Goal: Task Accomplishment & Management: Use online tool/utility

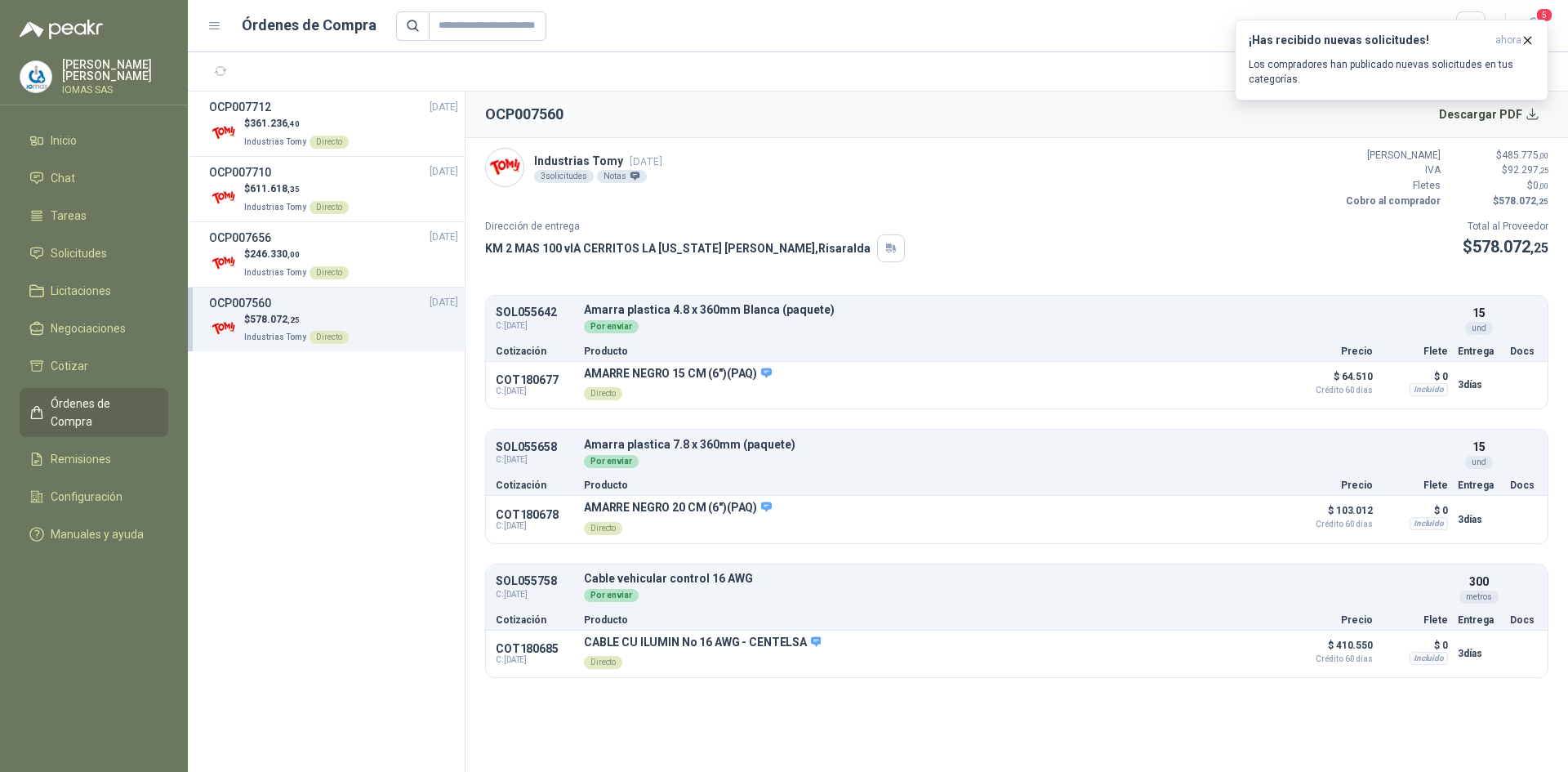
drag, startPoint x: 1528, startPoint y: 40, endPoint x: 759, endPoint y: 65, distance: 769.4
click at [1520, 39] on icon "button" at bounding box center [1527, 40] width 14 height 14
click at [124, 397] on span "Órdenes de Compra" at bounding box center [102, 412] width 102 height 36
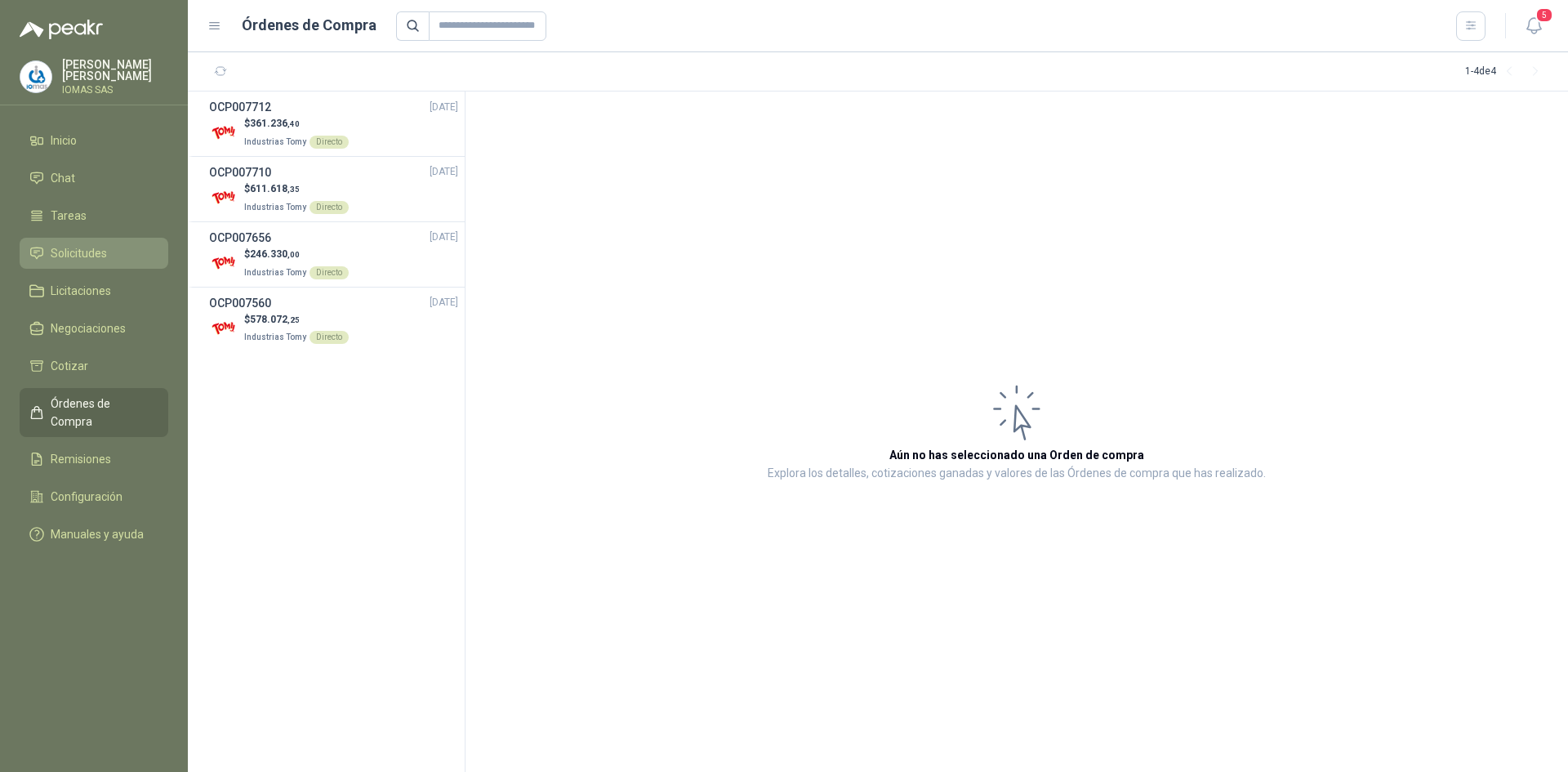
click at [86, 250] on span "Solicitudes" at bounding box center [79, 253] width 57 height 18
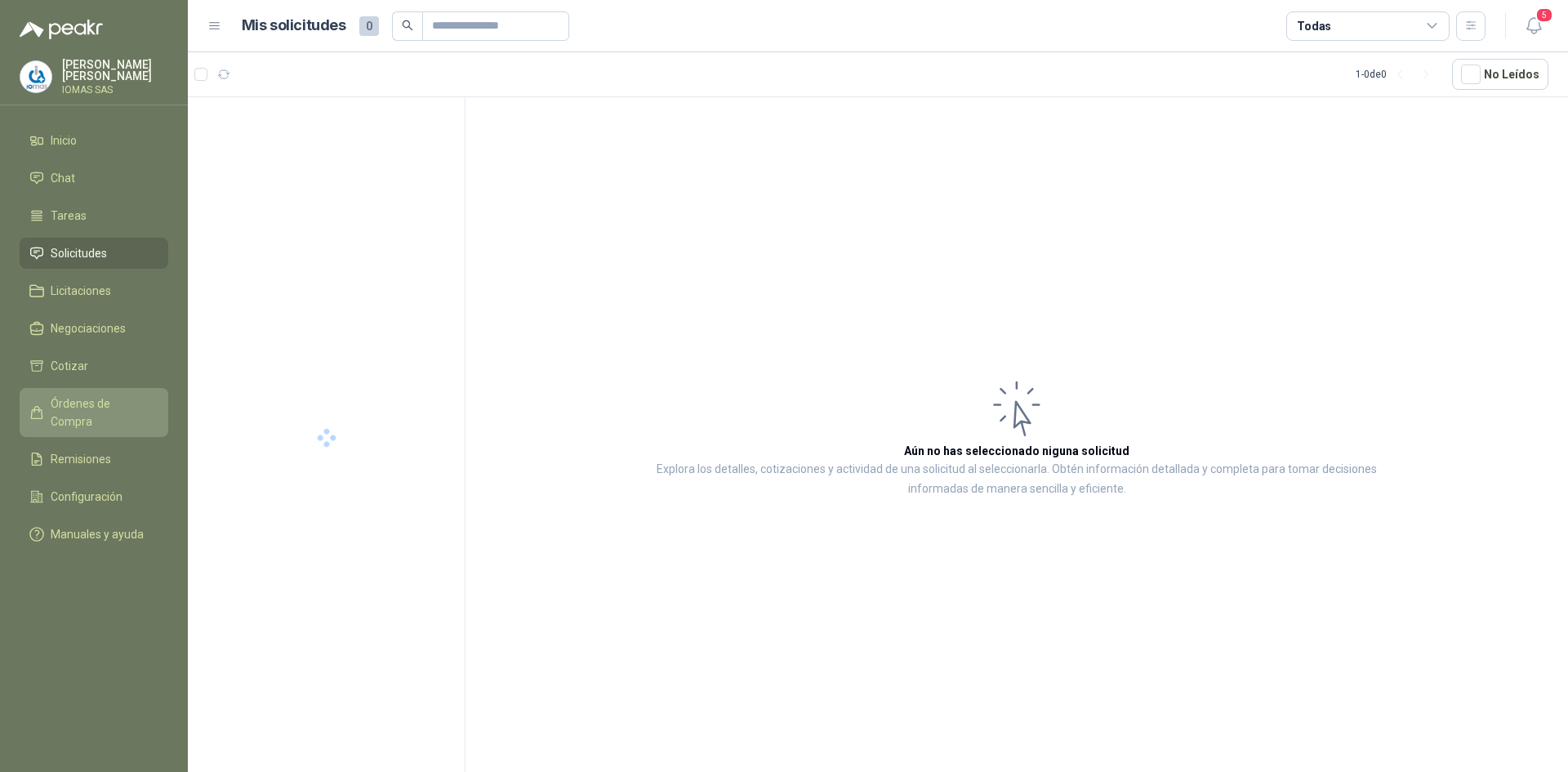
click at [92, 394] on span "Órdenes de Compra" at bounding box center [102, 412] width 102 height 36
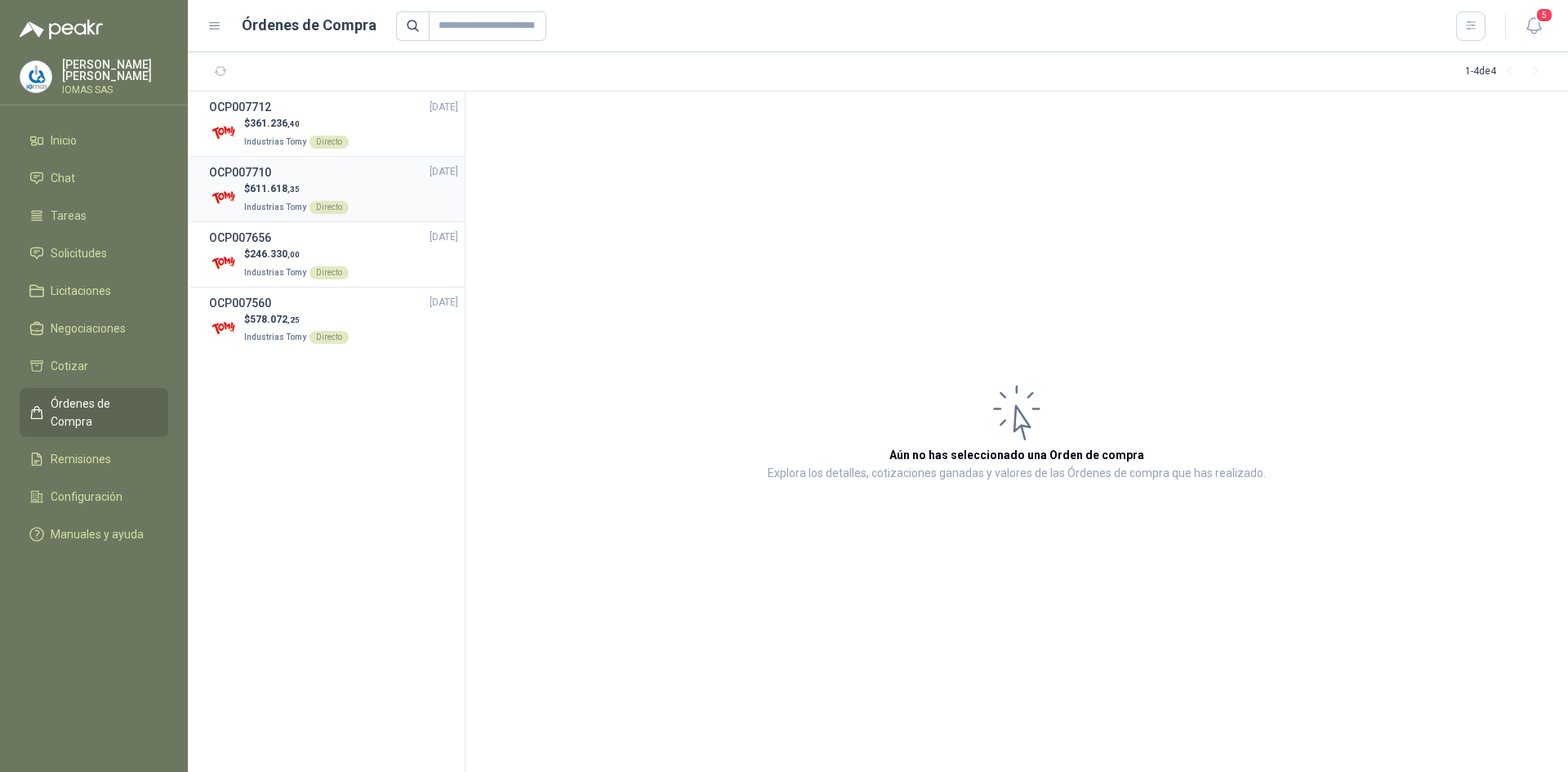
click at [365, 187] on div "$ 611.618 ,35 Industrias Tomy Directo" at bounding box center [333, 198] width 249 height 34
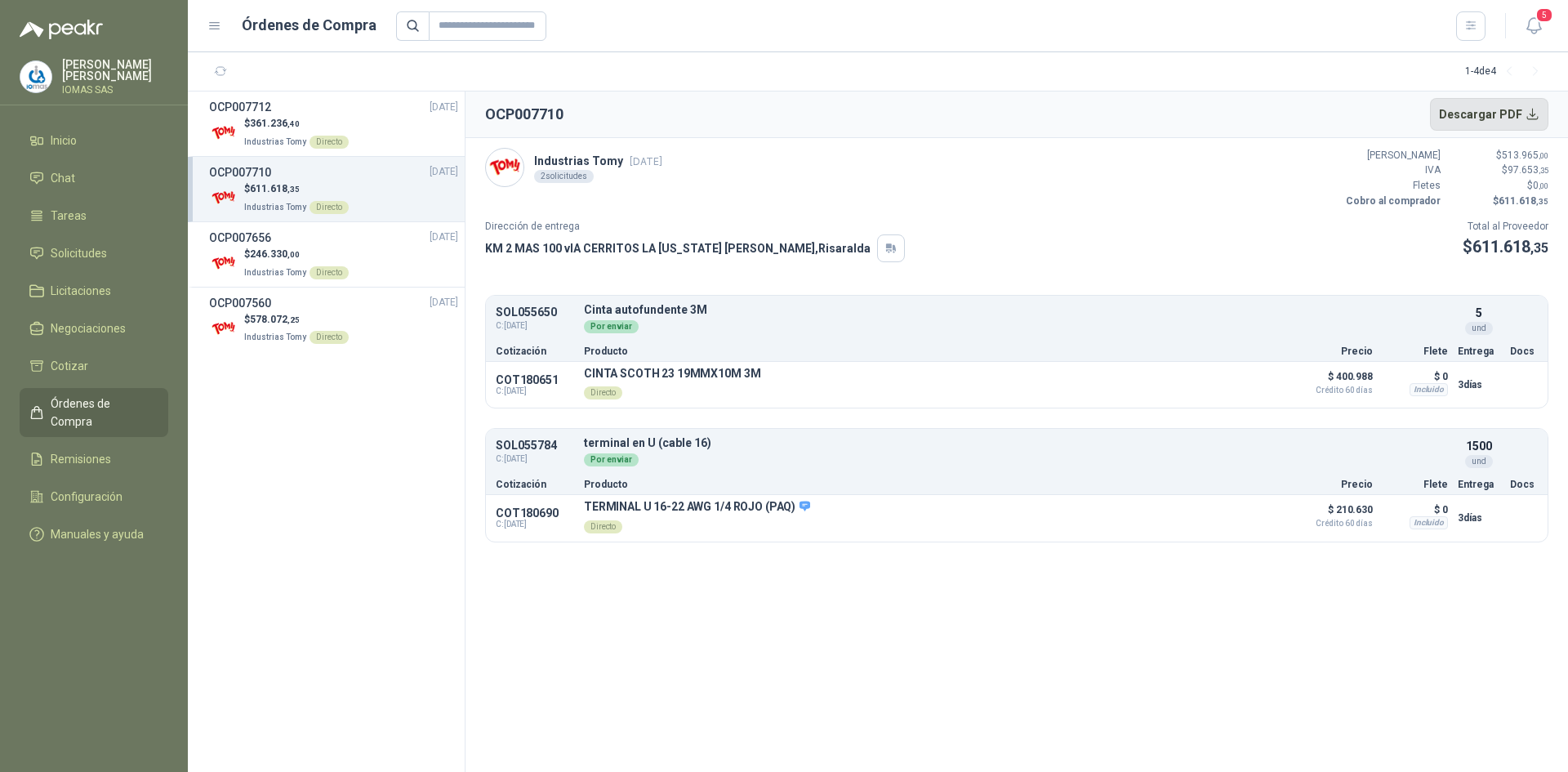
click at [1493, 113] on button "Descargar PDF" at bounding box center [1489, 115] width 120 height 33
click at [383, 137] on div "$ 361.236 ,40 Industrias Tomy Directo" at bounding box center [333, 133] width 249 height 34
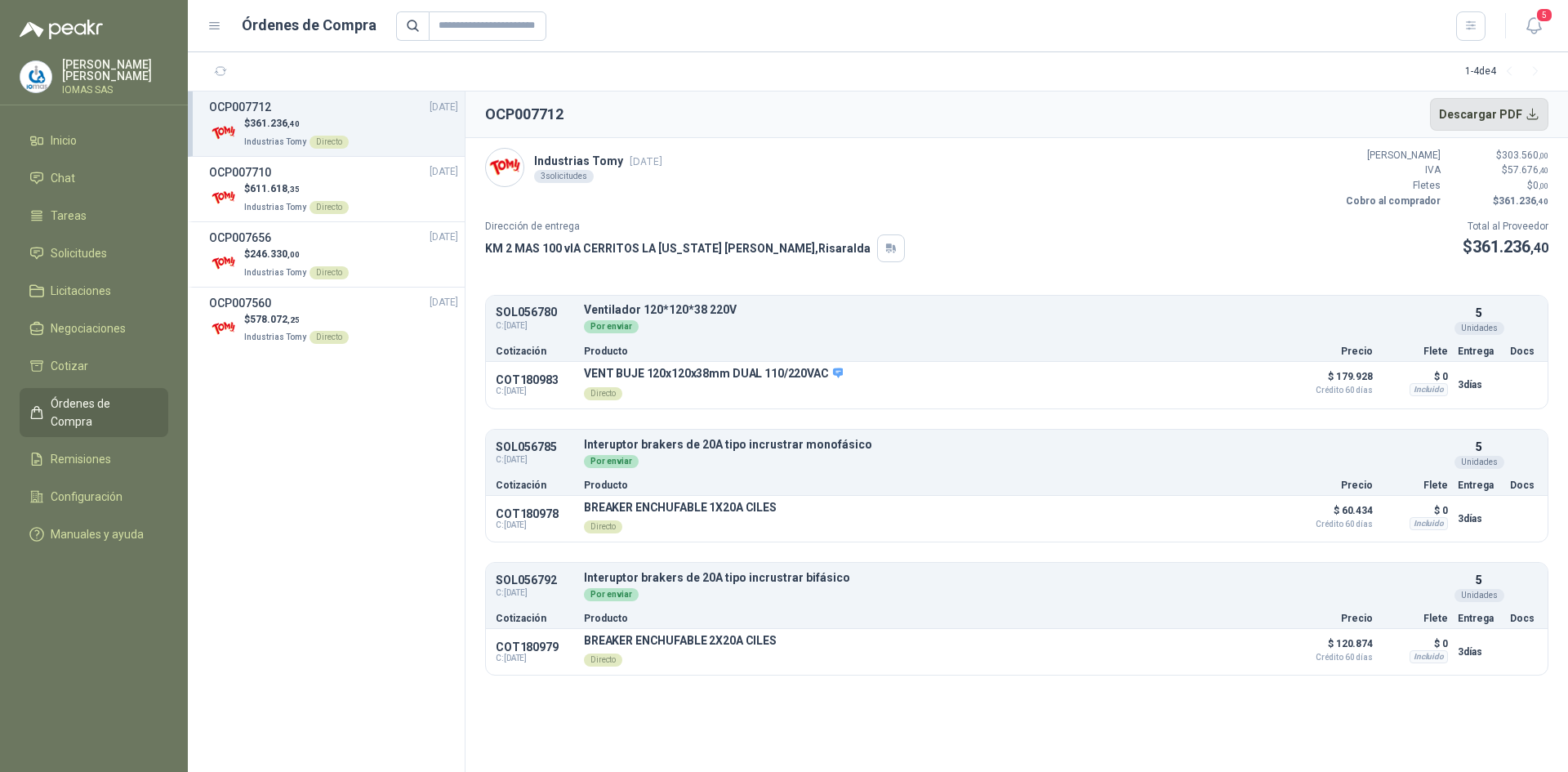
click at [1529, 111] on button "Descargar PDF" at bounding box center [1489, 115] width 120 height 33
click at [1530, 25] on icon "button" at bounding box center [1534, 25] width 20 height 20
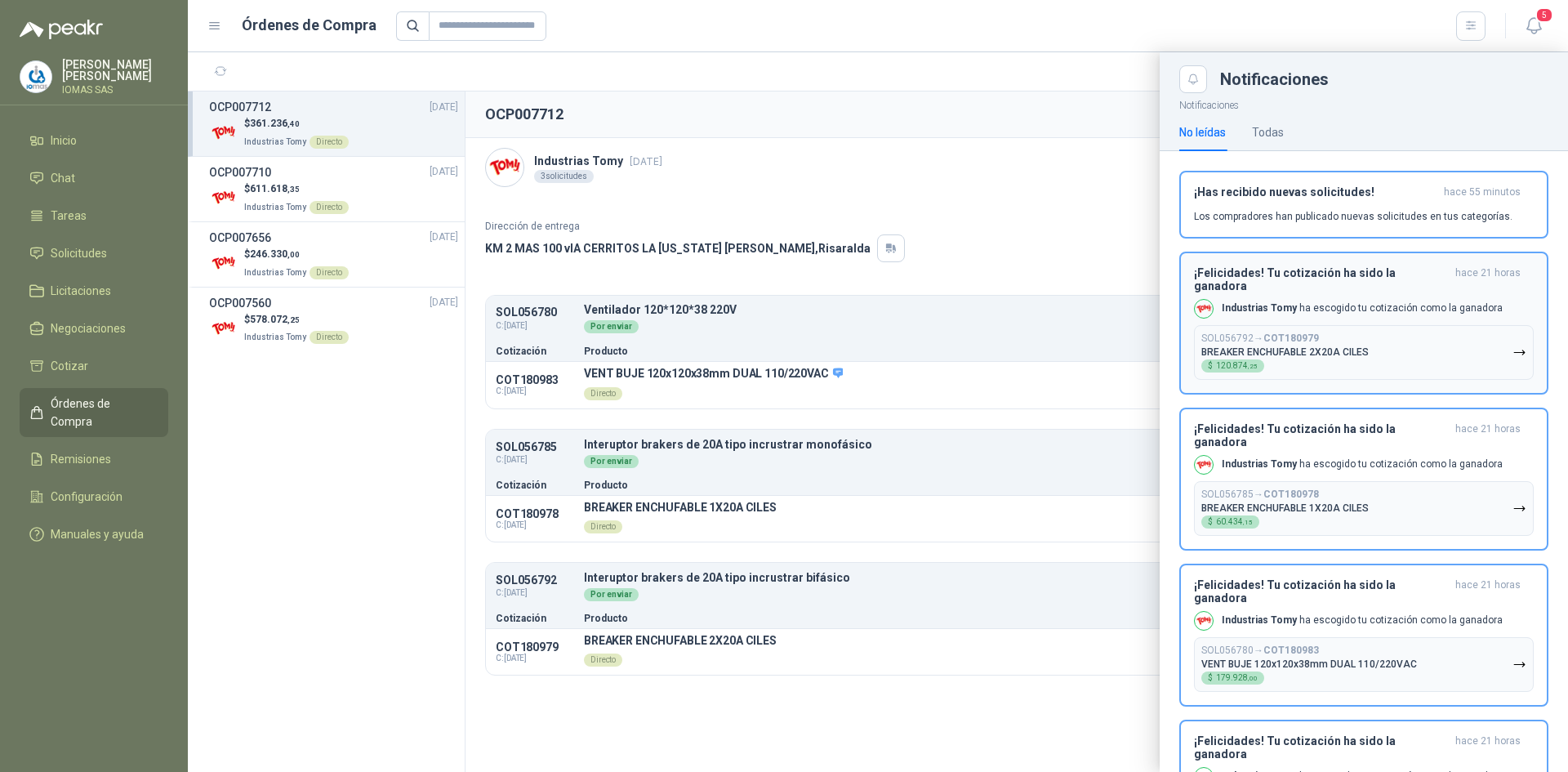
click at [1382, 299] on div "Industrias Tomy ha escogido tu cotización como la ganadora" at bounding box center [1348, 309] width 309 height 20
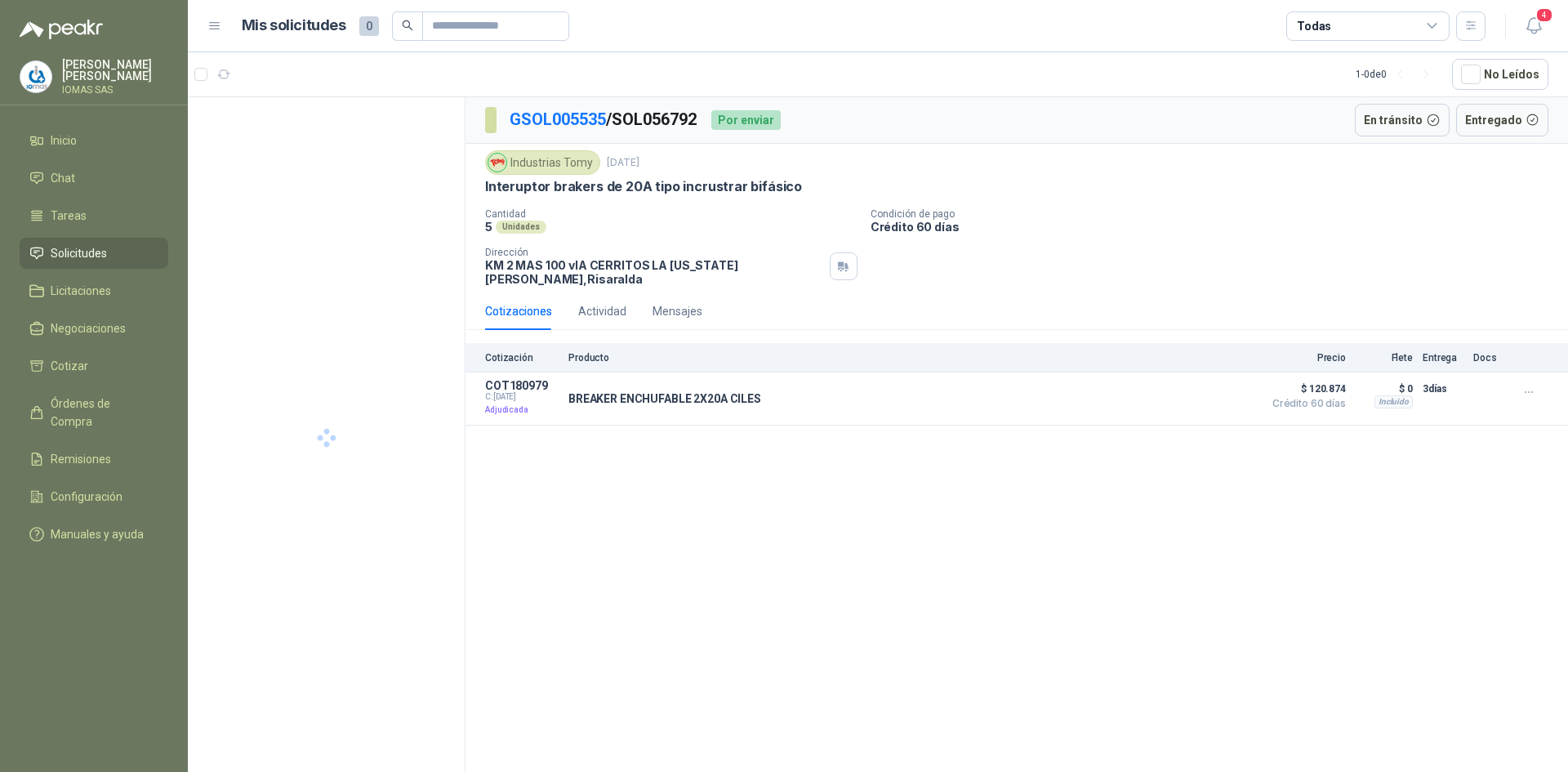
drag, startPoint x: 1544, startPoint y: 21, endPoint x: 1557, endPoint y: 19, distance: 13.2
click at [1553, 20] on header "Mis solicitudes 0 Todas 4" at bounding box center [877, 26] width 1380 height 52
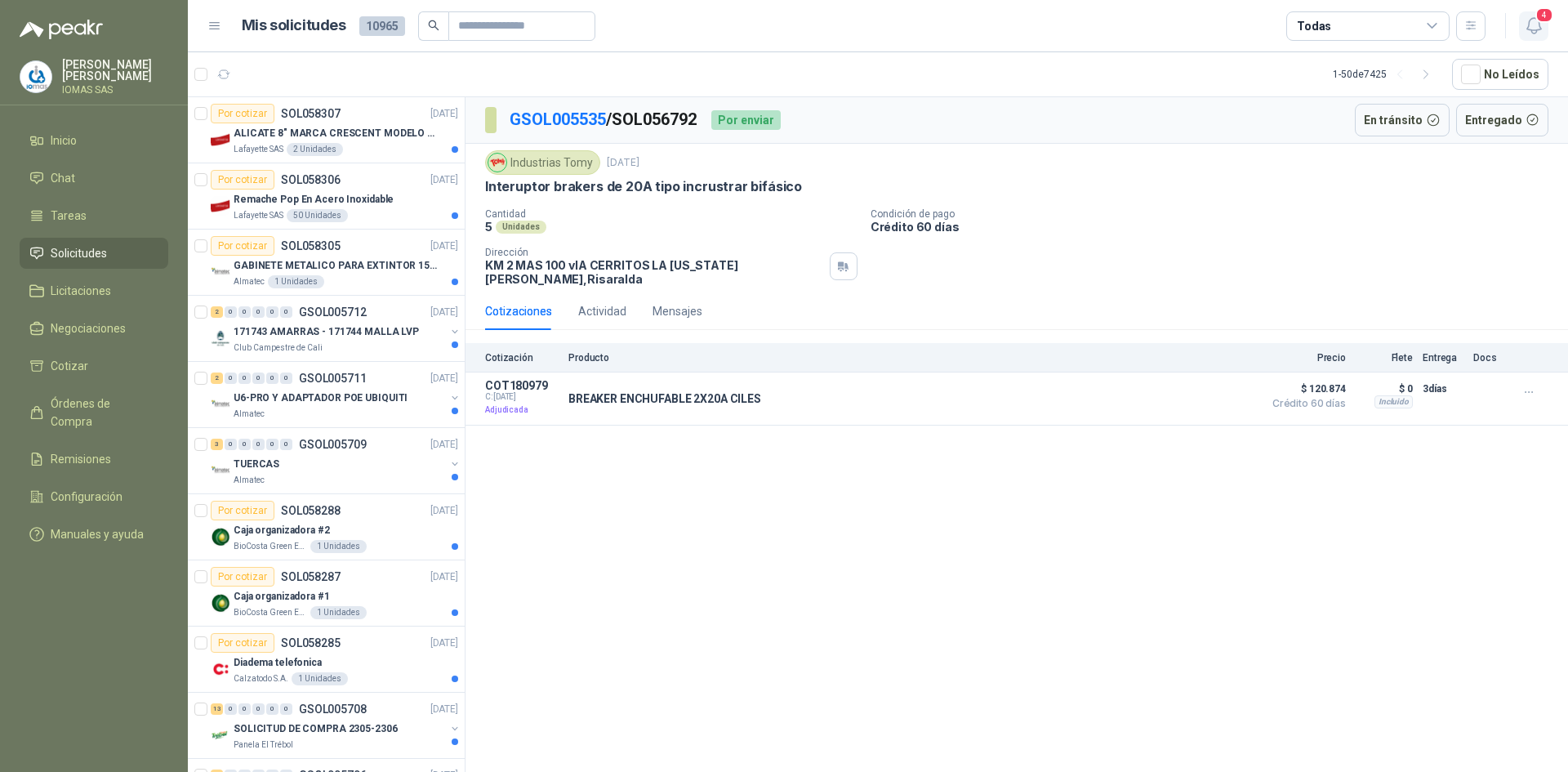
click at [1527, 25] on icon "button" at bounding box center [1534, 25] width 20 height 20
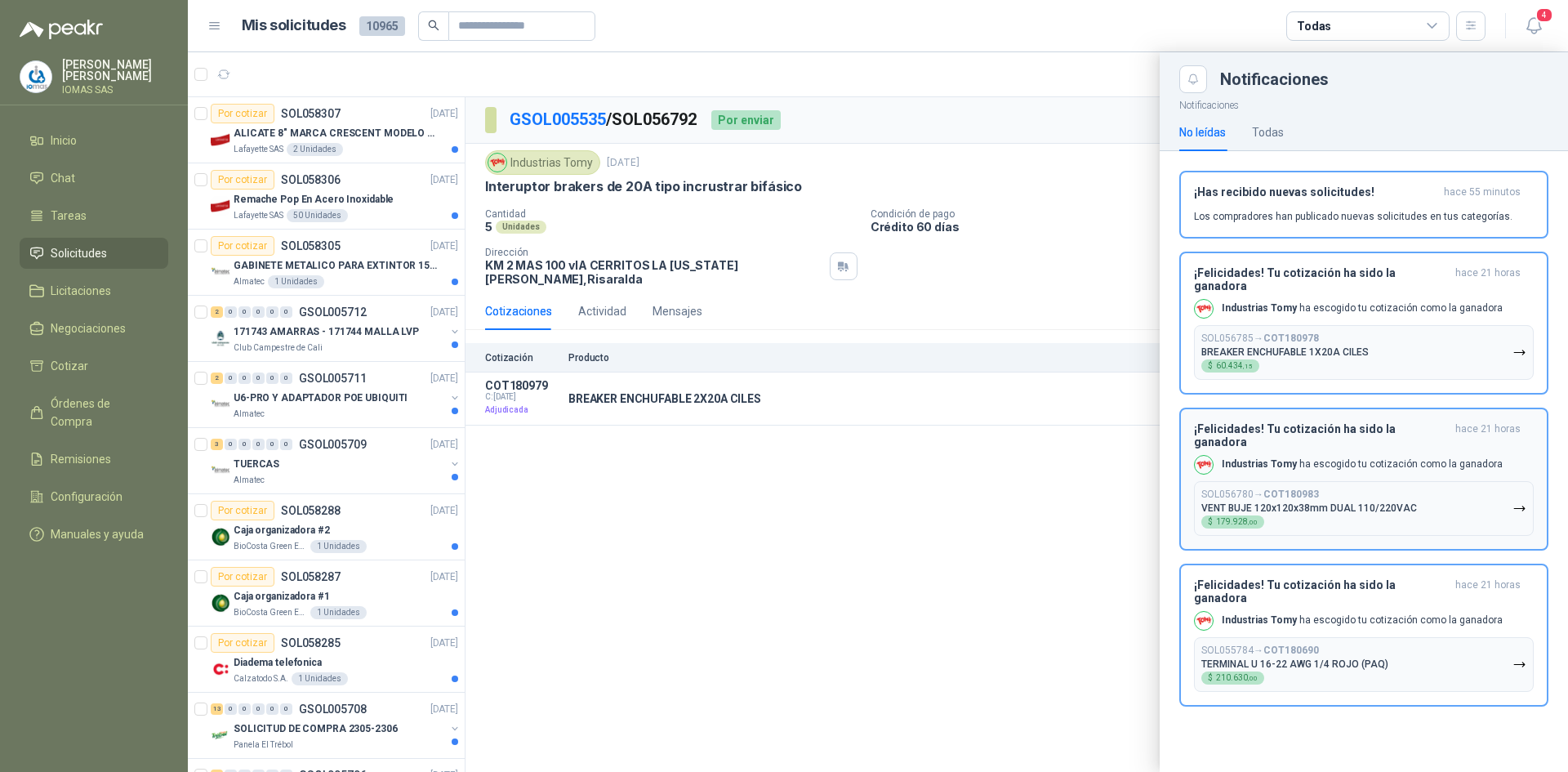
click at [1369, 302] on p "Industrias Tomy ha escogido tu cotización como la ganadora" at bounding box center [1362, 308] width 281 height 14
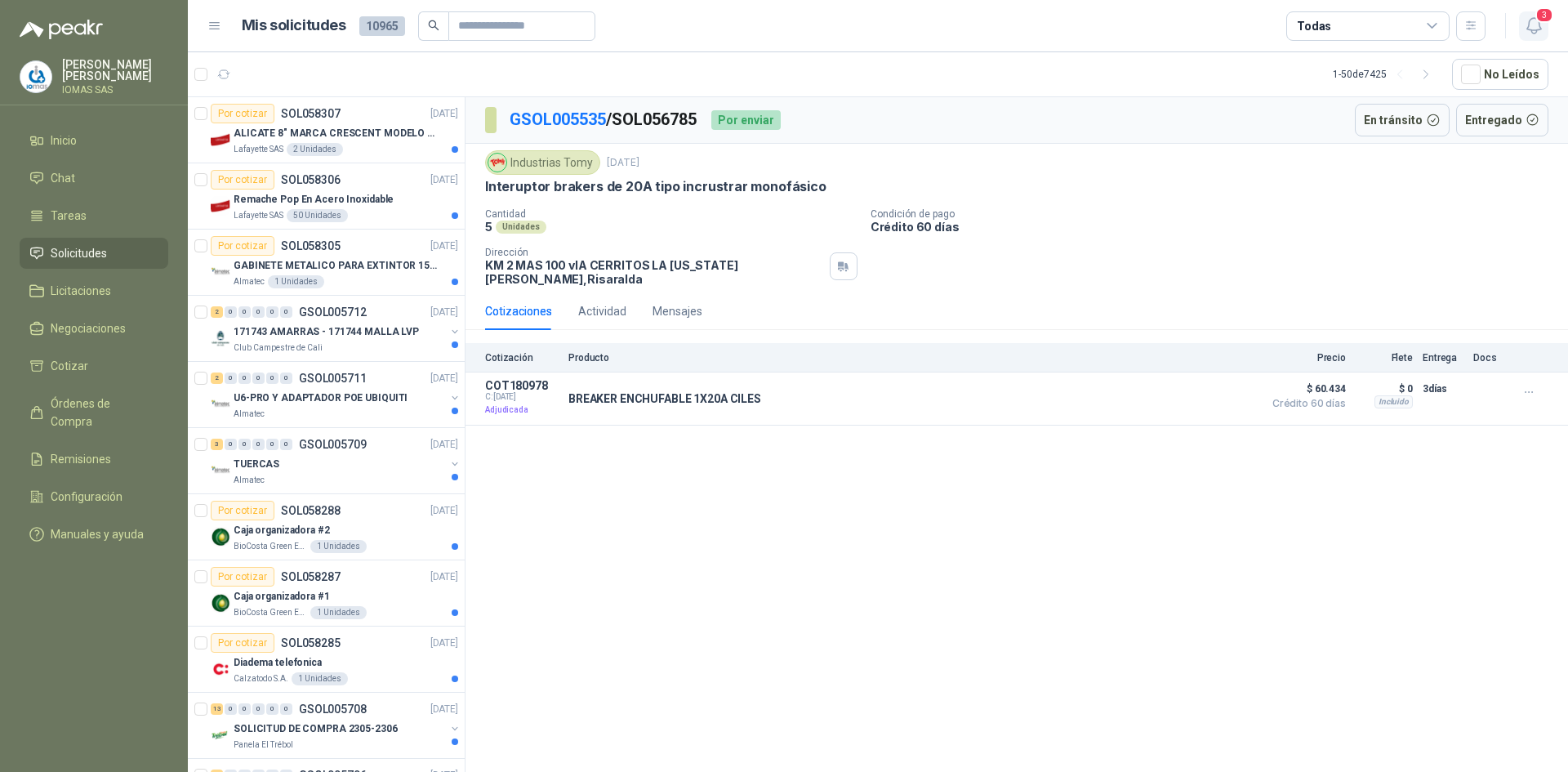
click at [1534, 24] on icon "button" at bounding box center [1534, 25] width 20 height 20
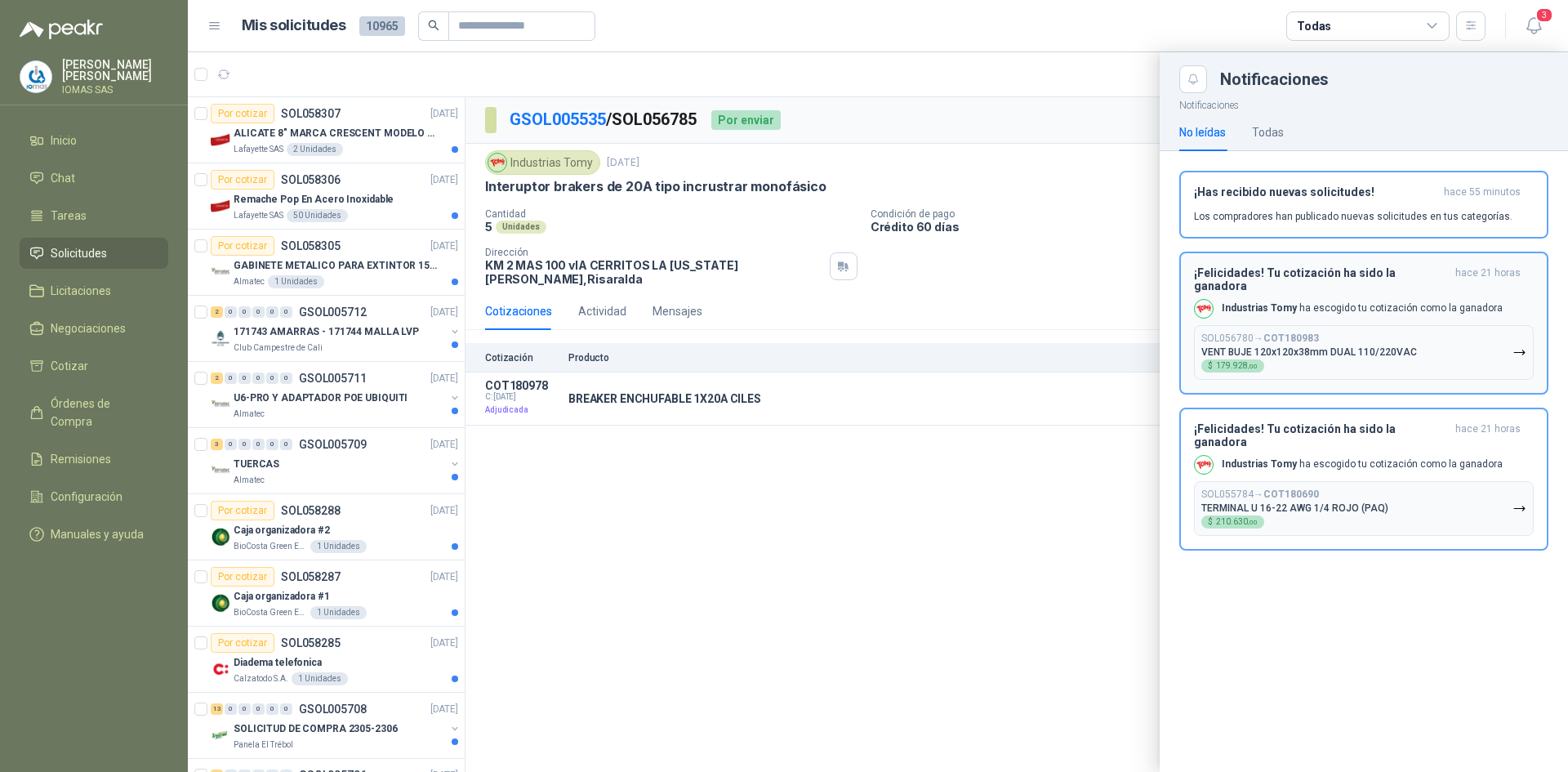
click at [1342, 272] on h3 "¡Felicidades! Tu cotización ha sido la ganadora" at bounding box center [1321, 279] width 255 height 26
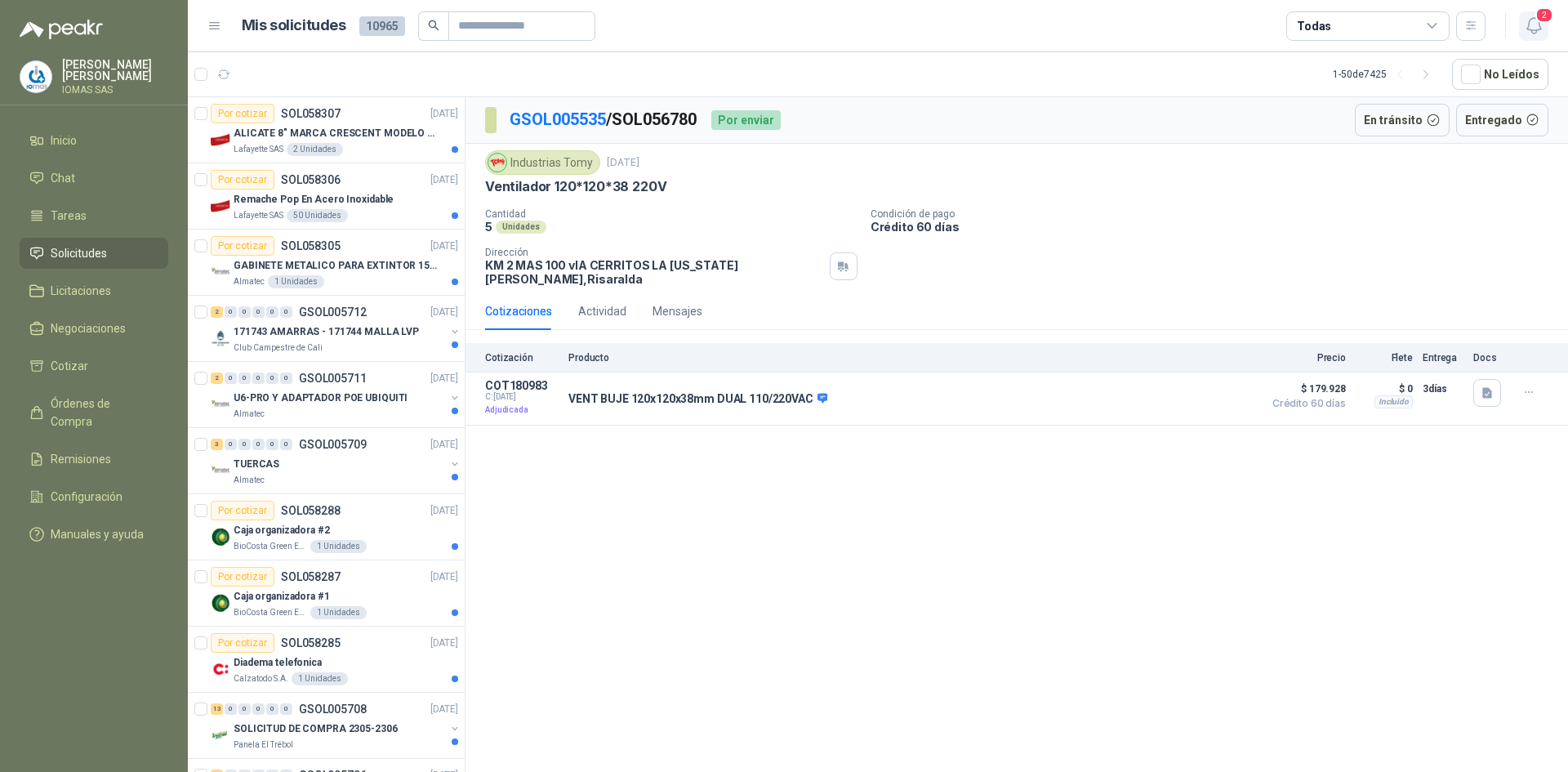
click at [1531, 21] on icon "button" at bounding box center [1534, 25] width 20 height 20
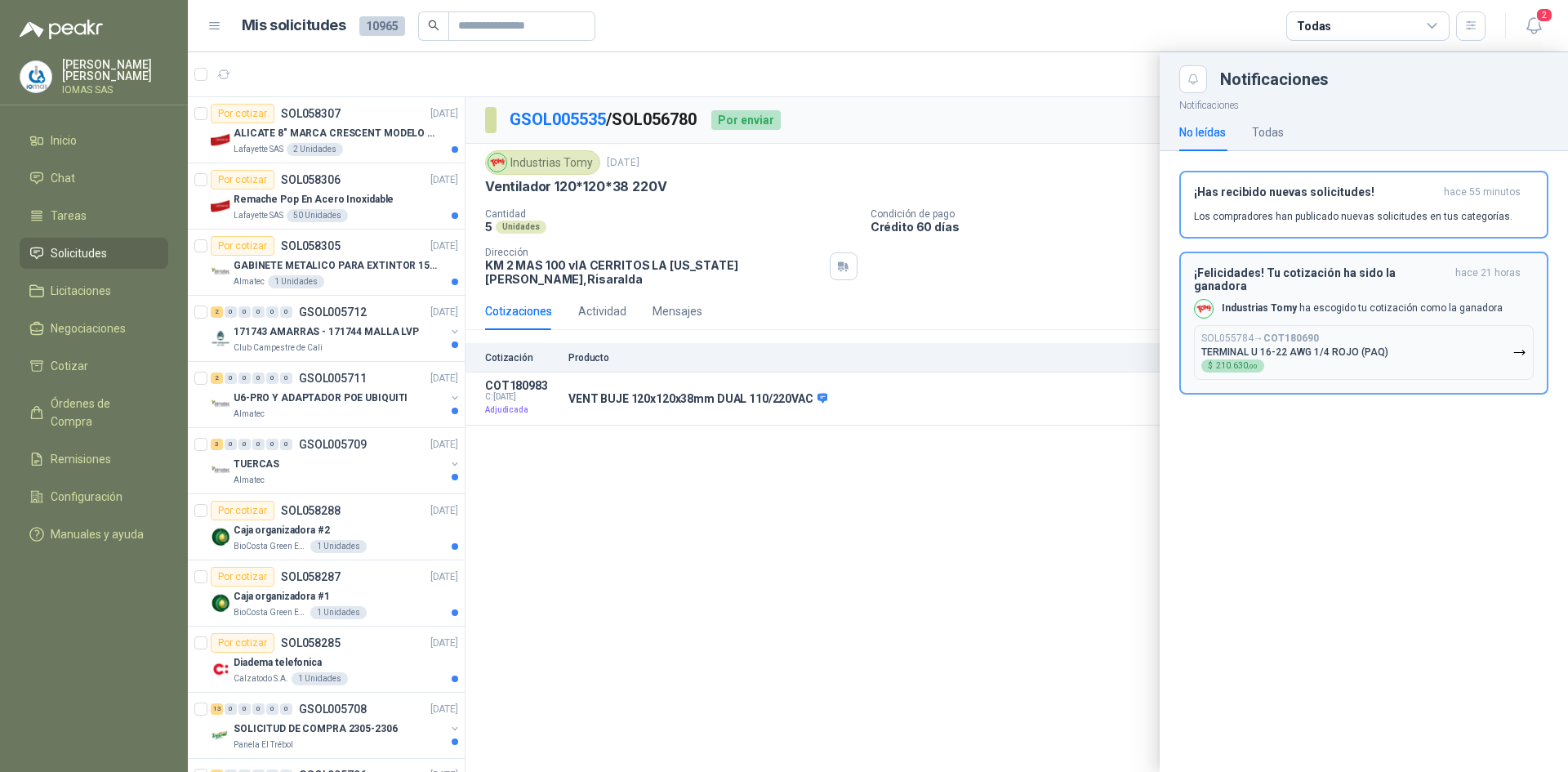
click at [1326, 302] on p "Industrias Tomy ha escogido tu cotización como la ganadora" at bounding box center [1362, 308] width 281 height 14
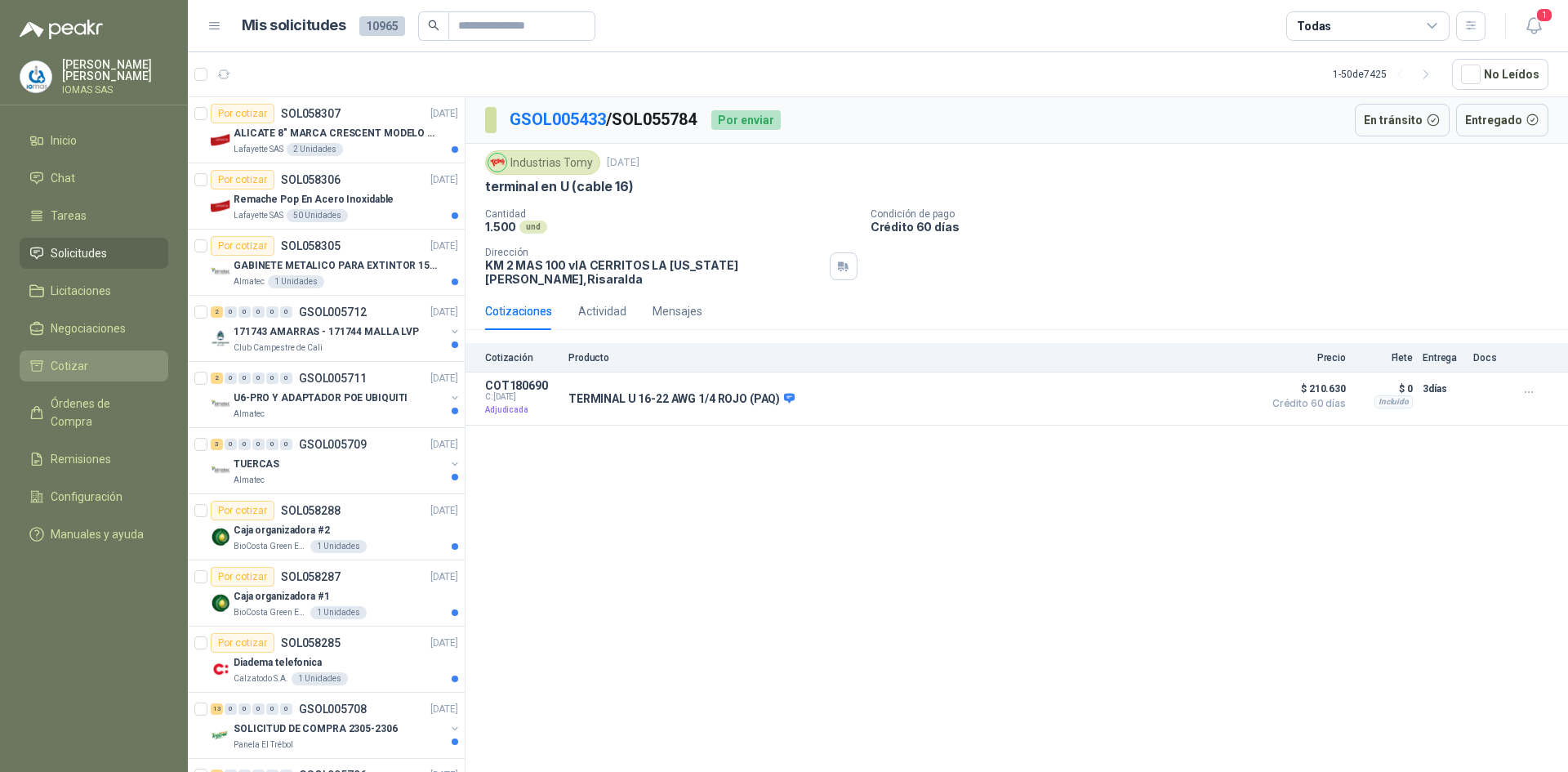
click at [85, 369] on span "Cotizar" at bounding box center [70, 366] width 38 height 18
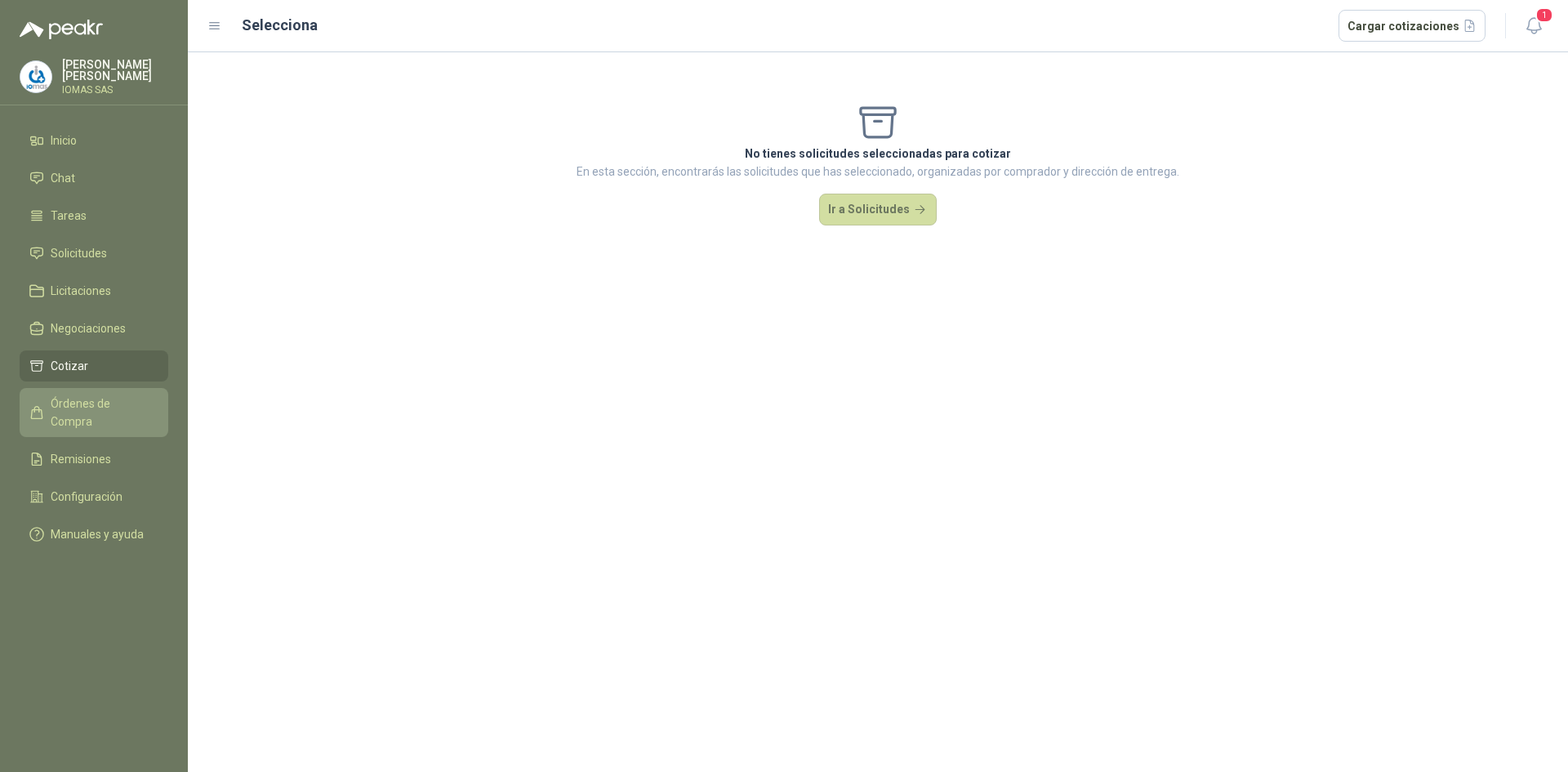
click at [95, 407] on span "Órdenes de Compra" at bounding box center [102, 412] width 102 height 36
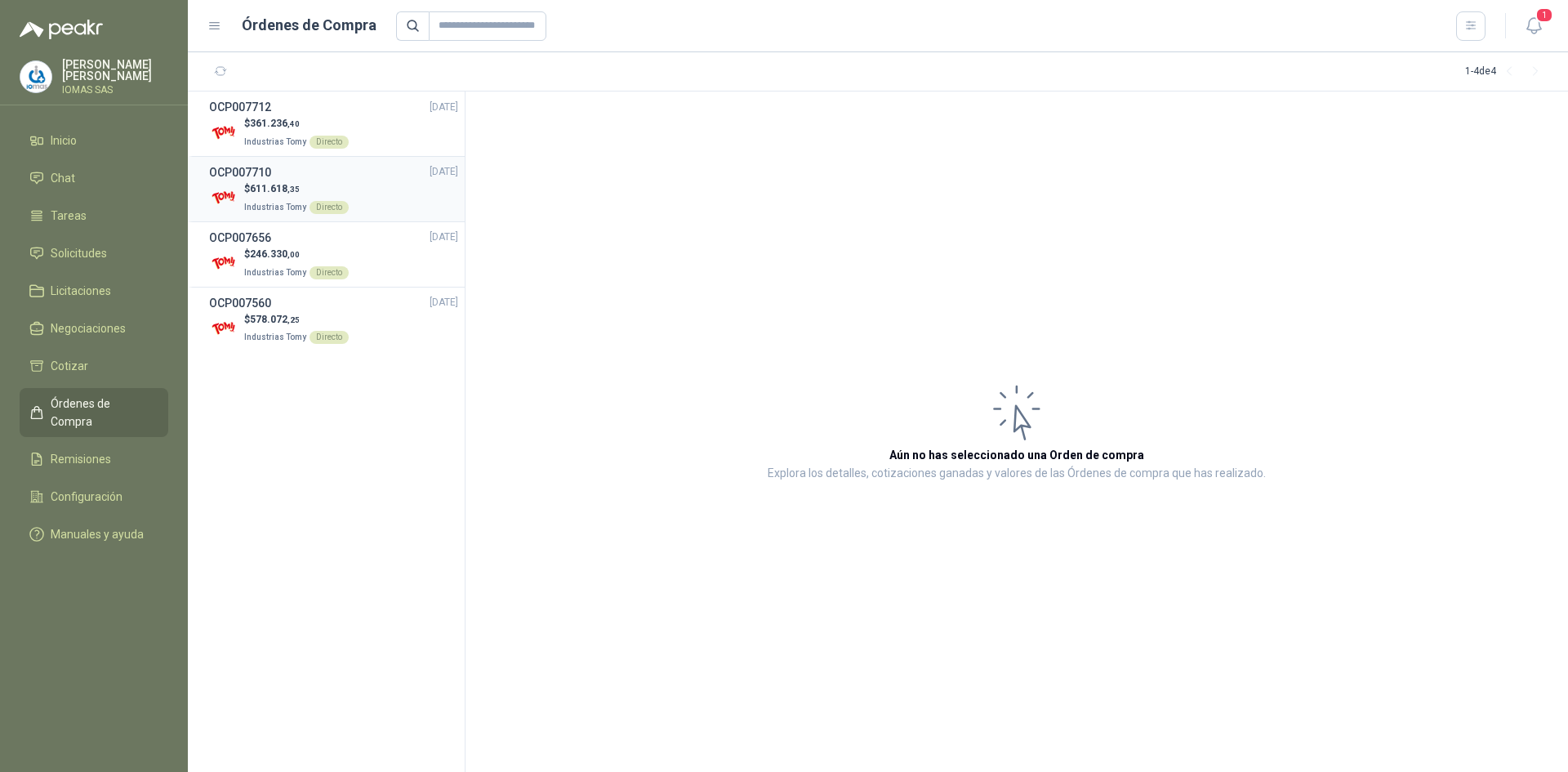
click at [367, 205] on div "$ 611.618 ,35 Industrias Tomy Directo" at bounding box center [333, 198] width 249 height 34
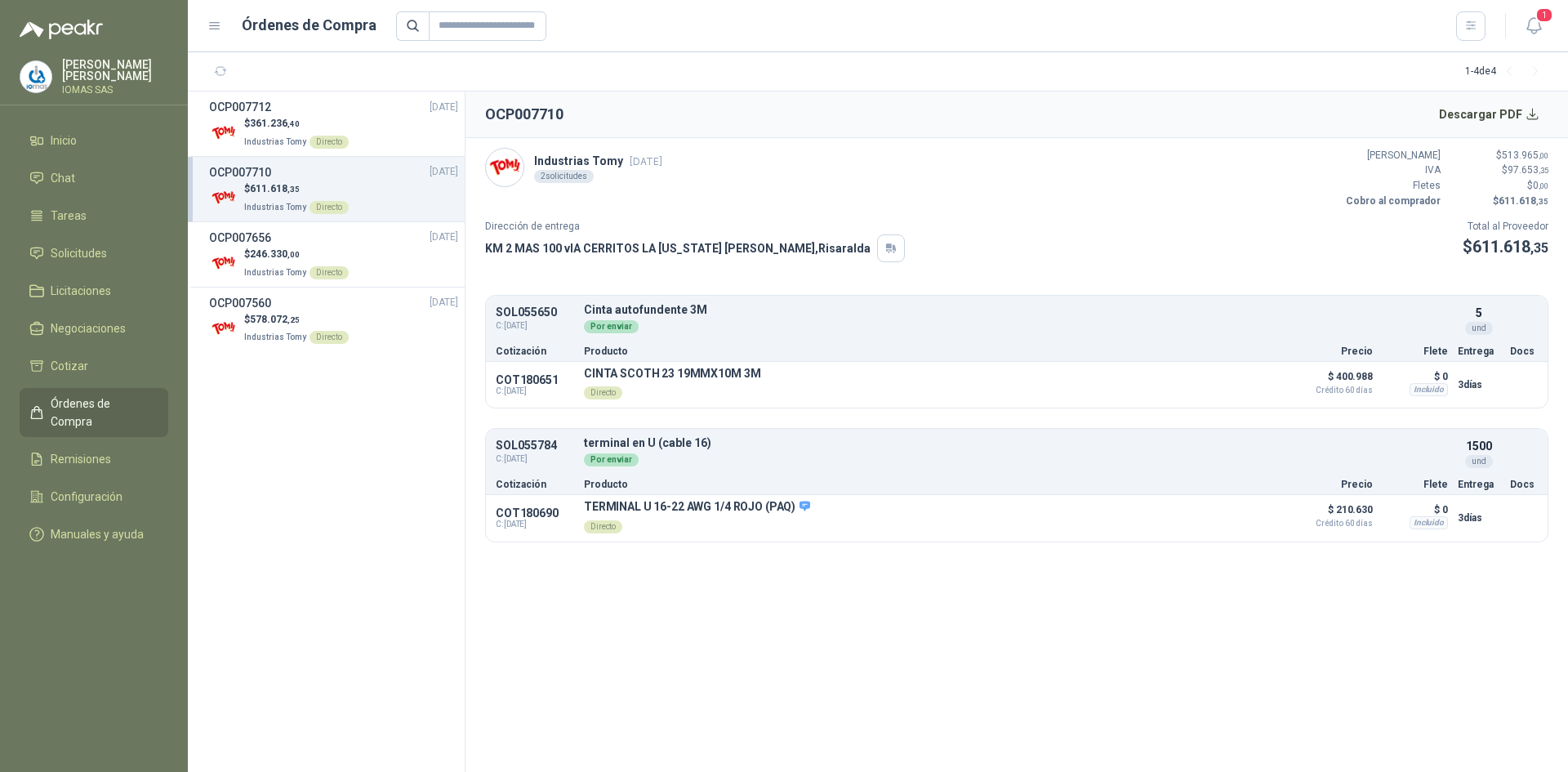
click at [555, 178] on div "2 solicitudes" at bounding box center [564, 176] width 60 height 13
click at [363, 247] on div "$ 246.330 ,00 Industrias Tomy Directo" at bounding box center [333, 263] width 249 height 34
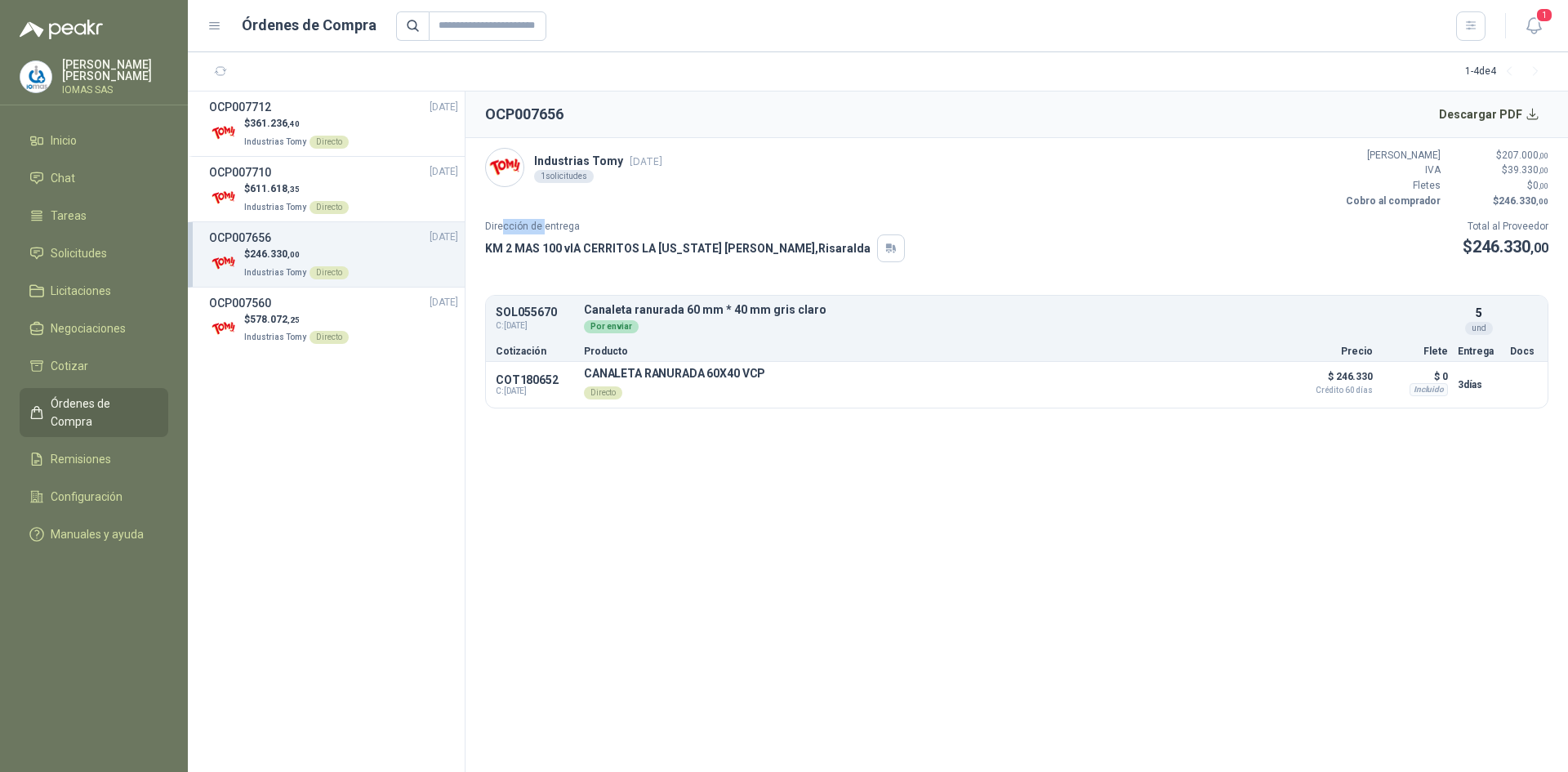
drag, startPoint x: 502, startPoint y: 218, endPoint x: 544, endPoint y: 218, distance: 42.0
click at [544, 219] on p "Dirección de entrega" at bounding box center [695, 226] width 419 height 16
click at [550, 175] on div "1 solicitudes" at bounding box center [564, 176] width 60 height 13
click at [281, 123] on span "361.236 ,40" at bounding box center [274, 124] width 50 height 11
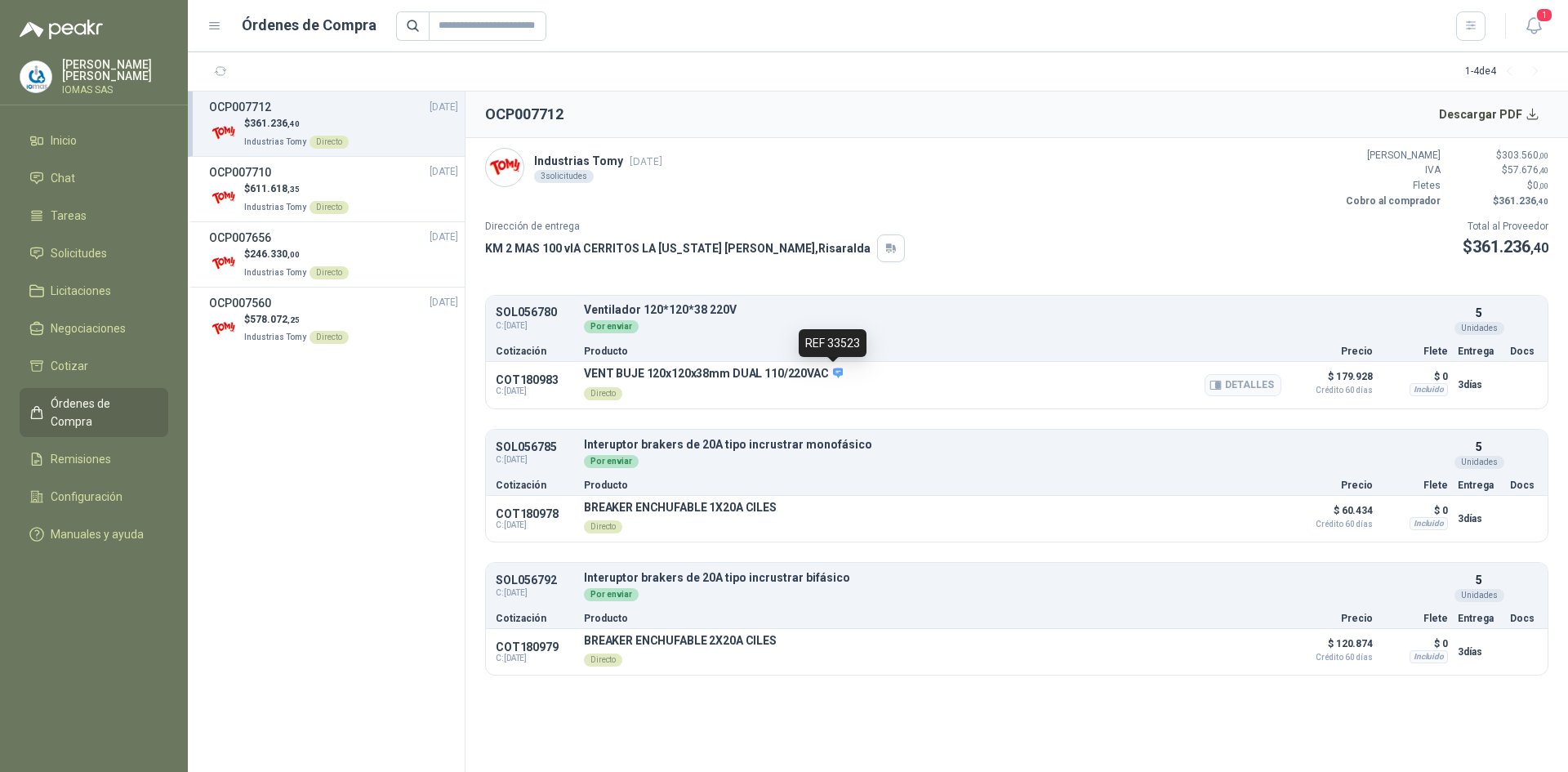
click at [837, 370] on icon at bounding box center [838, 373] width 11 height 10
click at [1409, 315] on button "Detalles" at bounding box center [1409, 319] width 77 height 22
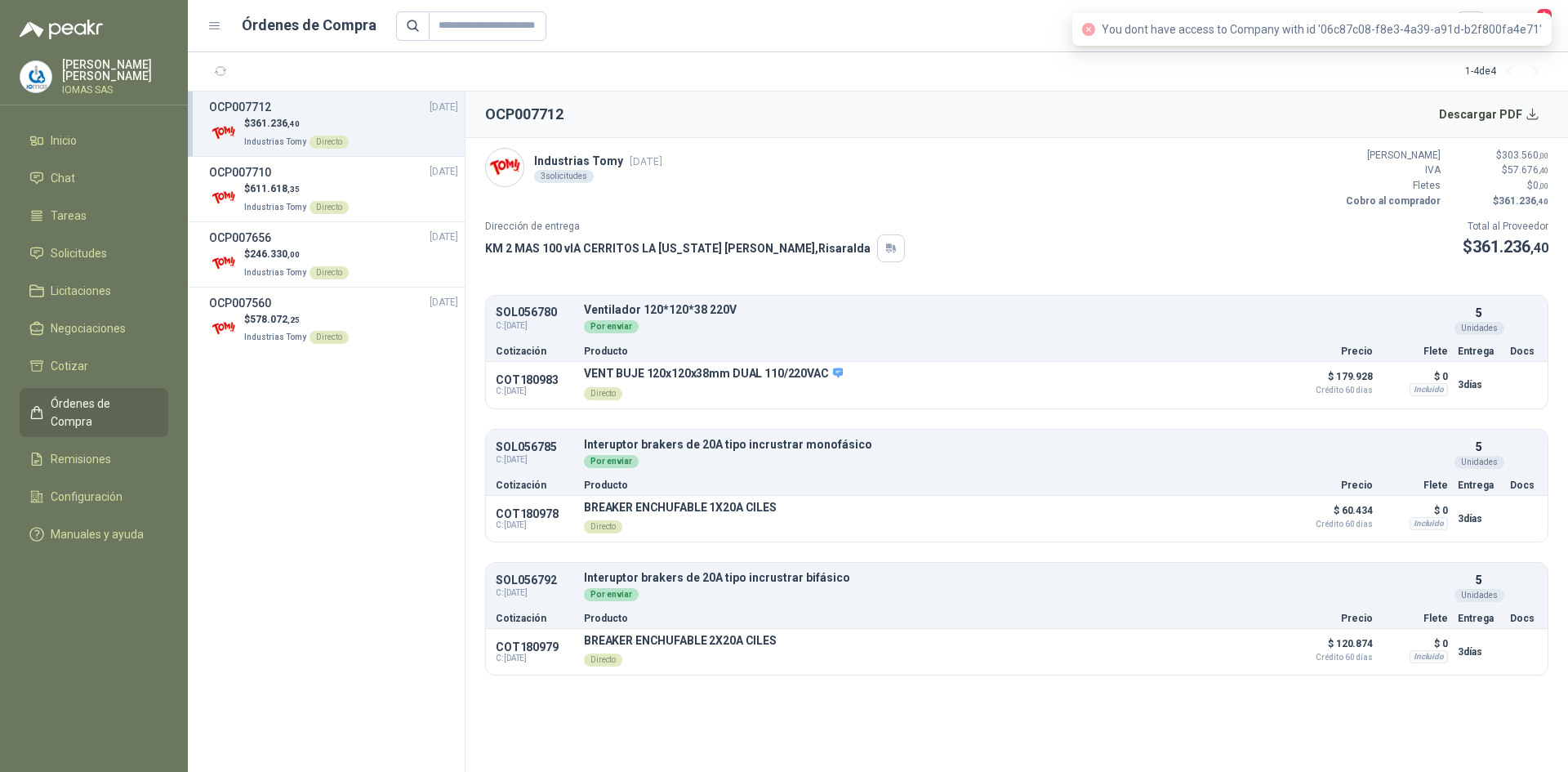
click at [1076, 94] on header "OCP007712 Descargar PDF" at bounding box center [1017, 115] width 1103 height 47
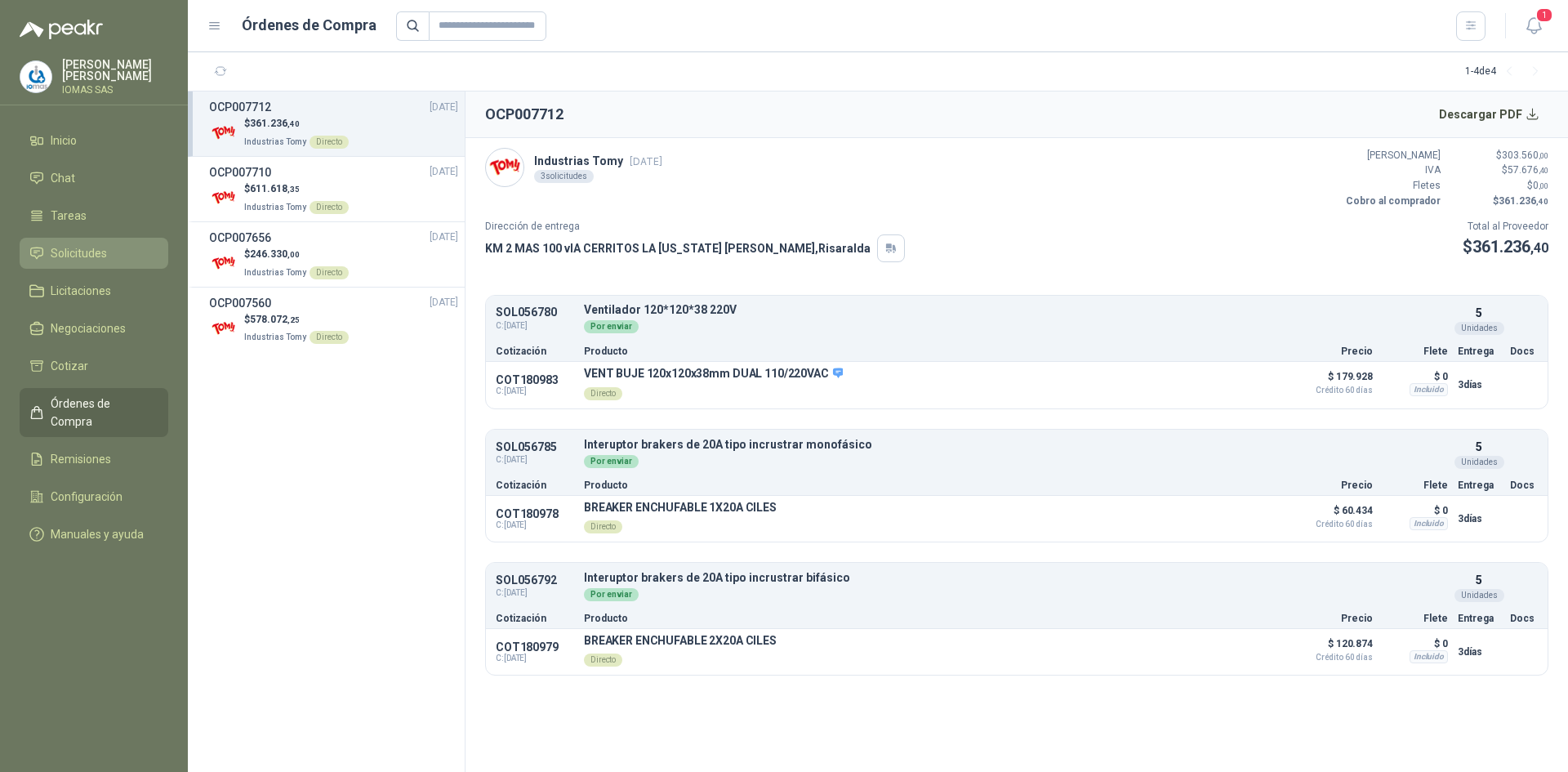
click at [74, 246] on span "Solicitudes" at bounding box center [79, 253] width 57 height 18
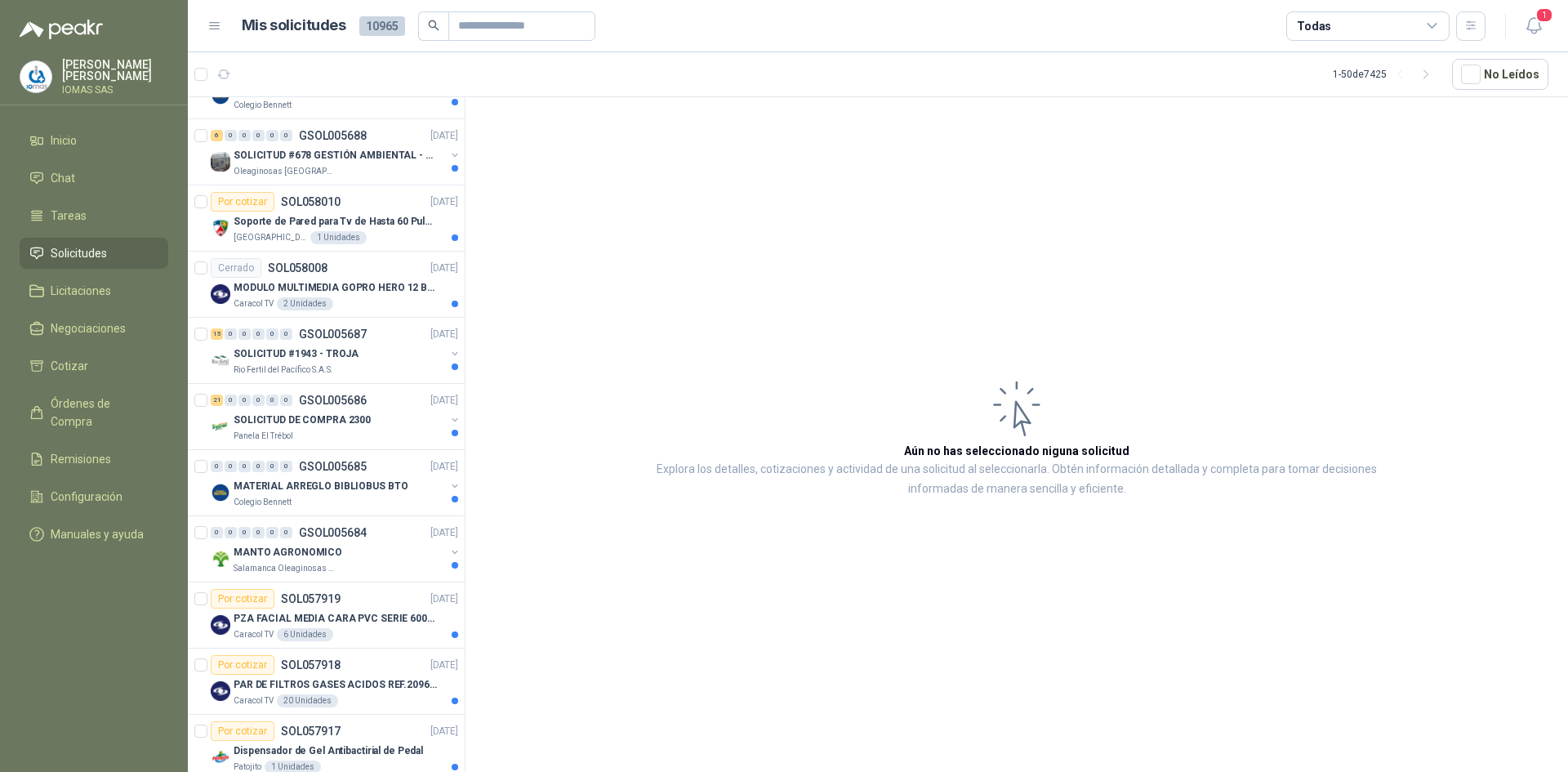
scroll to position [2663, 0]
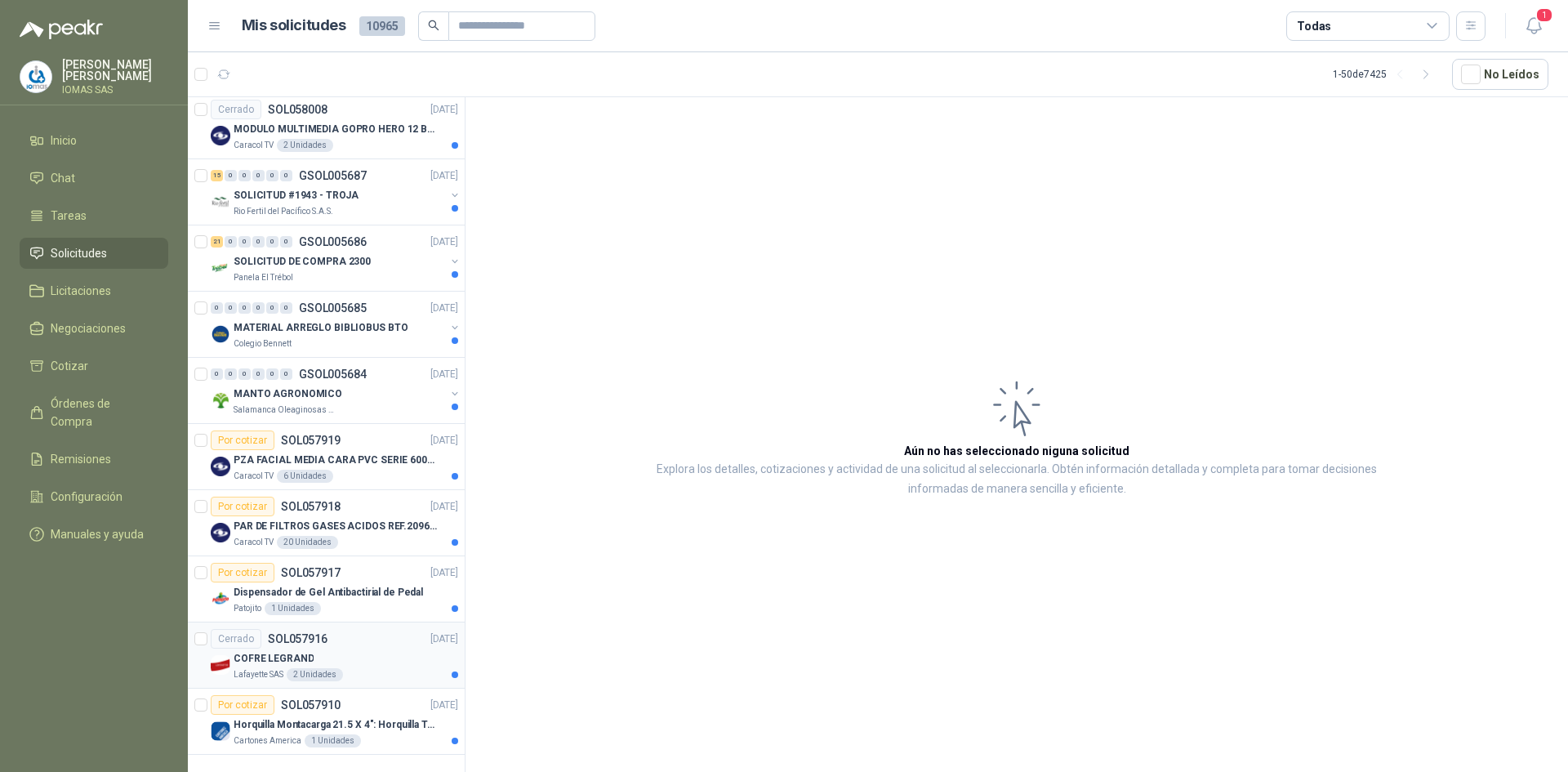
click at [392, 668] on div "Lafayette SAS 2 Unidades" at bounding box center [346, 674] width 224 height 13
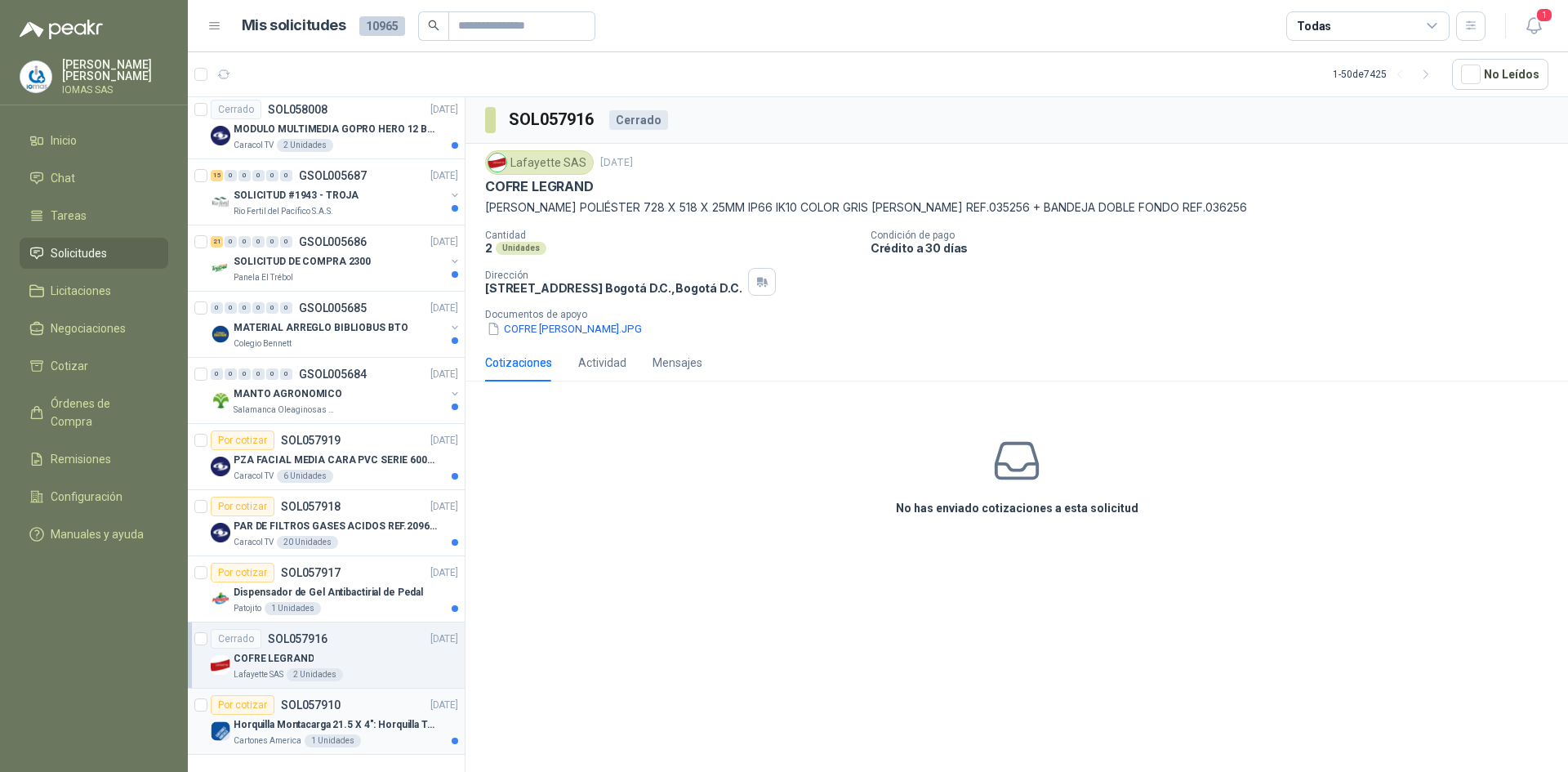
click at [403, 717] on p "Horquilla Montacarga 21.5 X 4": Horquilla Telescopica Overall size 2108 x 660 x…" at bounding box center [335, 724] width 203 height 16
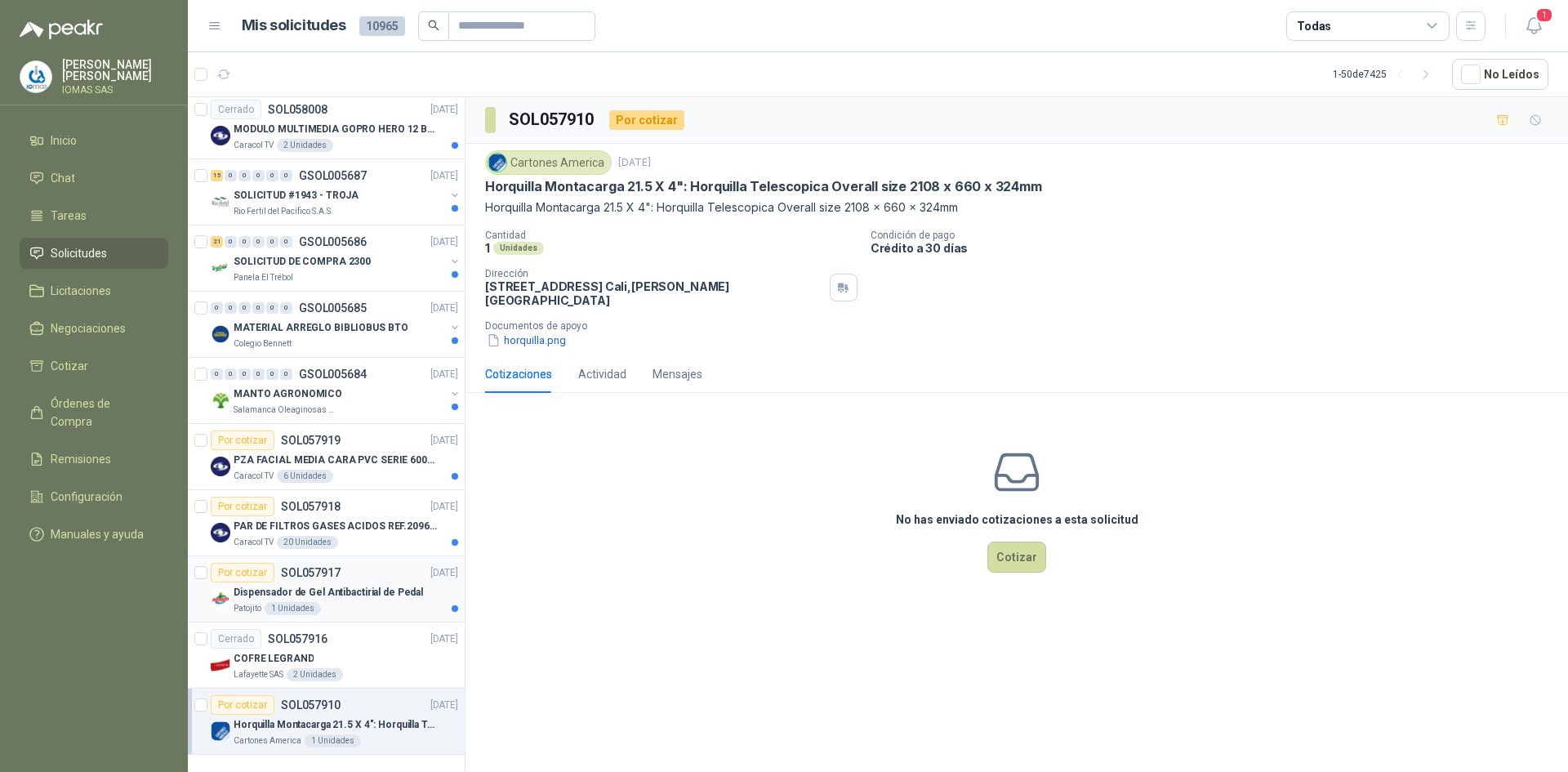
click at [365, 586] on p "Dispensador de Gel Antibactirial de Pedal" at bounding box center [328, 593] width 189 height 16
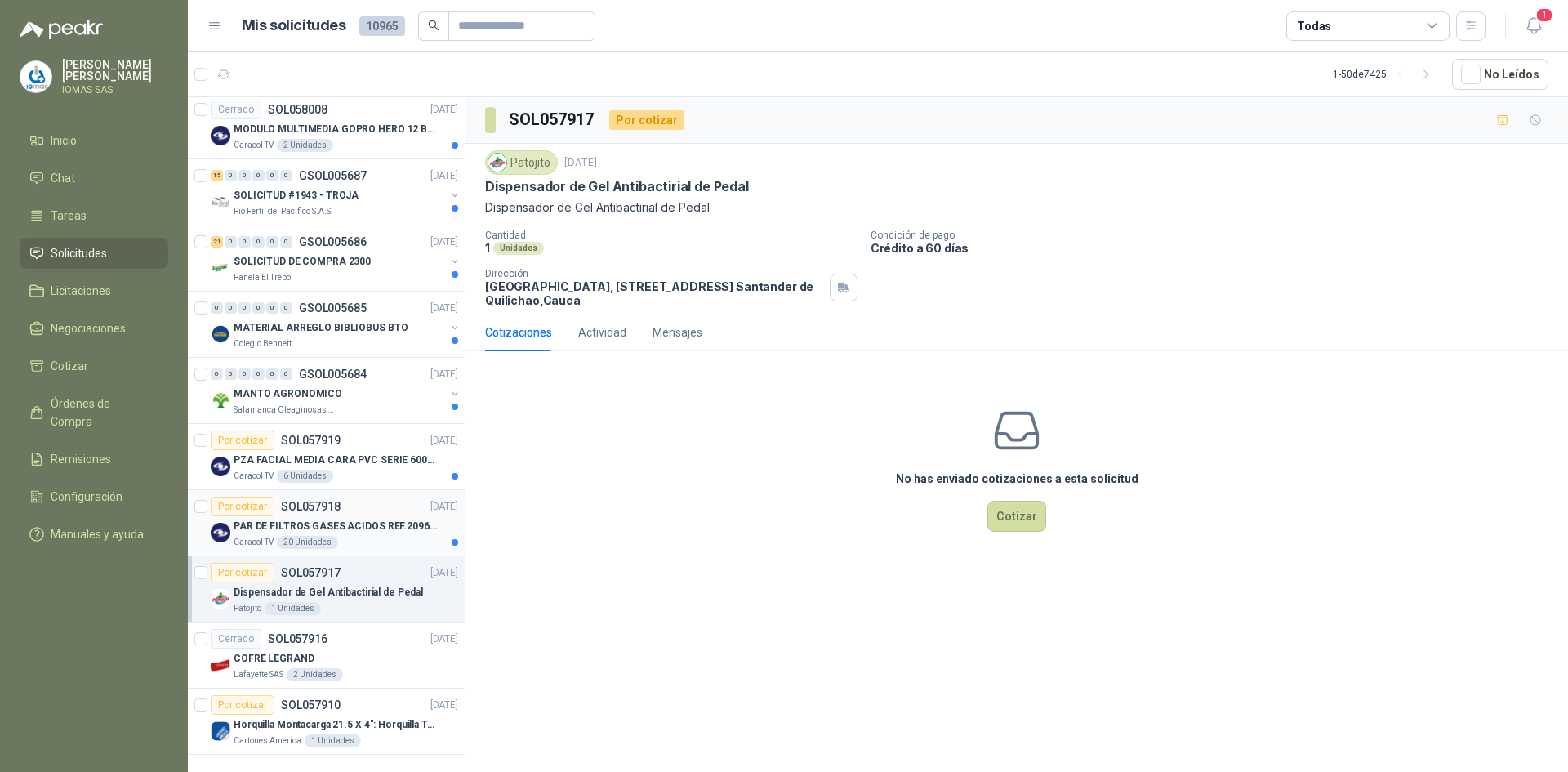
click at [380, 522] on div "PAR DE FILTROS GASES ACIDOS REF.2096 3M" at bounding box center [346, 526] width 224 height 20
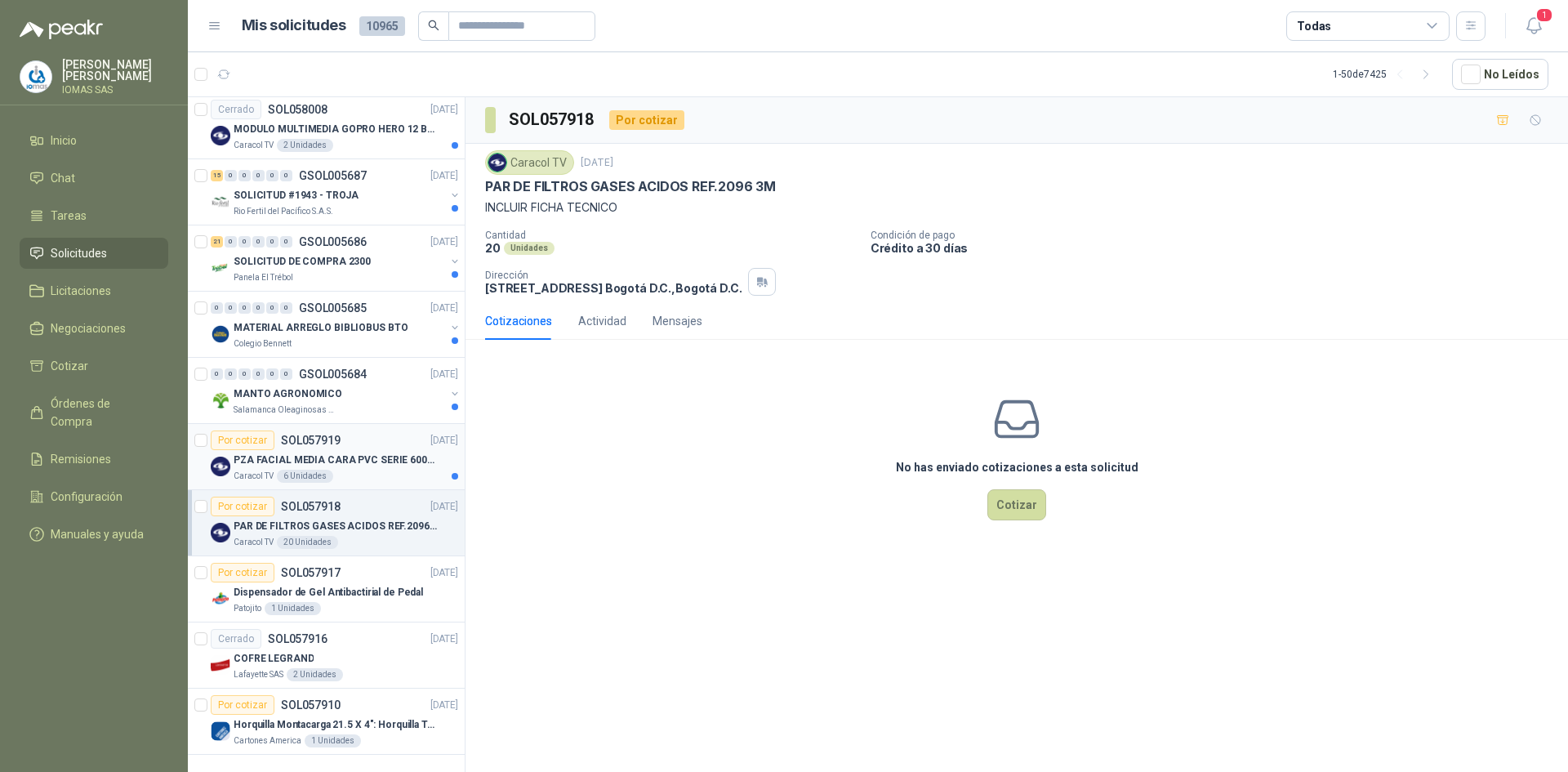
click at [359, 470] on div "Caracol TV 6 Unidades" at bounding box center [346, 476] width 224 height 13
click at [388, 403] on div "Salamanca Oleaginosas SAS" at bounding box center [339, 410] width 211 height 13
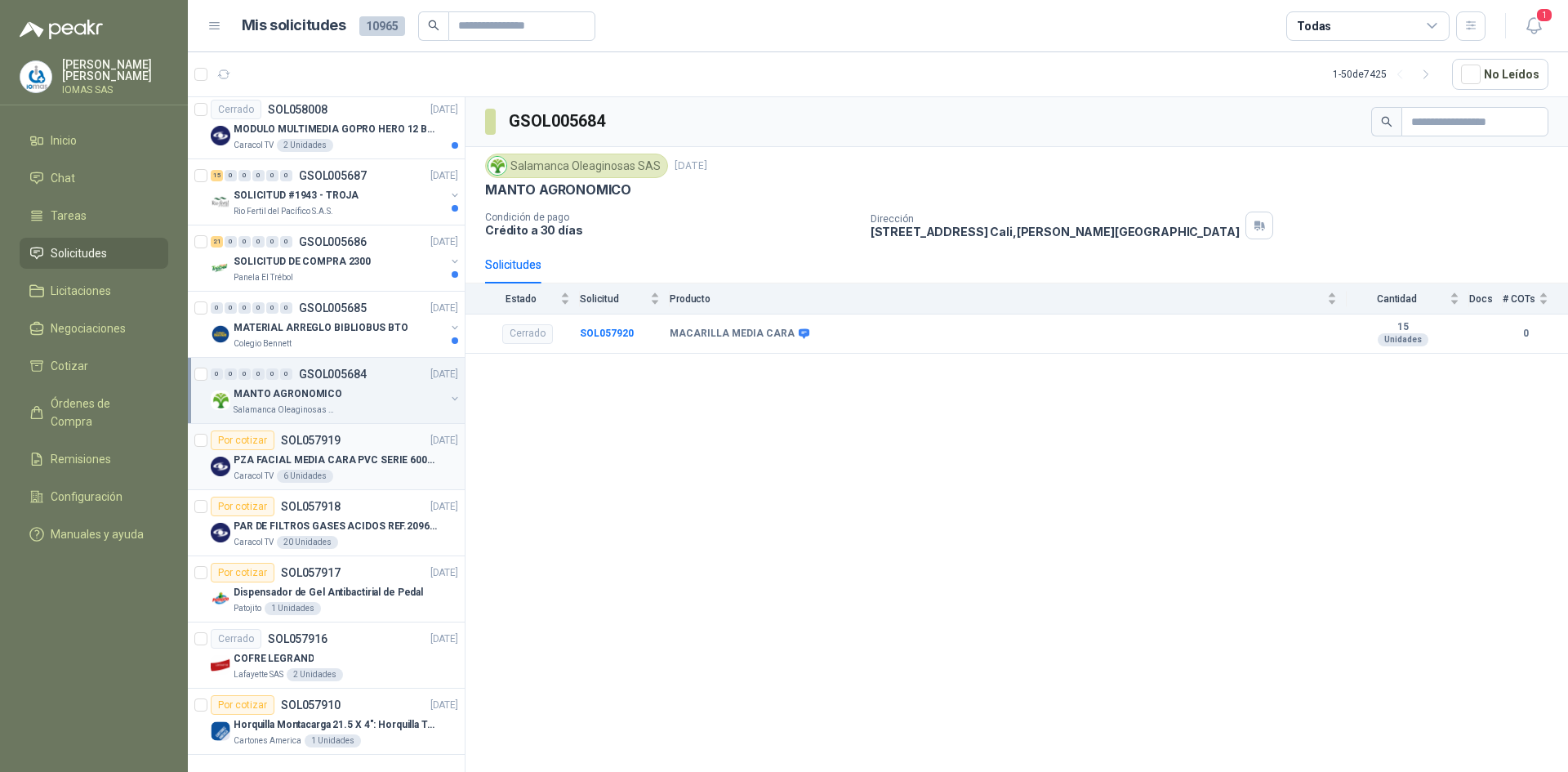
click at [377, 455] on div "PZA FACIAL MEDIA CARA PVC SERIE 6000 3M" at bounding box center [346, 460] width 224 height 20
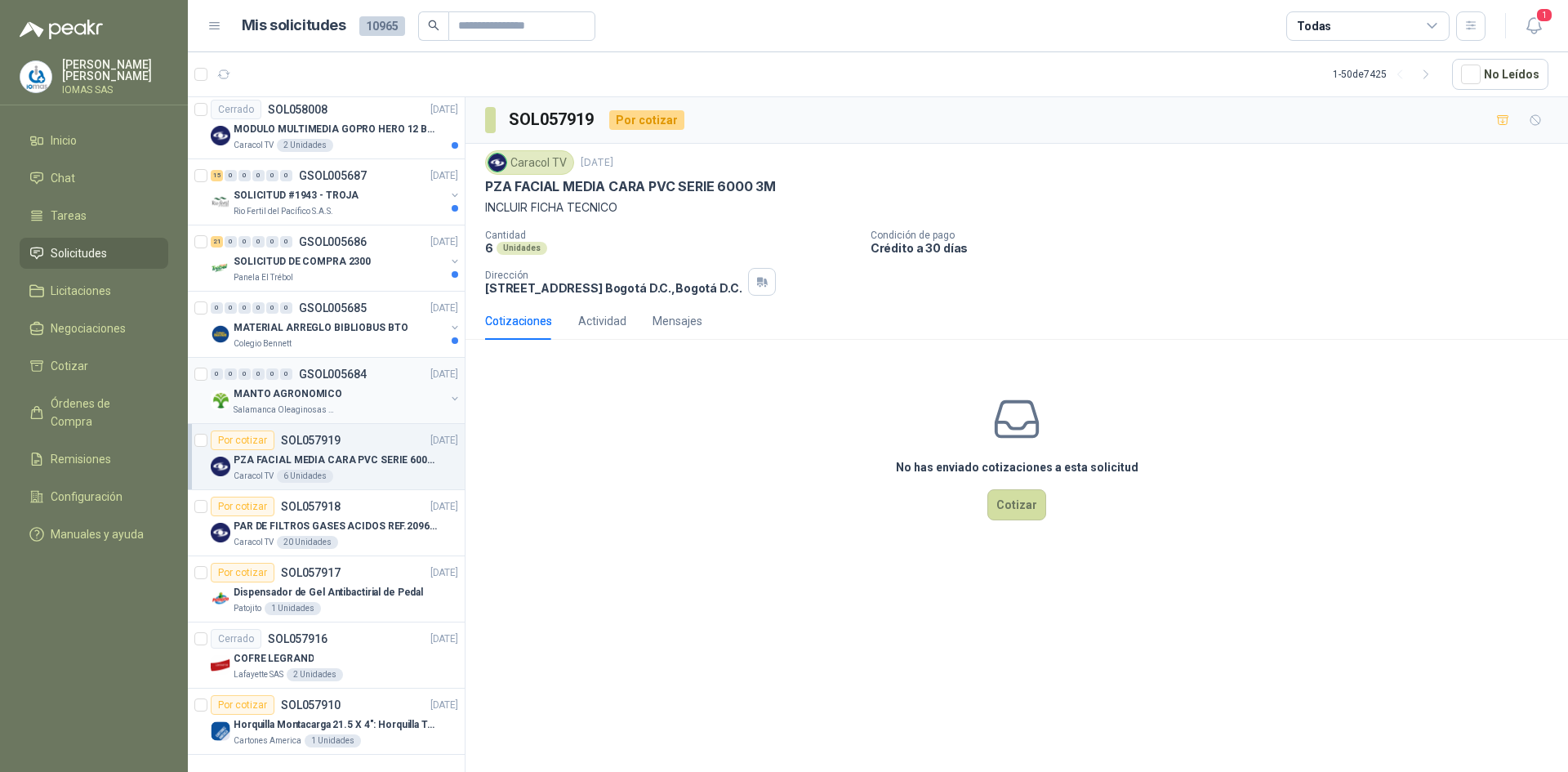
click at [374, 403] on div "Salamanca Oleaginosas SAS" at bounding box center [339, 410] width 211 height 13
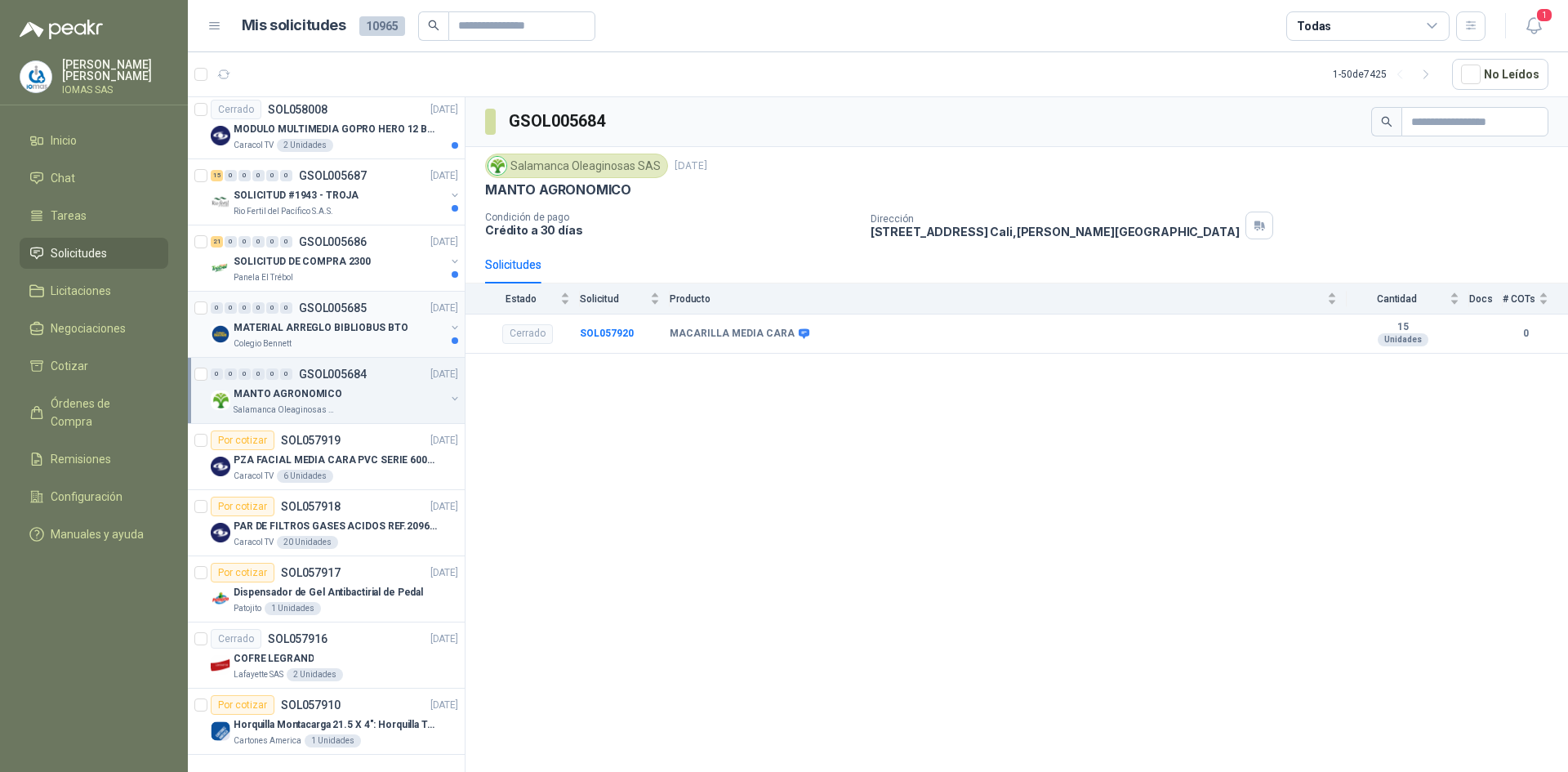
click at [345, 338] on div "Colegio Bennett" at bounding box center [339, 344] width 211 height 13
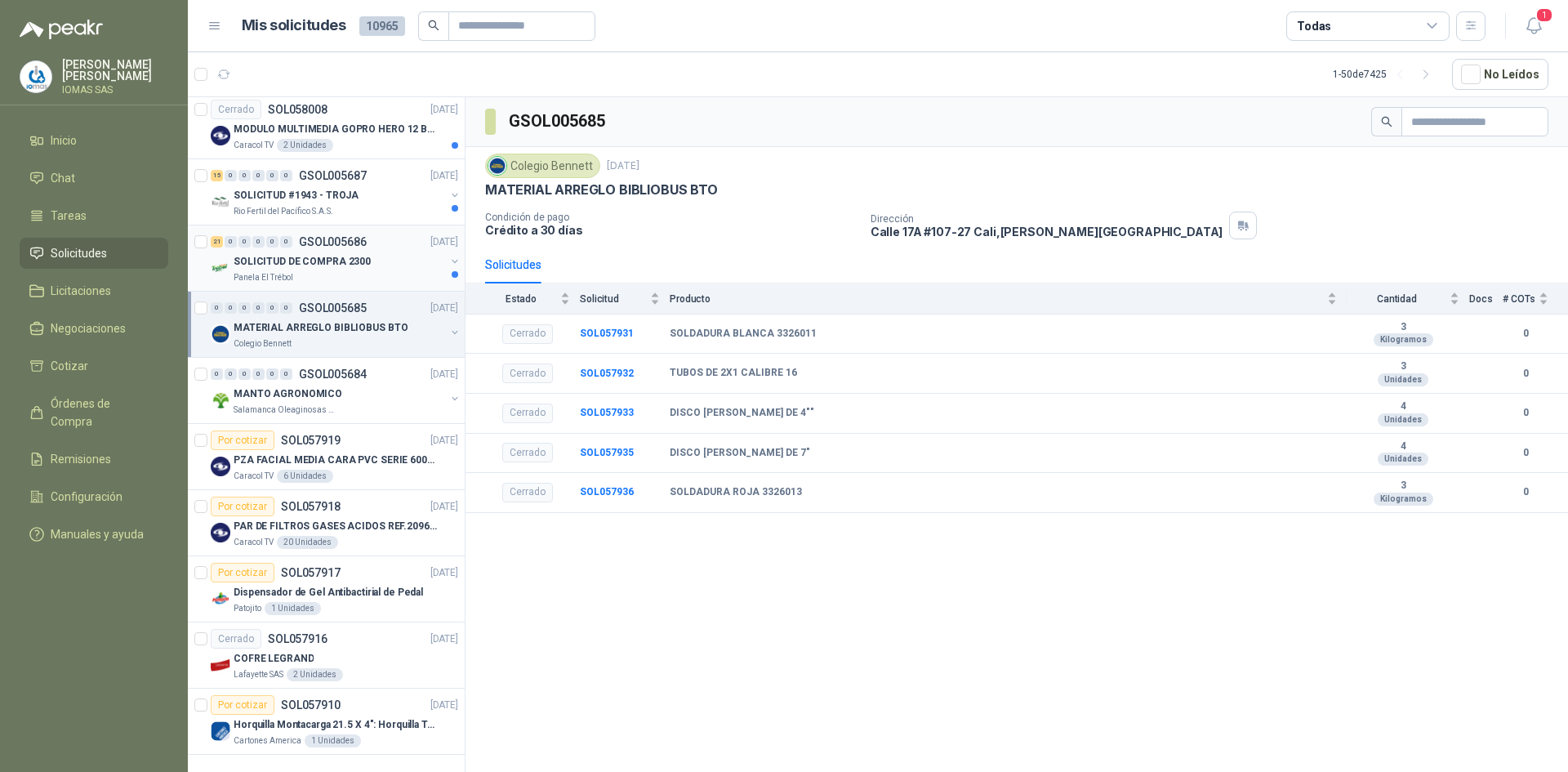
click at [332, 271] on div "Panela El Trébol" at bounding box center [339, 278] width 211 height 13
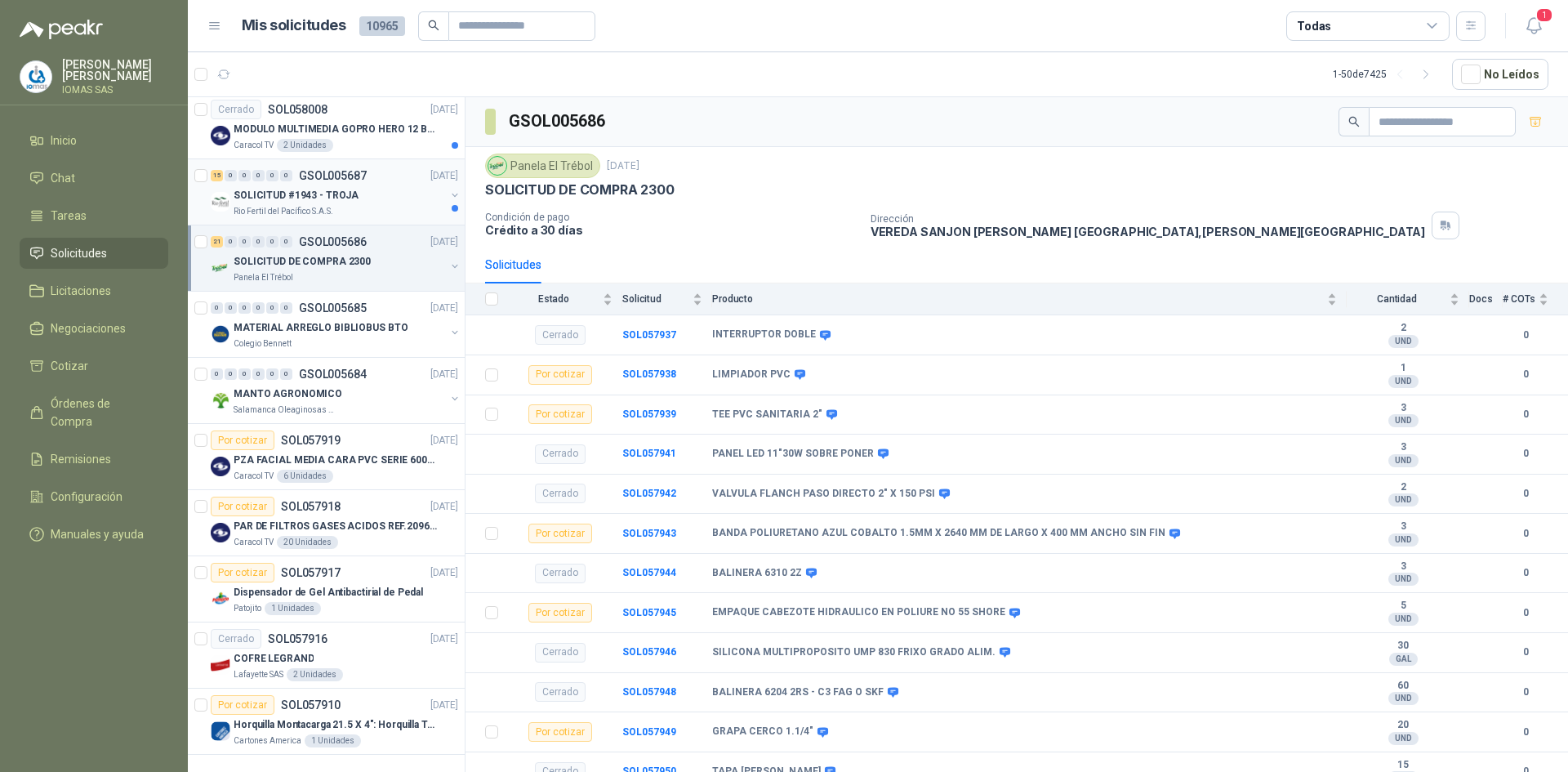
click at [354, 205] on div "Rio Fertil del Pacífico S.A.S." at bounding box center [339, 211] width 211 height 13
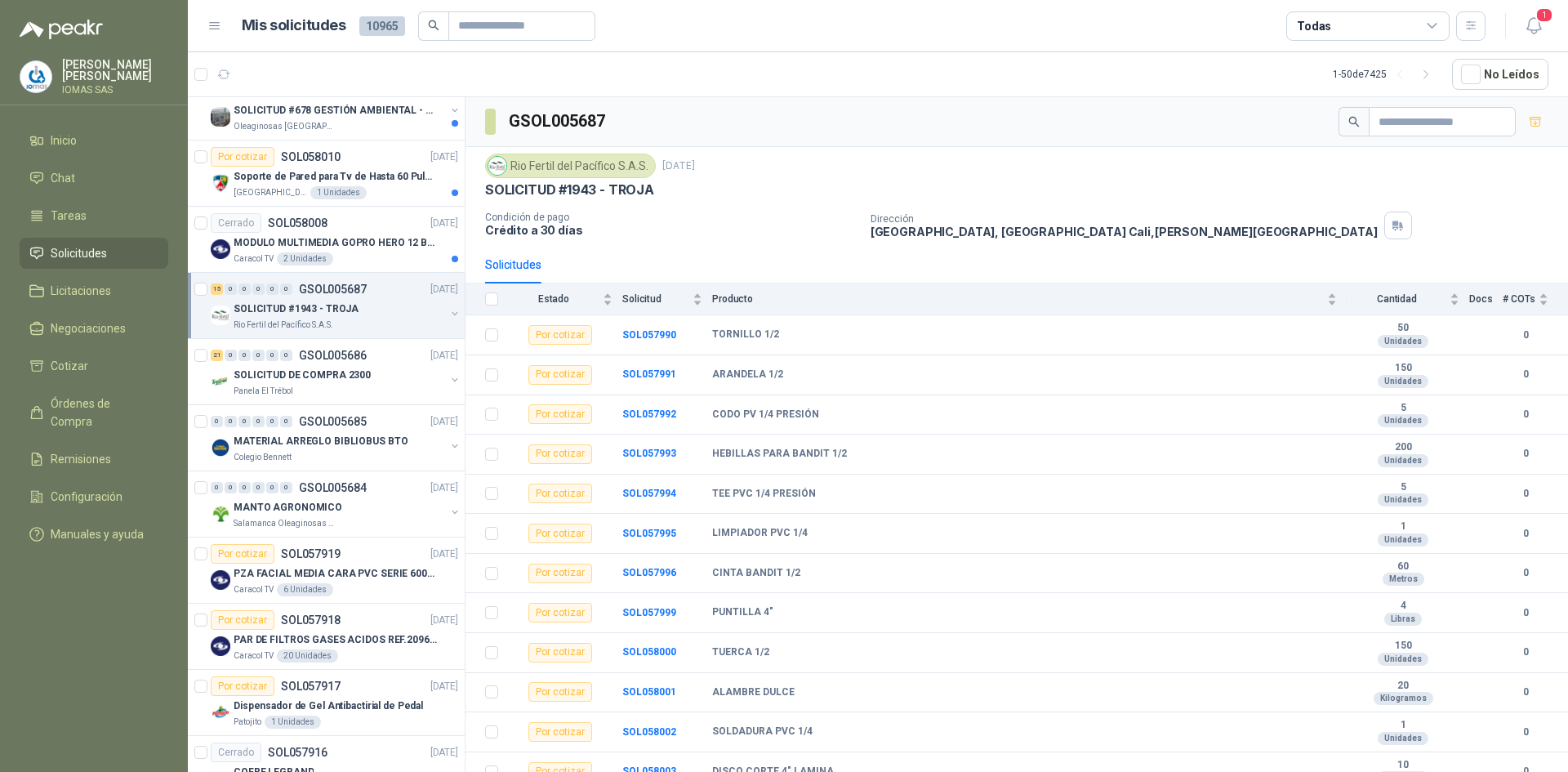
scroll to position [2500, 0]
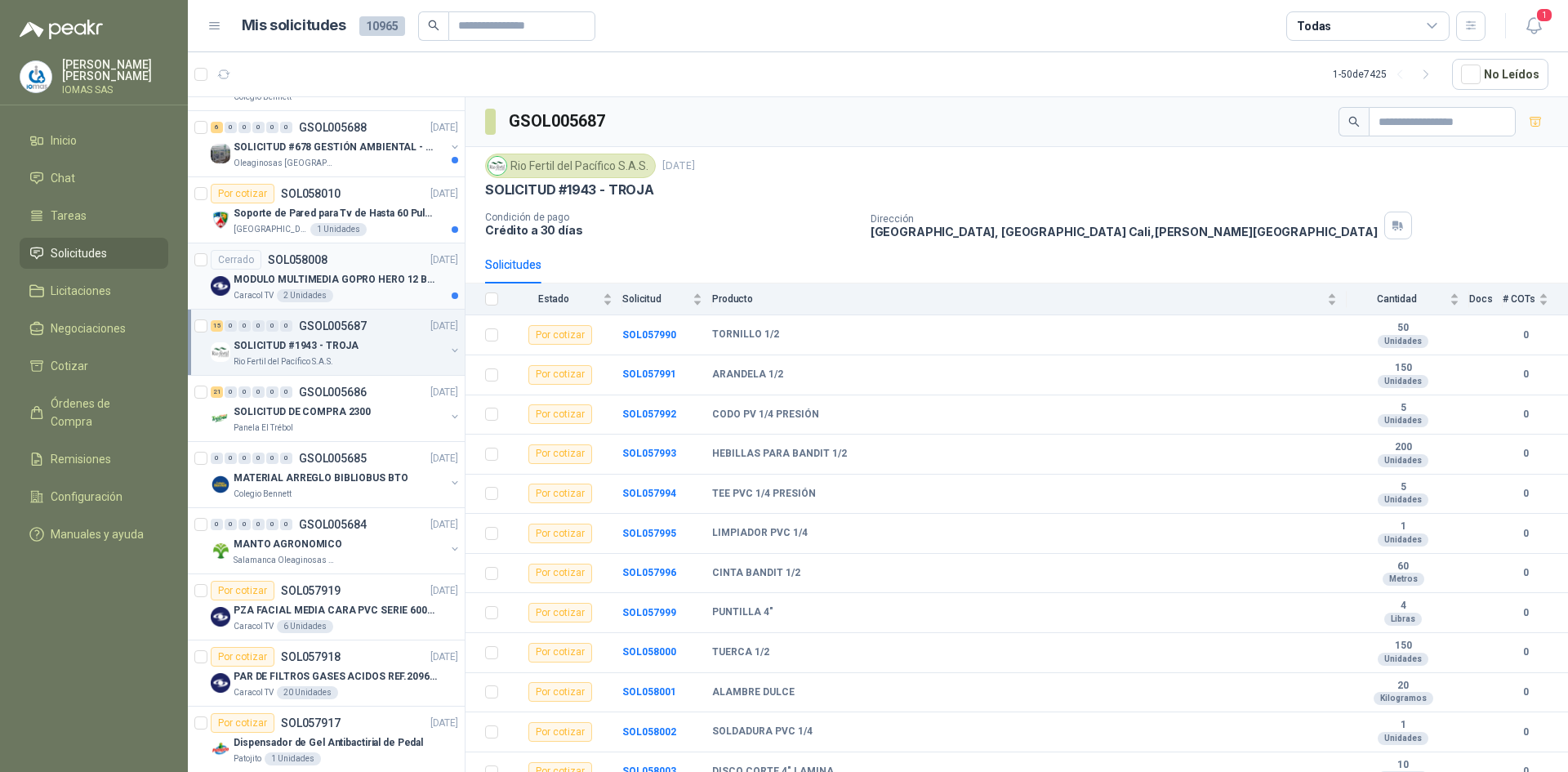
click at [364, 291] on div "Caracol TV 2 Unidades" at bounding box center [346, 296] width 224 height 13
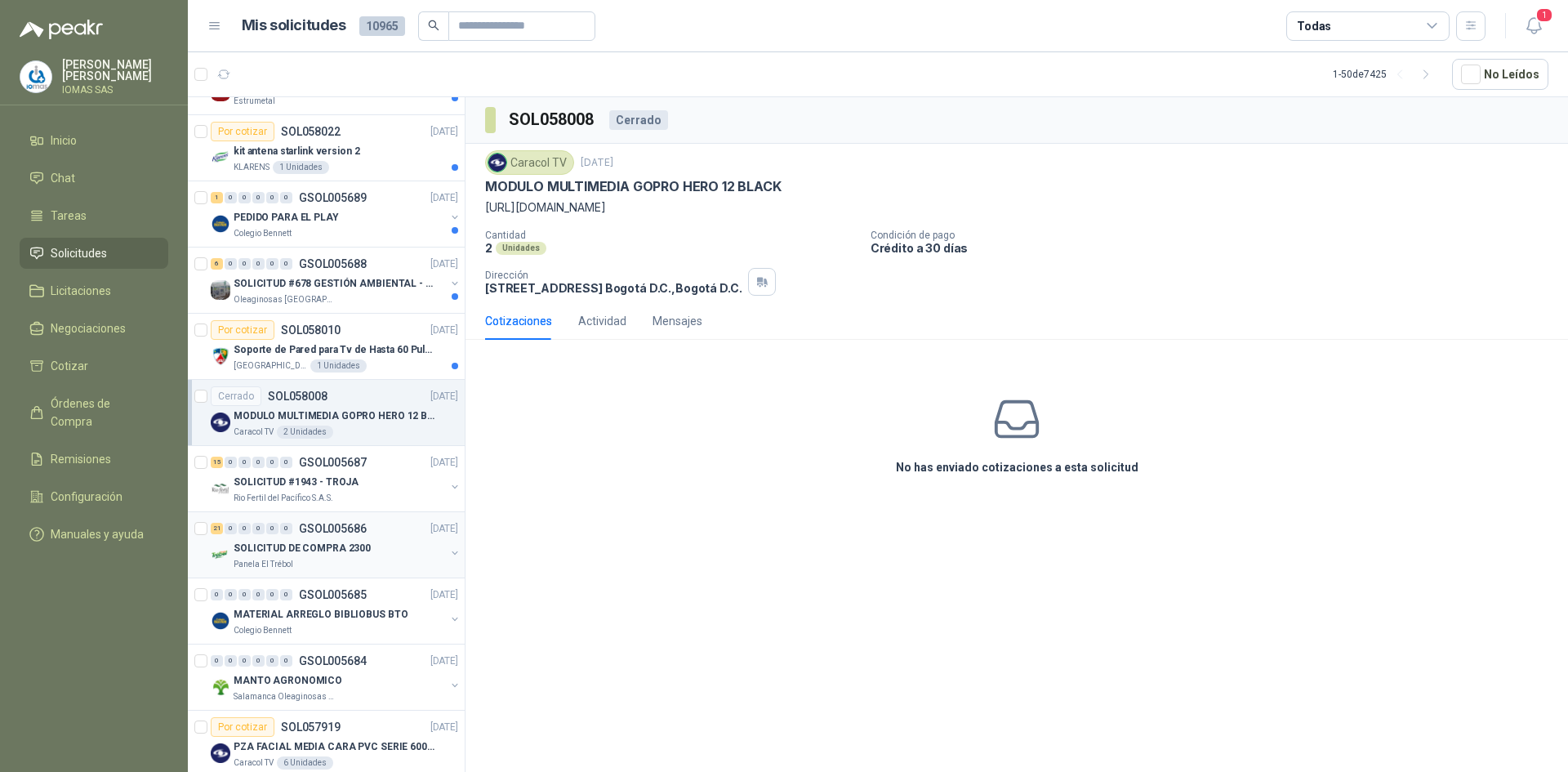
scroll to position [2337, 0]
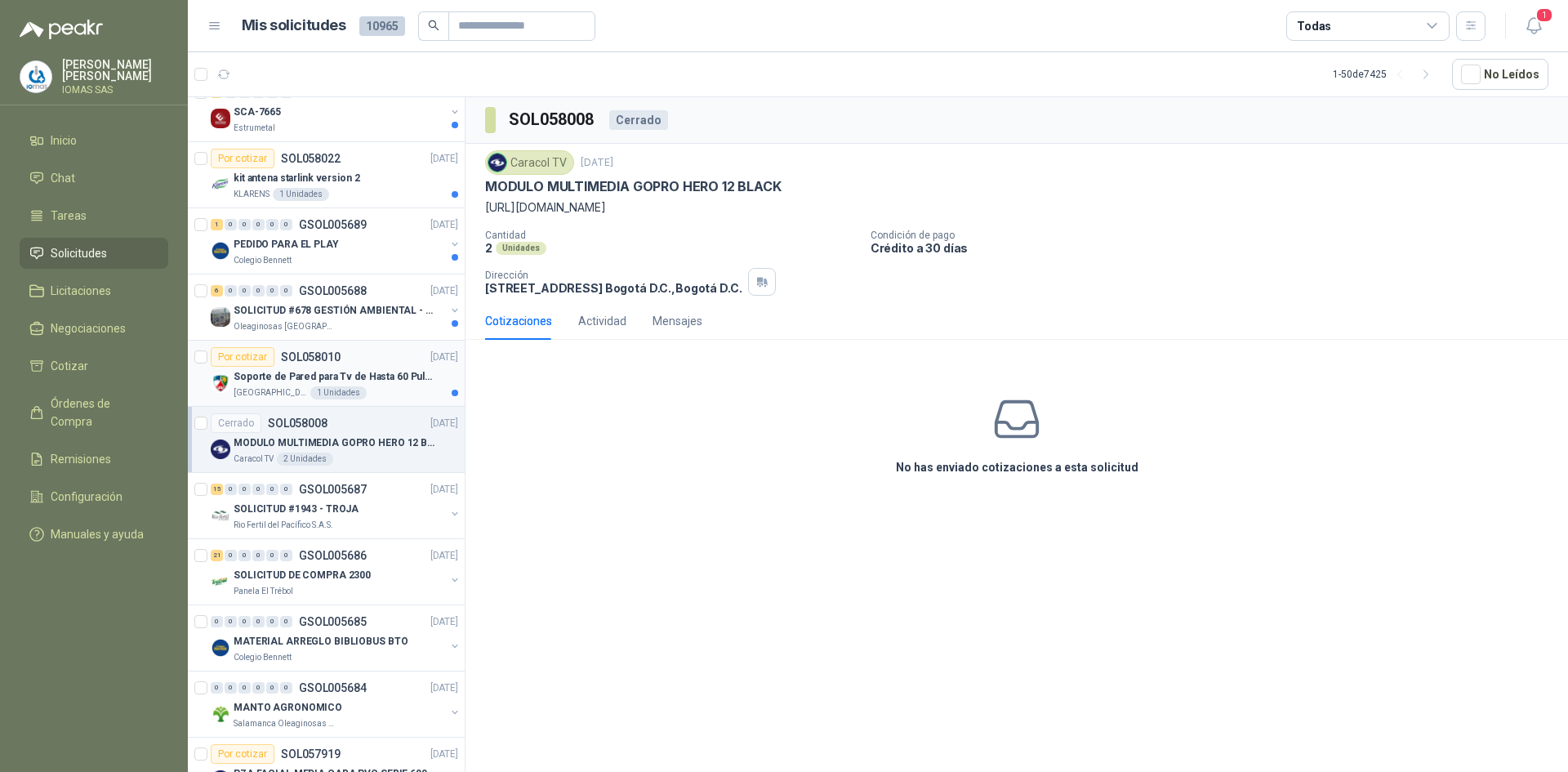
click at [385, 382] on p "Soporte de Pared para Tv de Hasta 60 Pulgadas con Brazo Articulado" at bounding box center [335, 377] width 203 height 16
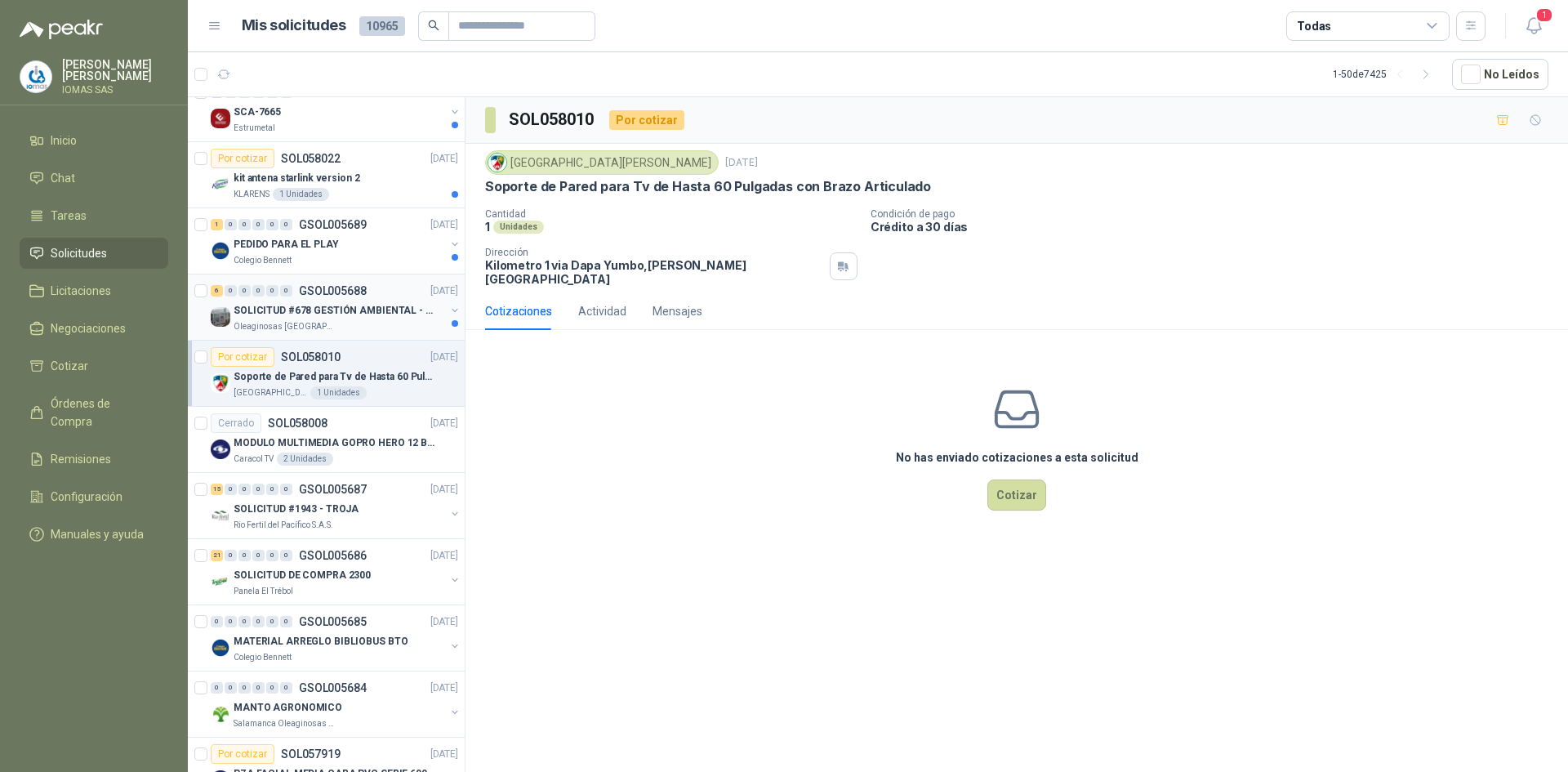
click at [378, 317] on p "SOLICITUD #678 GESTIÓN AMBIENTAL - TUMACO" at bounding box center [335, 311] width 203 height 16
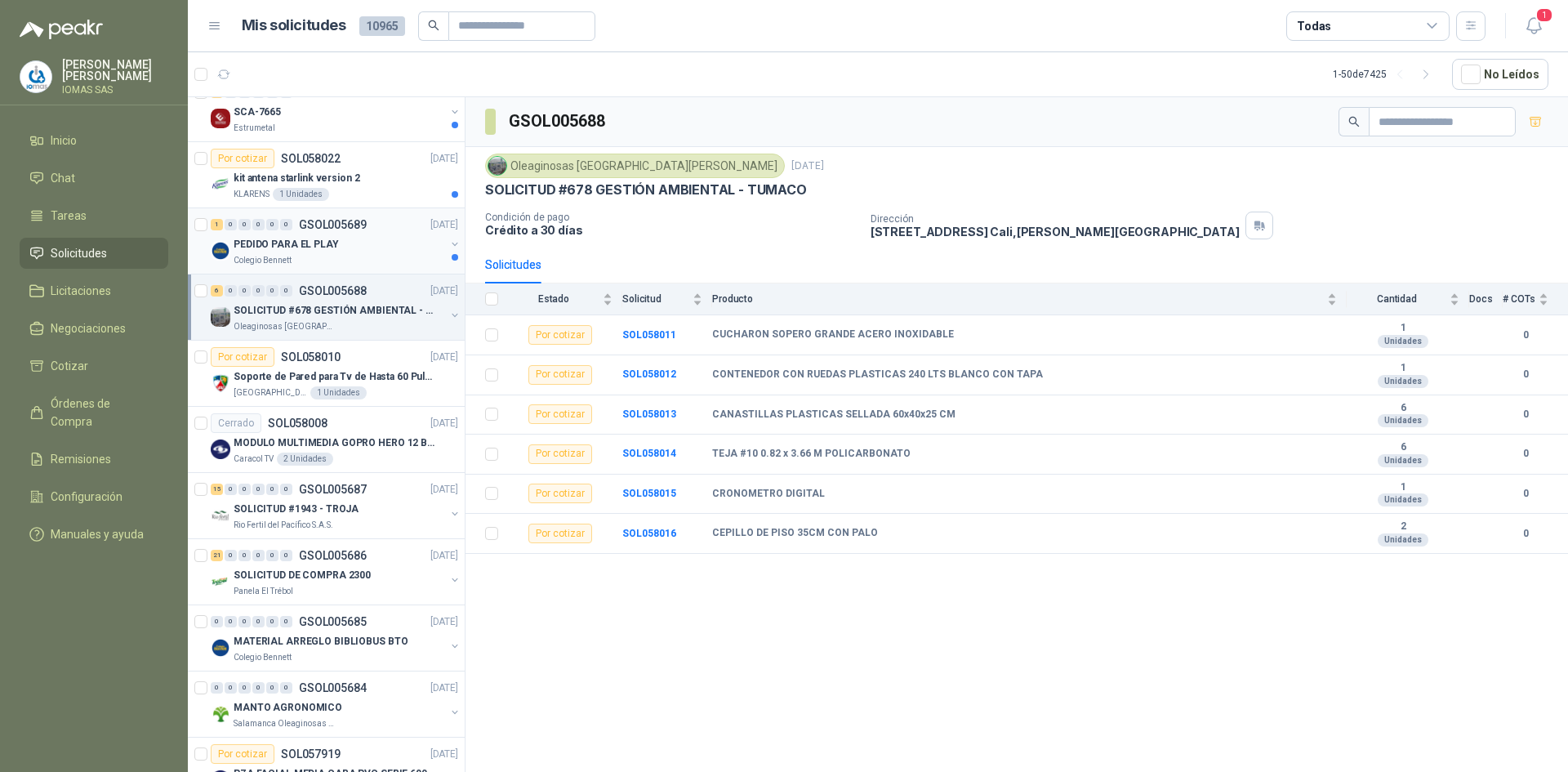
click at [374, 253] on div "PEDIDO PARA EL PLAY" at bounding box center [339, 244] width 211 height 20
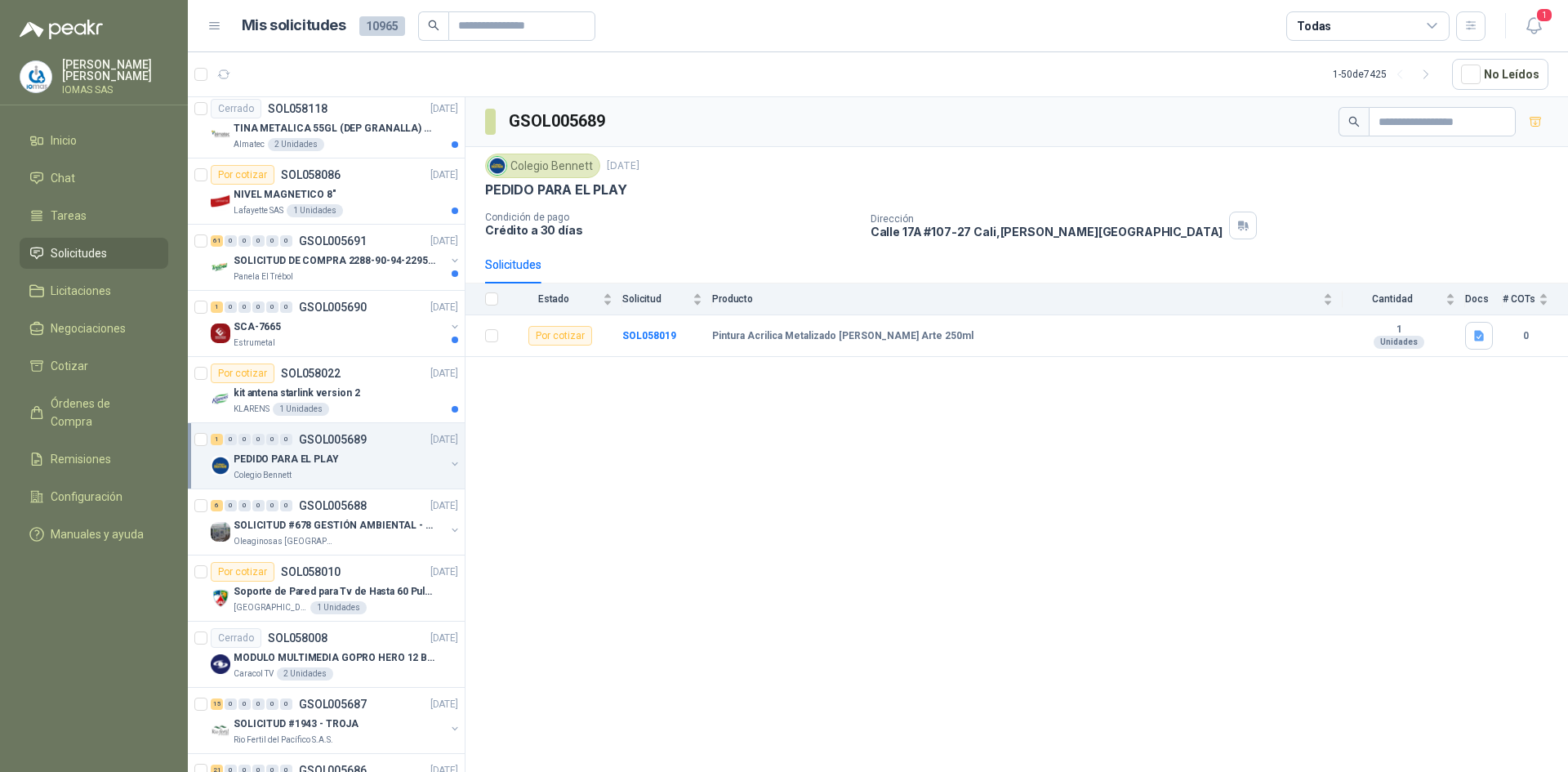
scroll to position [2092, 0]
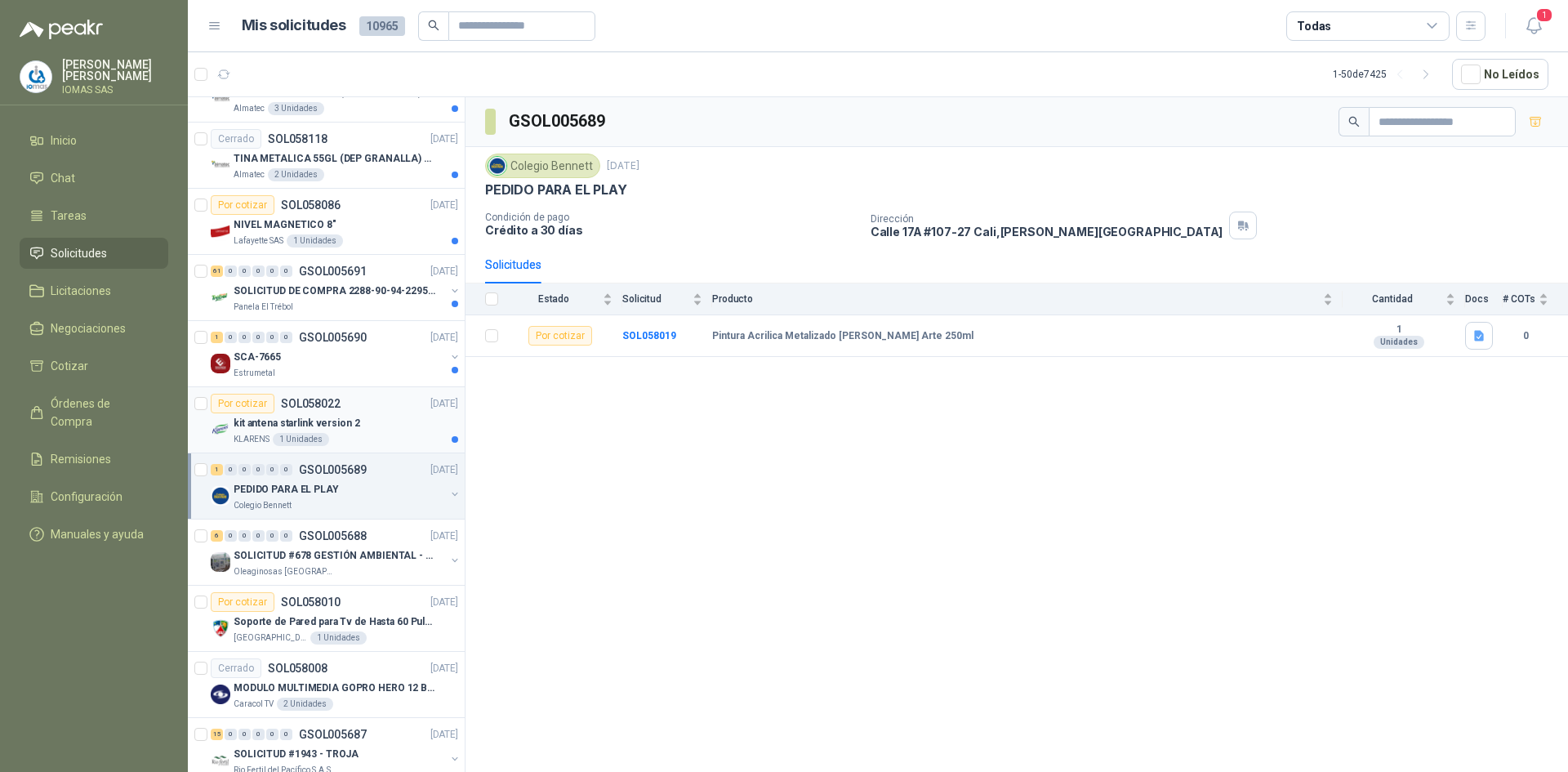
click at [367, 425] on div "kit antena starlink version 2" at bounding box center [346, 423] width 224 height 20
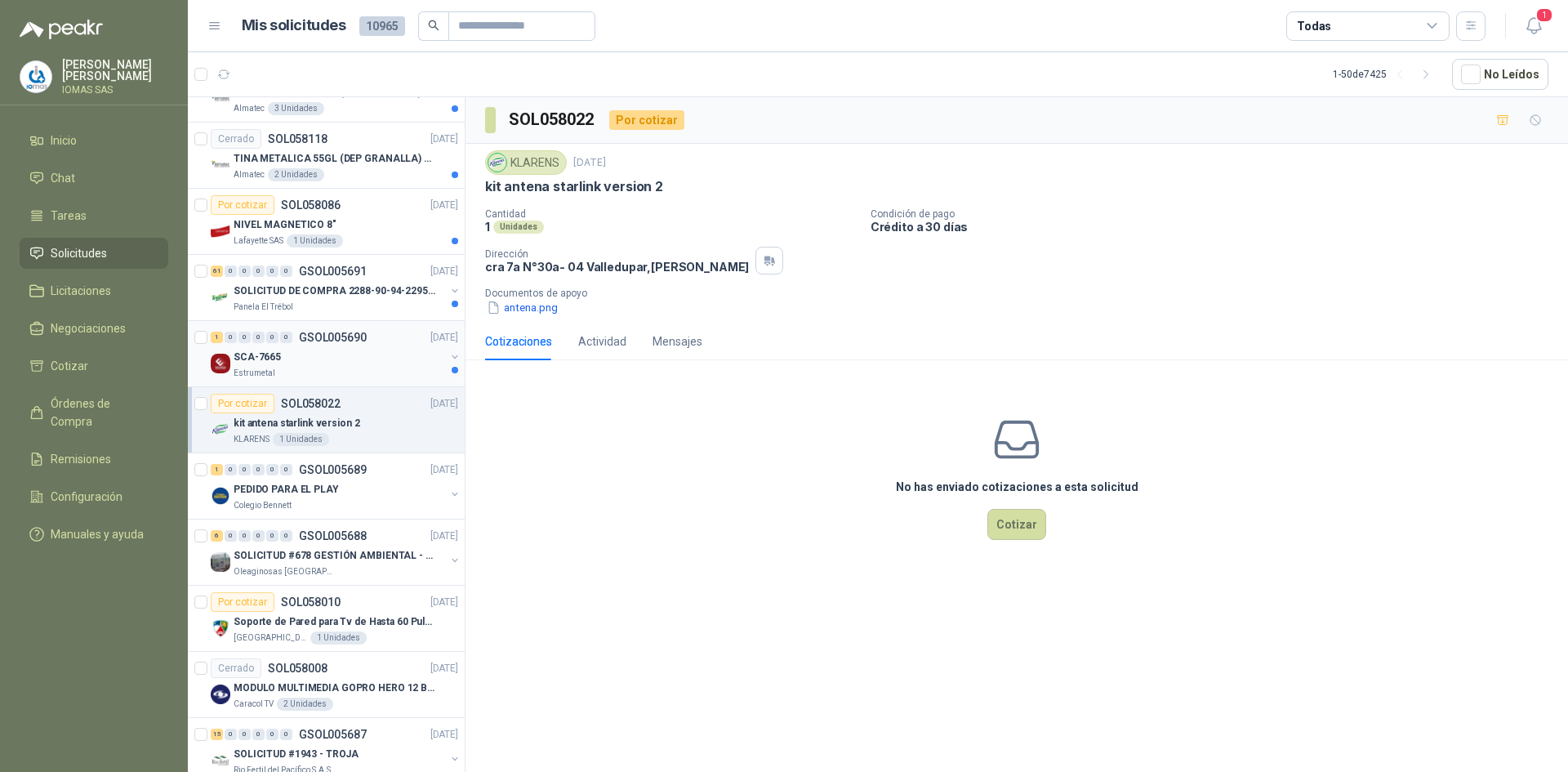
click at [367, 359] on div "SCA-7665" at bounding box center [339, 357] width 211 height 20
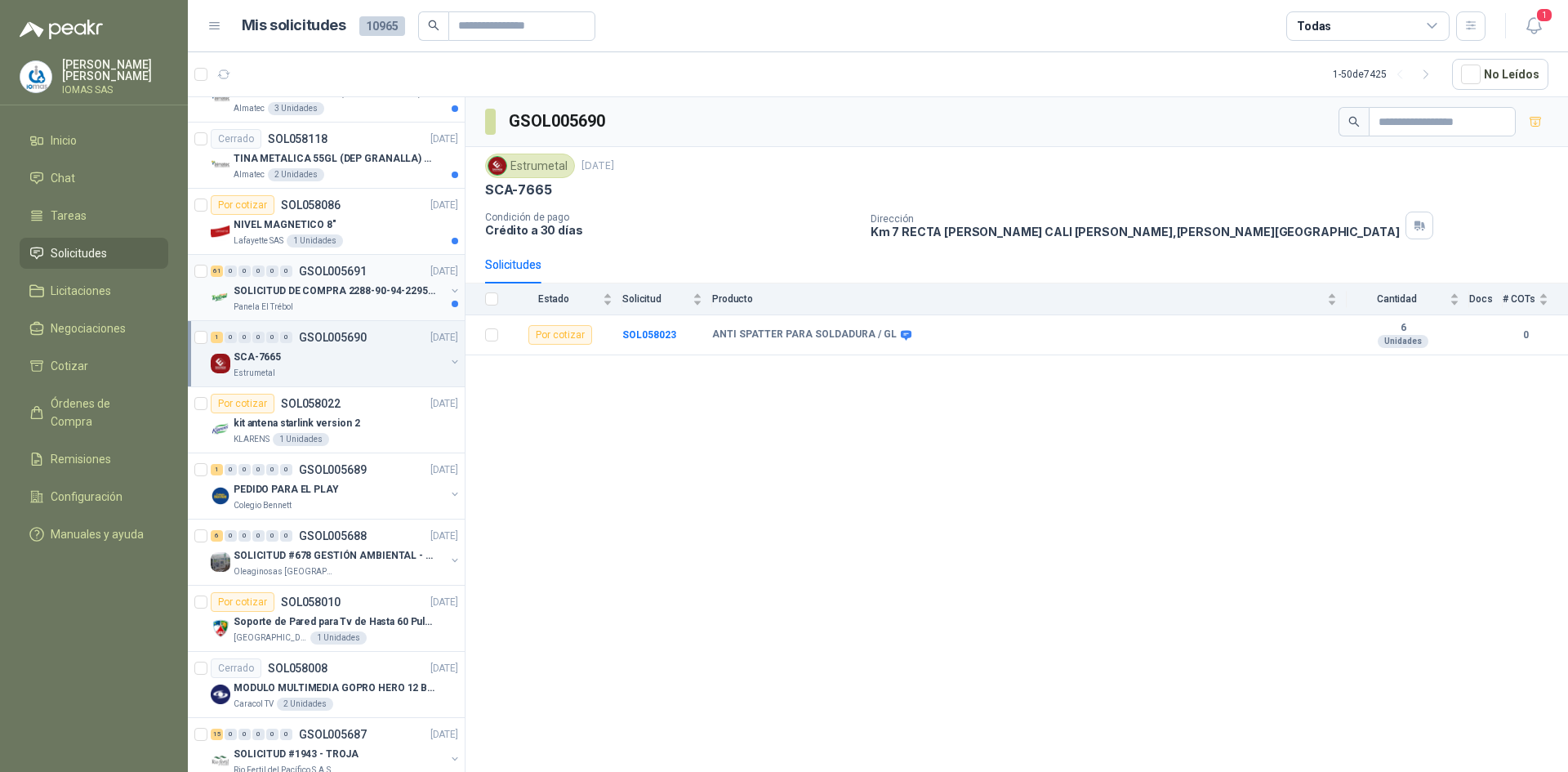
click at [375, 302] on div "Panela El Trébol" at bounding box center [339, 307] width 211 height 13
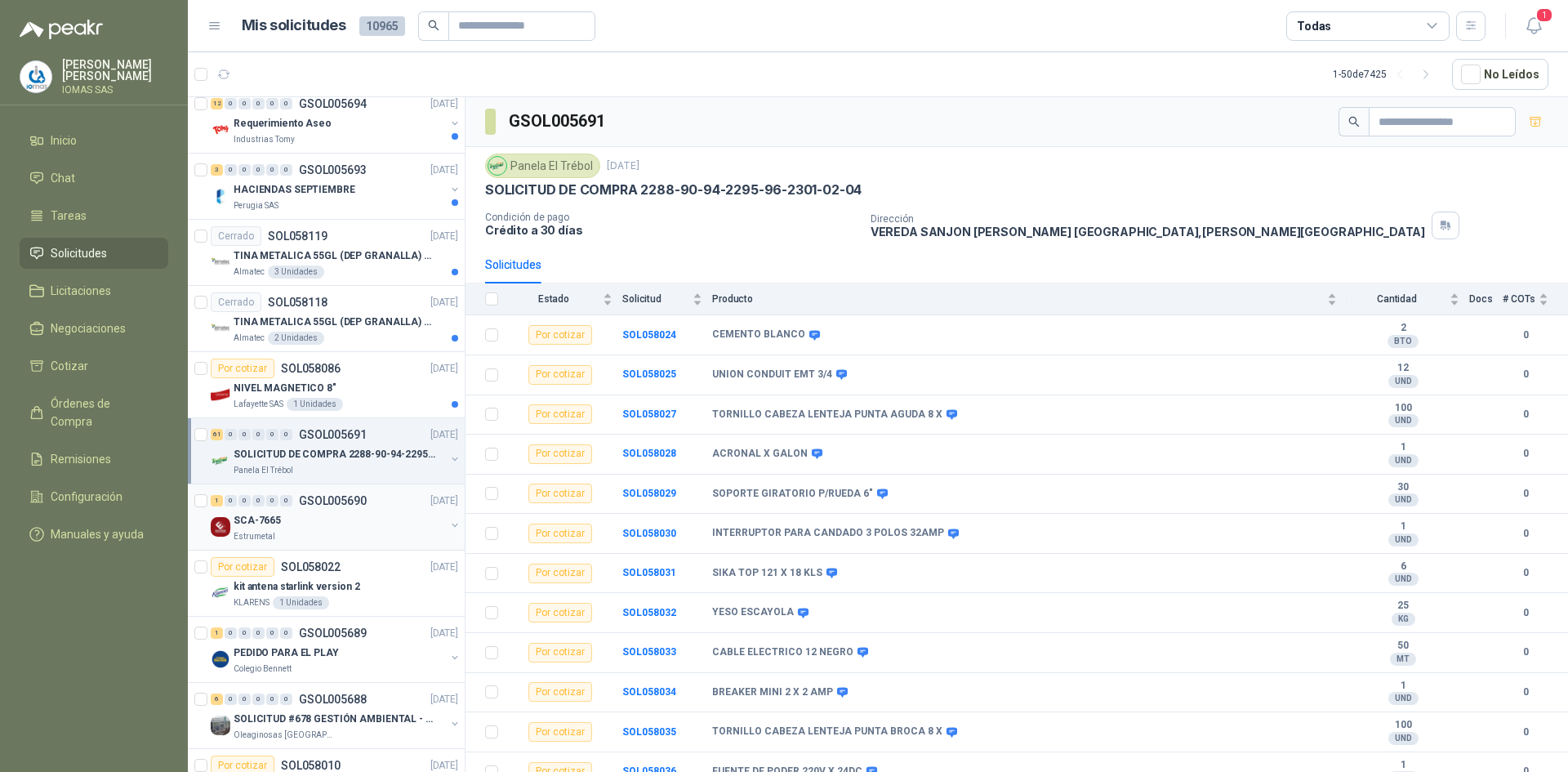
scroll to position [1847, 0]
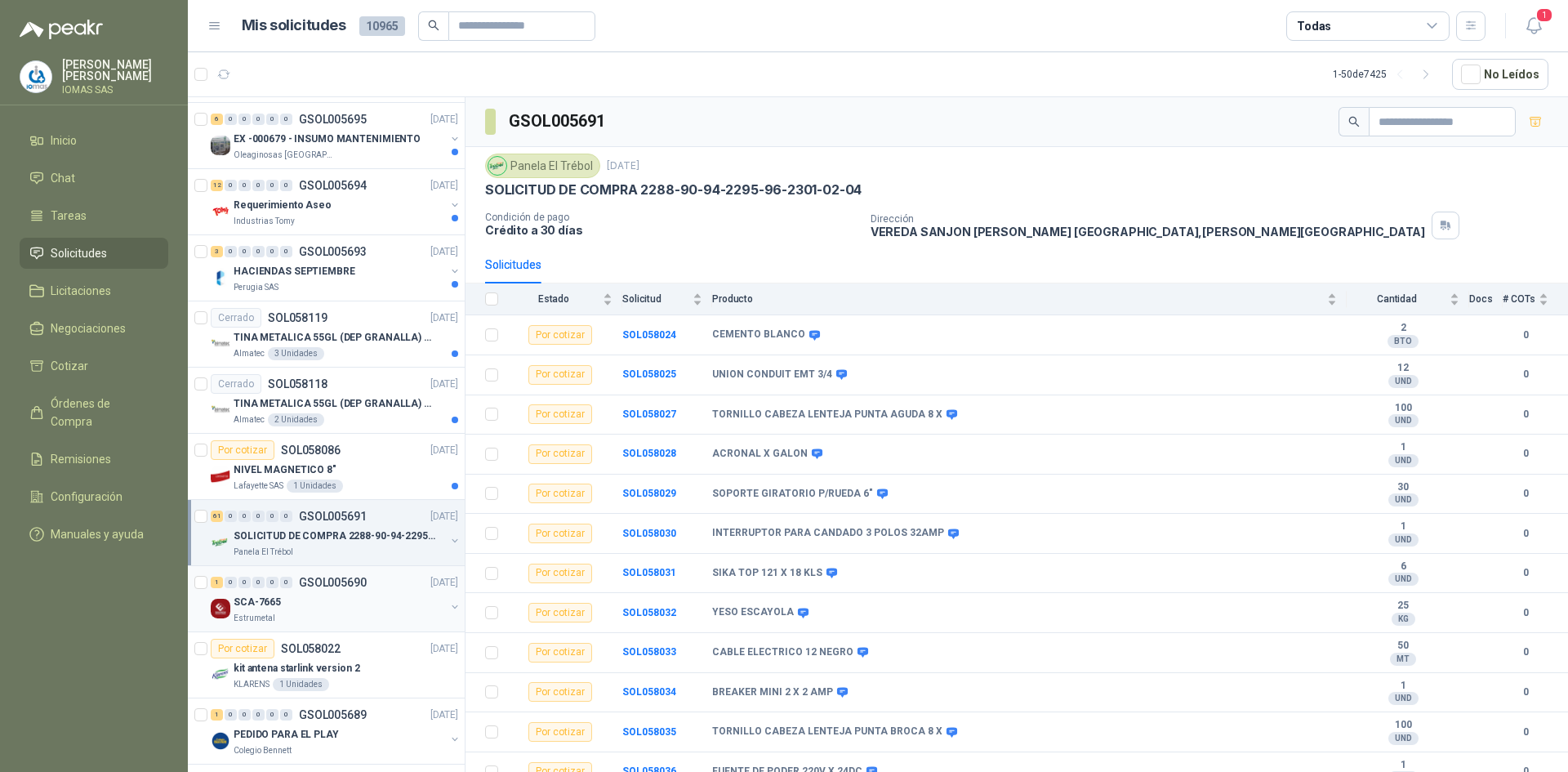
click at [376, 484] on div "Lafayette SAS 1 Unidades" at bounding box center [346, 486] width 224 height 13
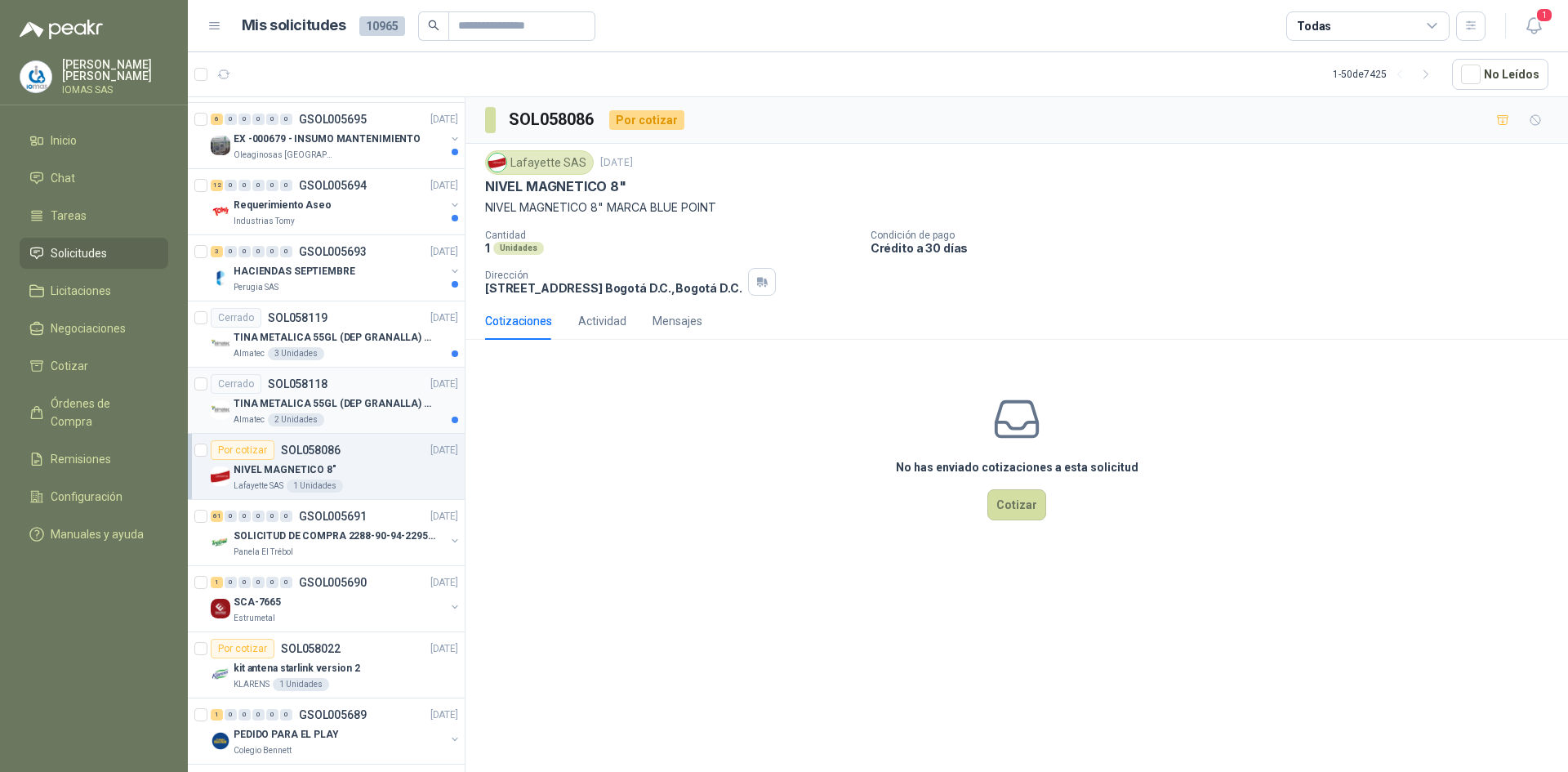
click at [351, 401] on p "TINA METALICA 55GL (DEP GRANALLA) CON TAPA" at bounding box center [335, 403] width 203 height 16
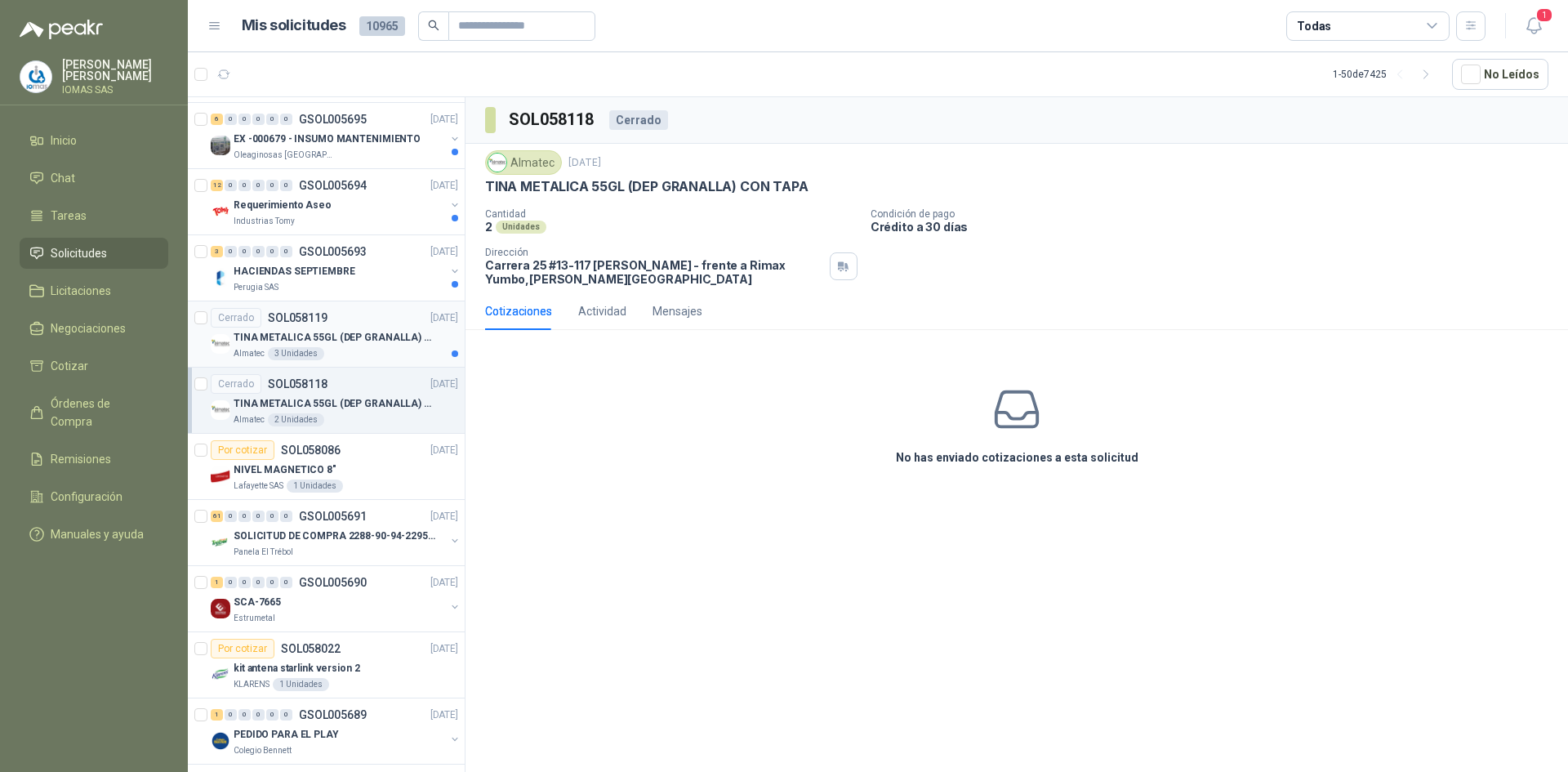
click at [366, 347] on div "TINA METALICA 55GL (DEP GRANALLA) CON TAPA" at bounding box center [346, 338] width 224 height 20
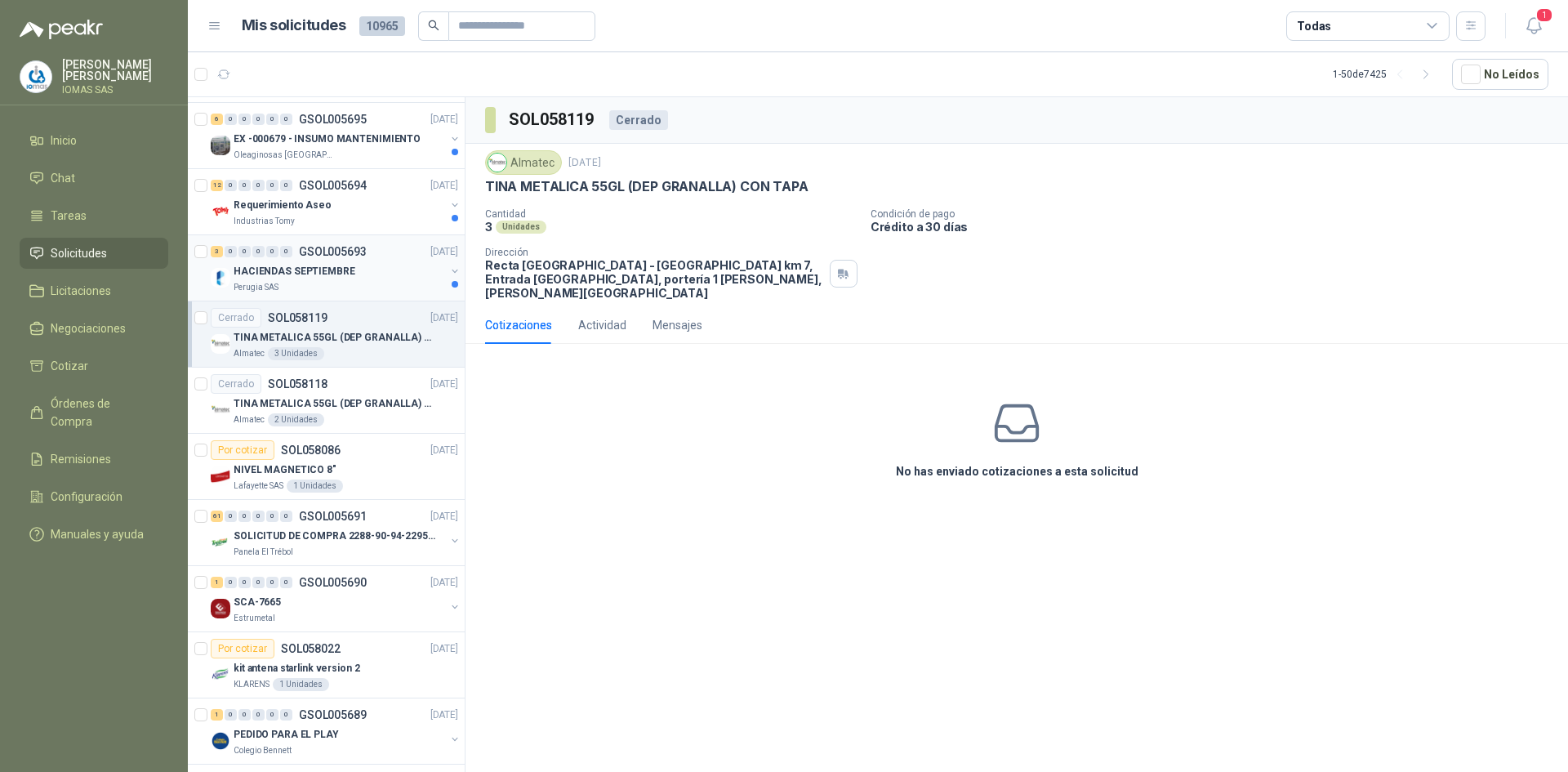
click at [363, 280] on div "HACIENDAS SEPTIEMBRE" at bounding box center [339, 271] width 211 height 20
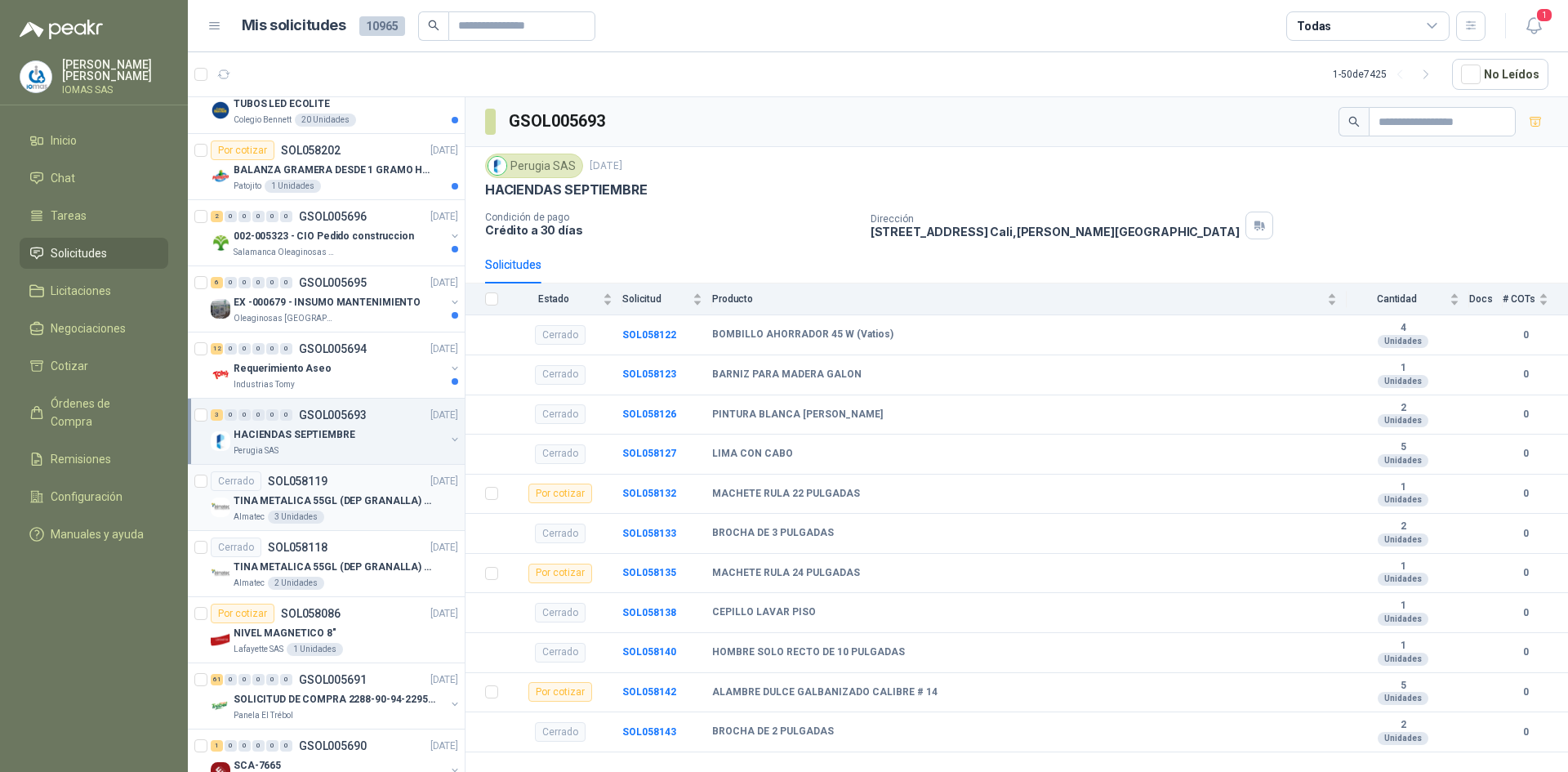
scroll to position [1602, 0]
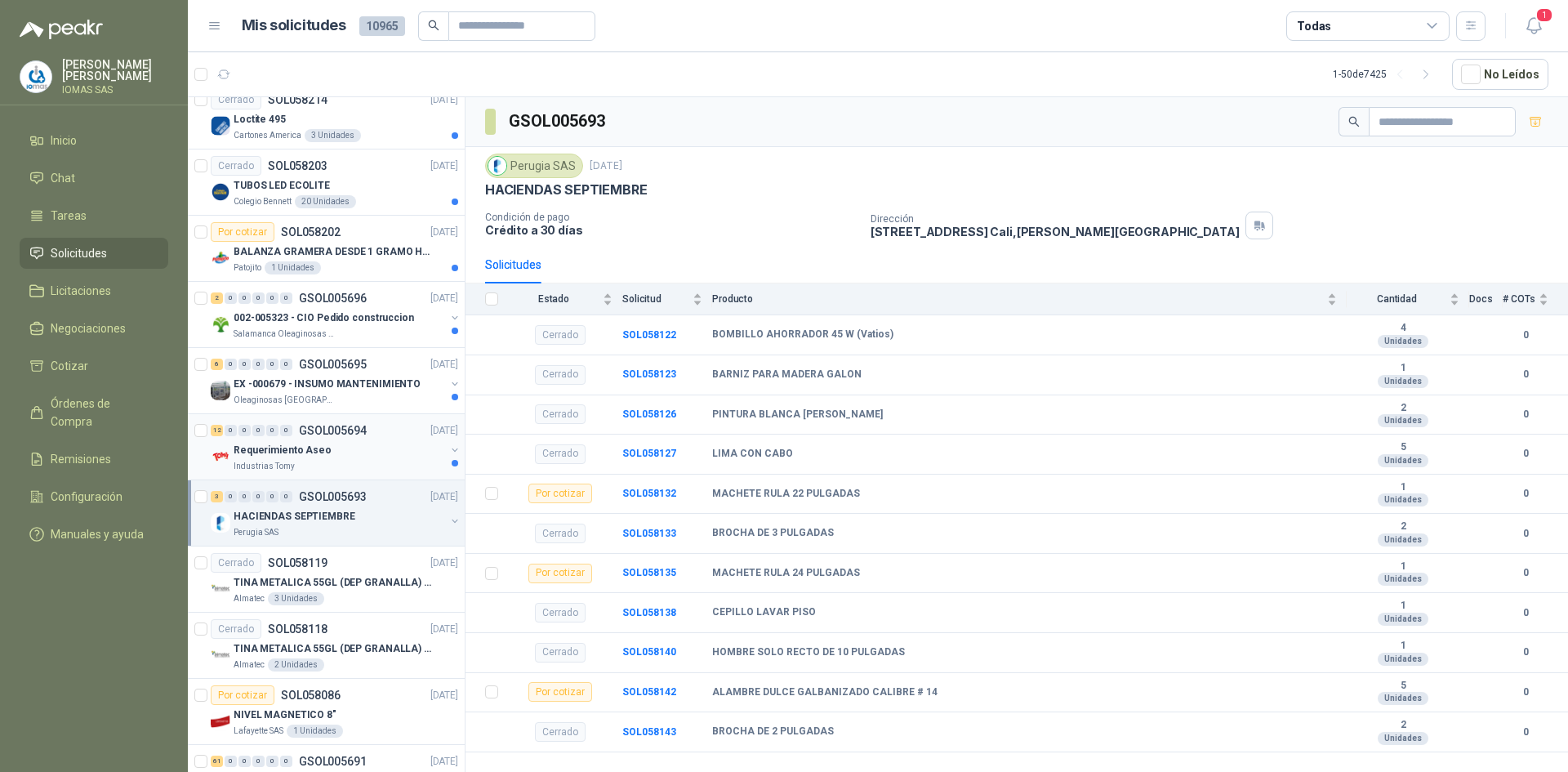
click at [376, 455] on div "Requerimiento Aseo" at bounding box center [339, 450] width 211 height 20
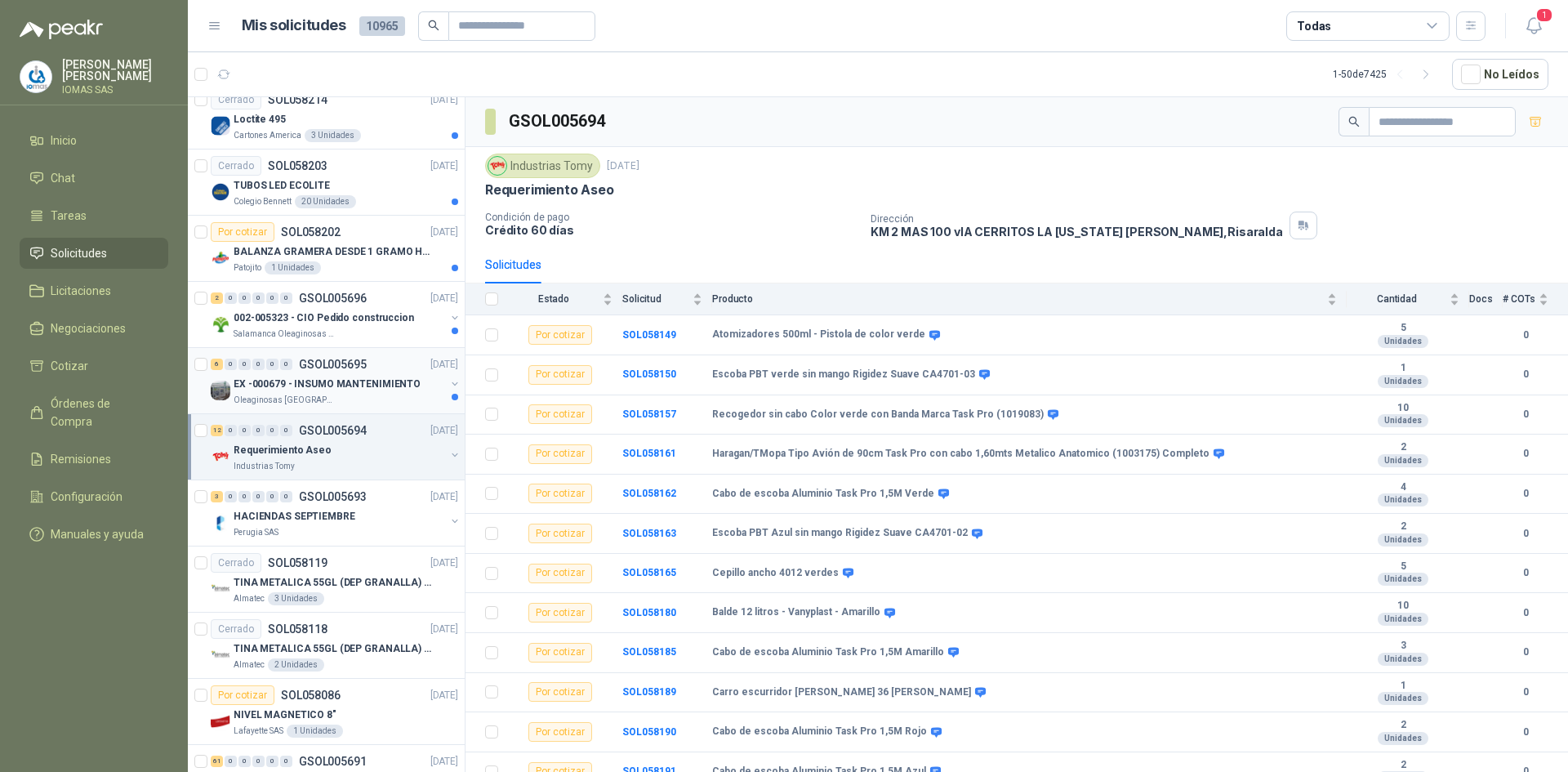
click at [374, 393] on div "Oleaginosas [GEOGRAPHIC_DATA][PERSON_NAME]" at bounding box center [339, 400] width 211 height 13
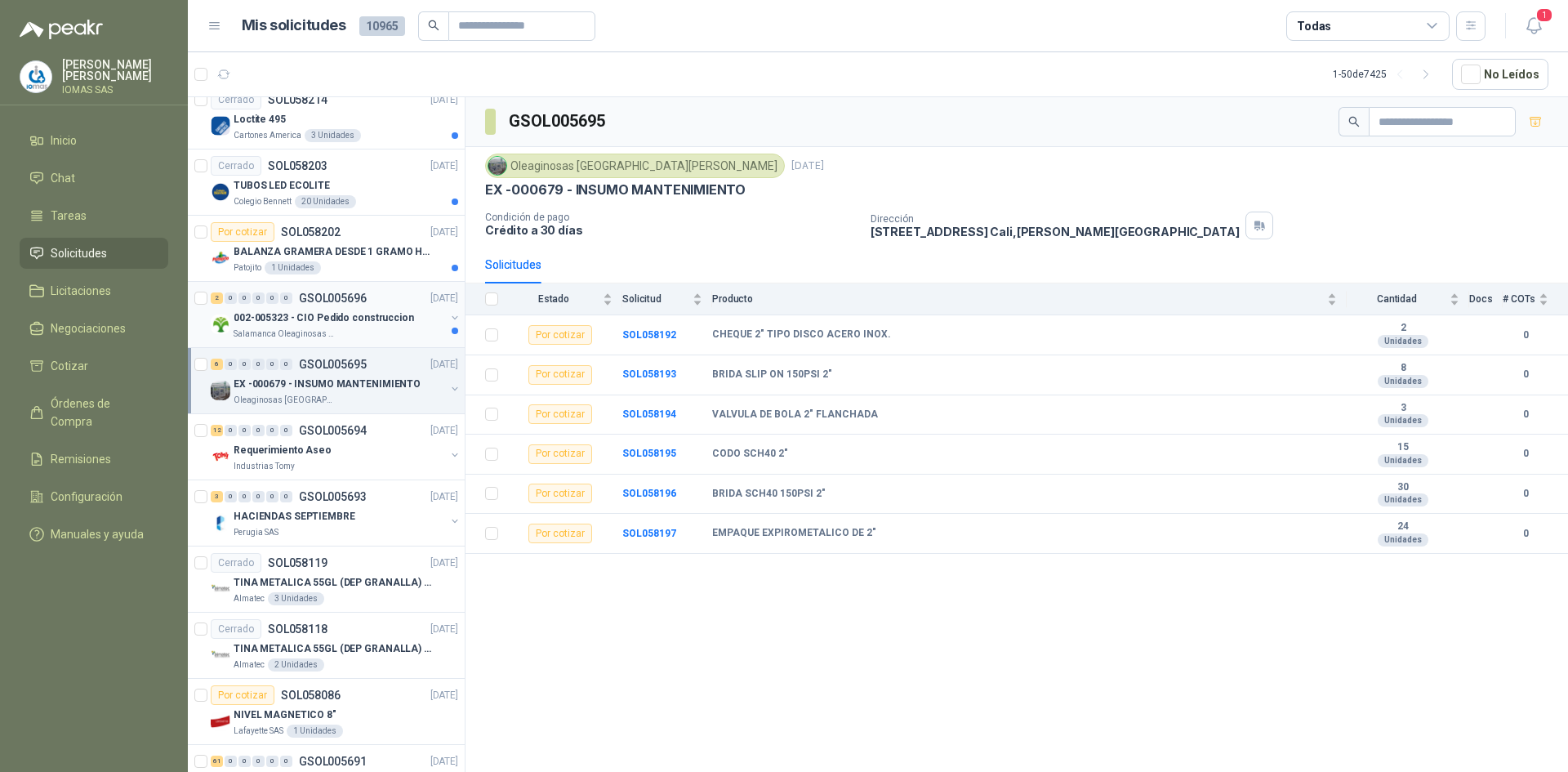
click at [383, 323] on p "002-005323 - CIO Pedido construccion" at bounding box center [324, 318] width 180 height 16
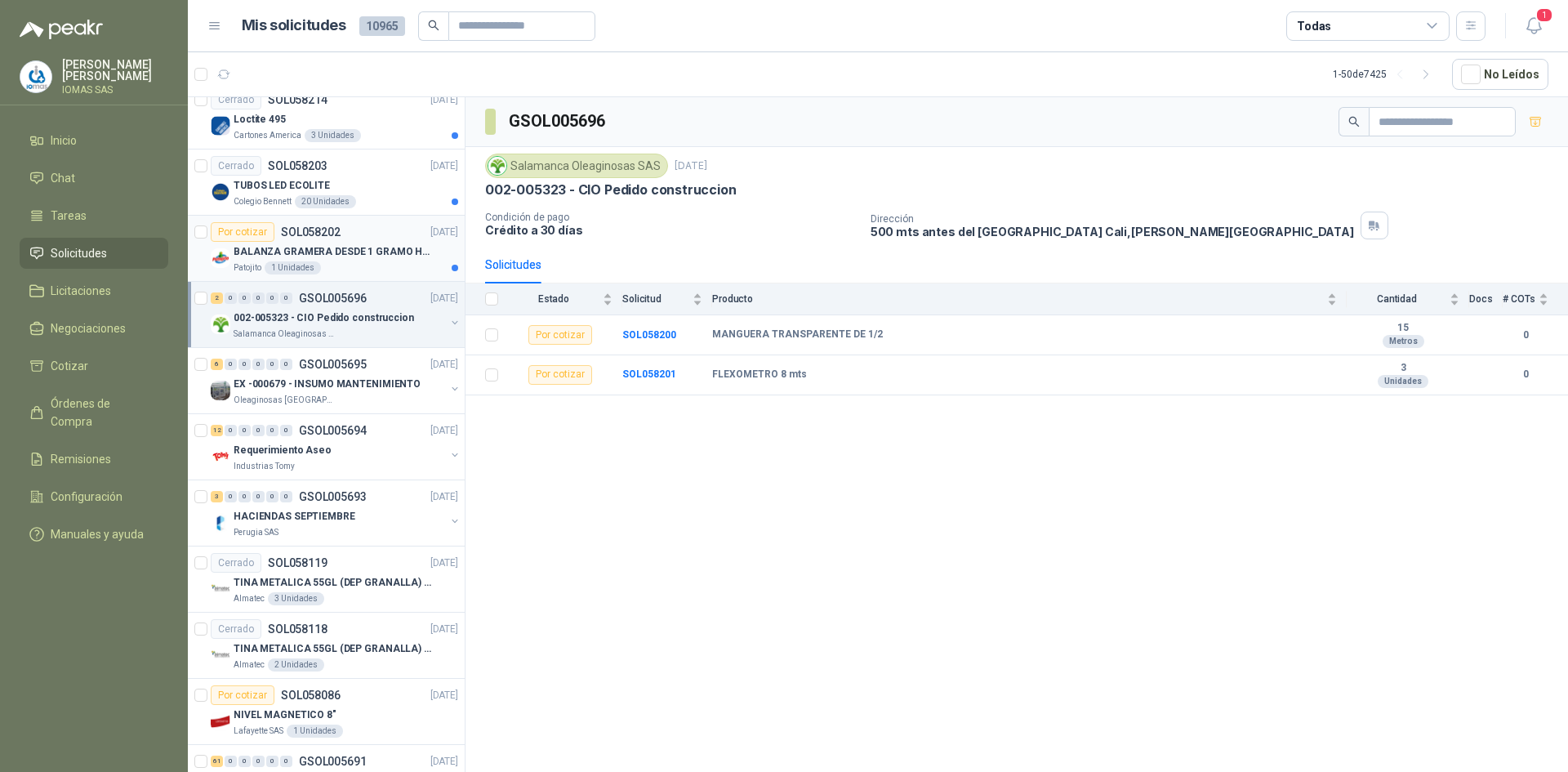
click at [384, 254] on p "BALANZA GRAMERA DESDE 1 GRAMO HASTA 5 GRAMOS" at bounding box center [335, 252] width 203 height 16
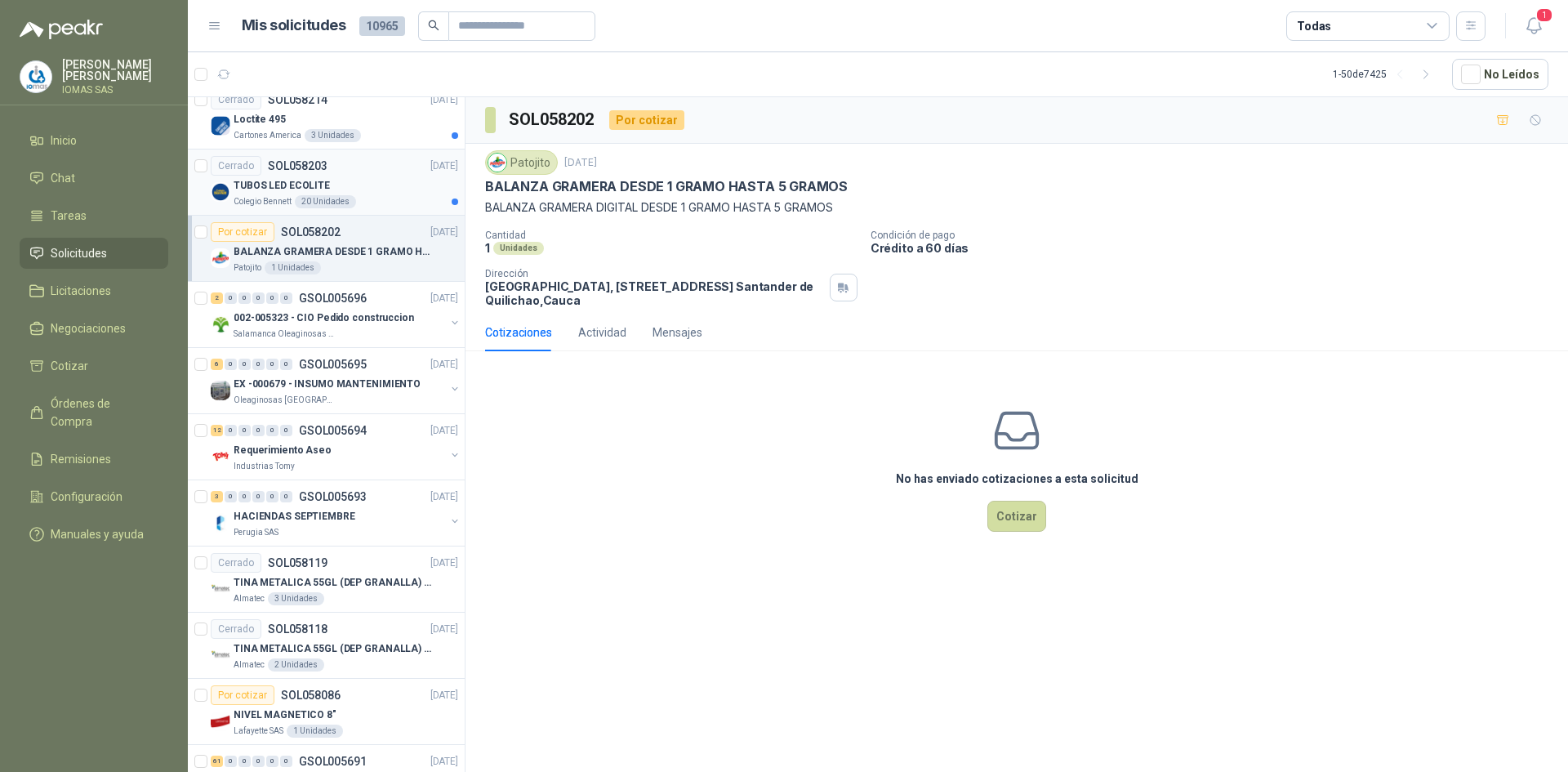
click at [396, 181] on div "TUBOS LED ECOLITE" at bounding box center [346, 185] width 224 height 20
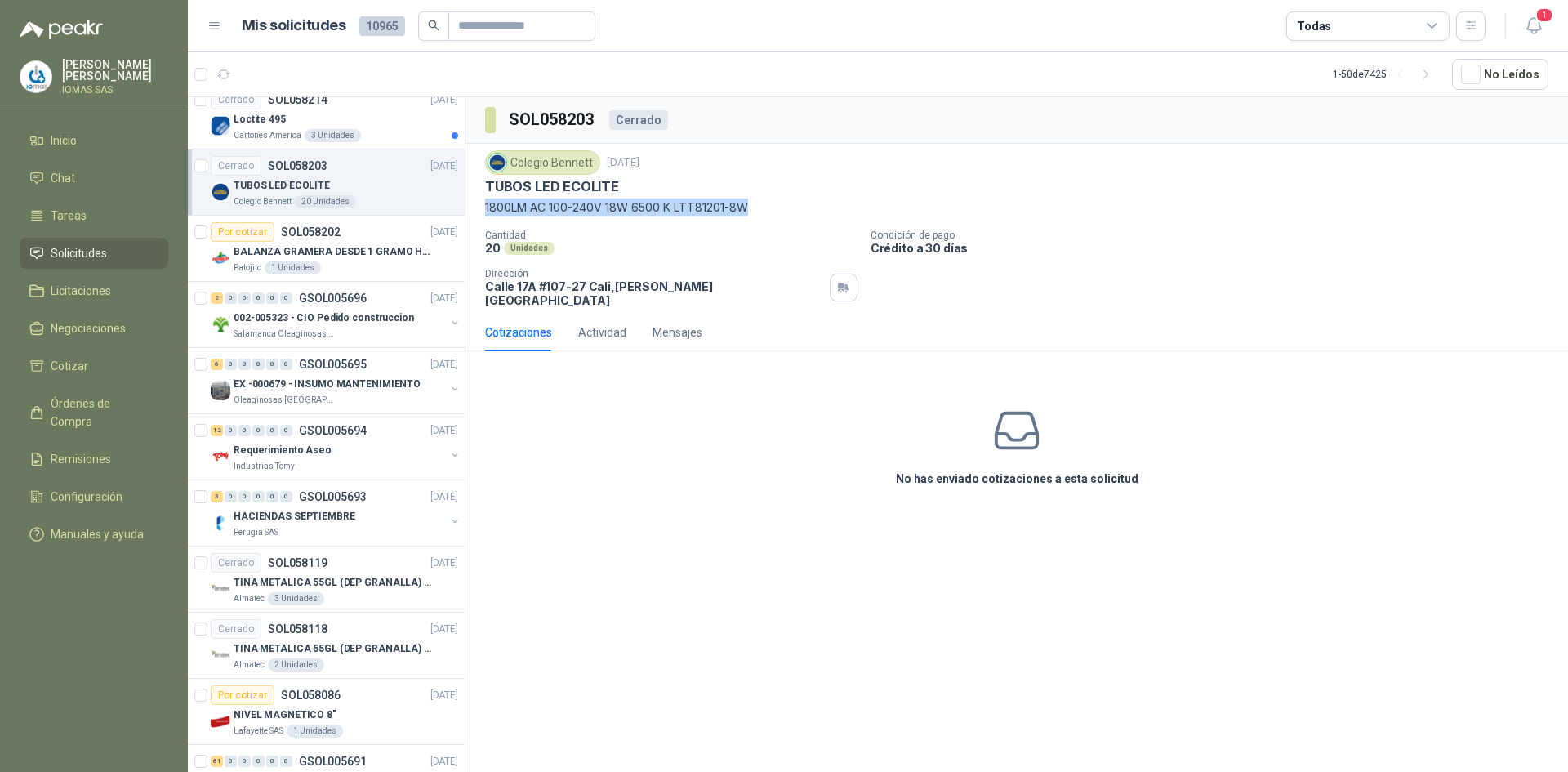
drag, startPoint x: 741, startPoint y: 204, endPoint x: 475, endPoint y: 209, distance: 266.0
click at [475, 209] on div "Colegio [PERSON_NAME] [DATE] TUBOS LED ECOLITE 1800LM AC 100-240V 18W 6500 K LT…" at bounding box center [1017, 228] width 1103 height 170
copy p "1800LM AC 100-240V 18W 6500 K LTT81201-8W"
click at [401, 134] on div "Cartones America 3 Unidades" at bounding box center [346, 135] width 224 height 13
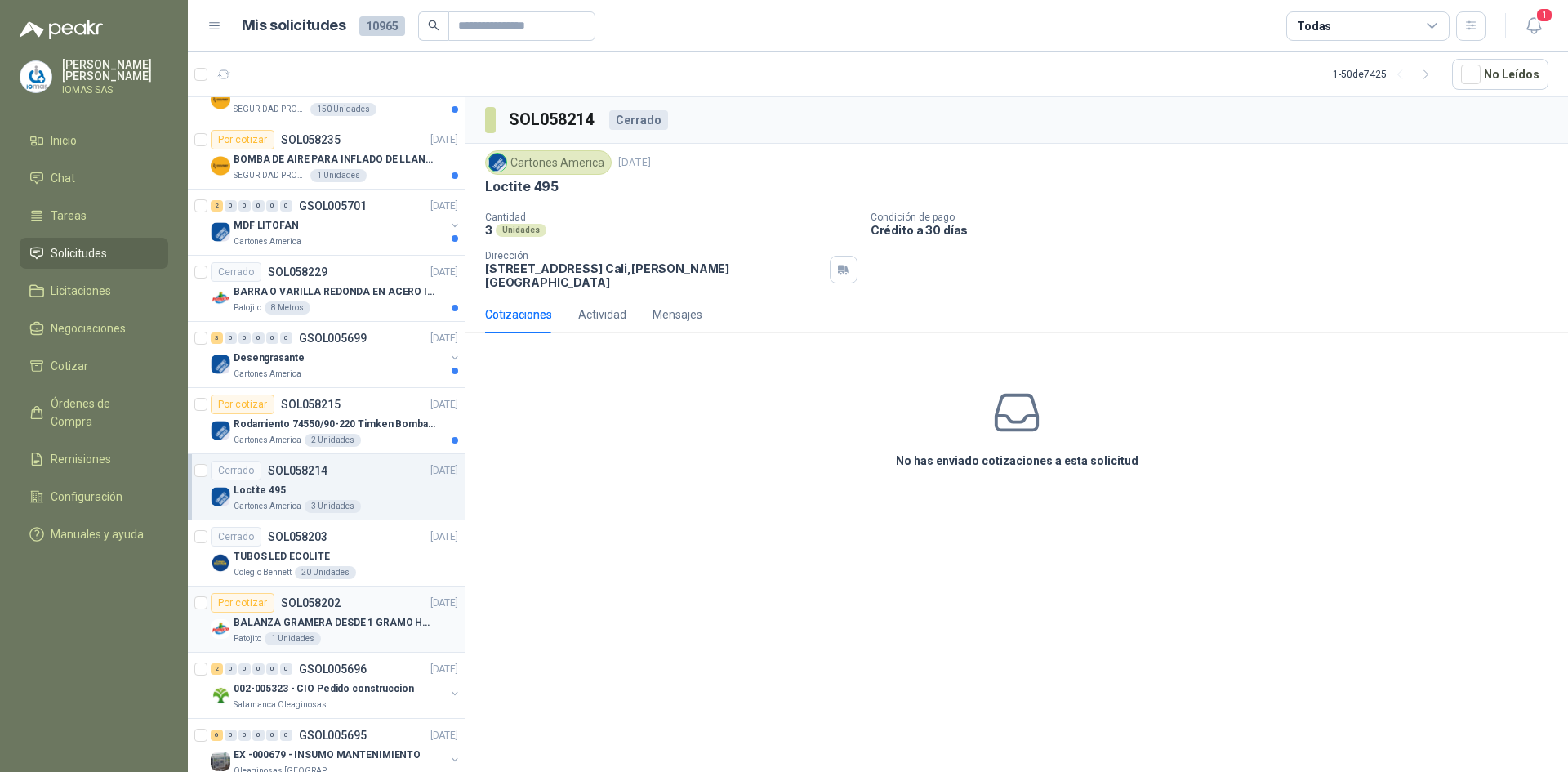
scroll to position [1193, 0]
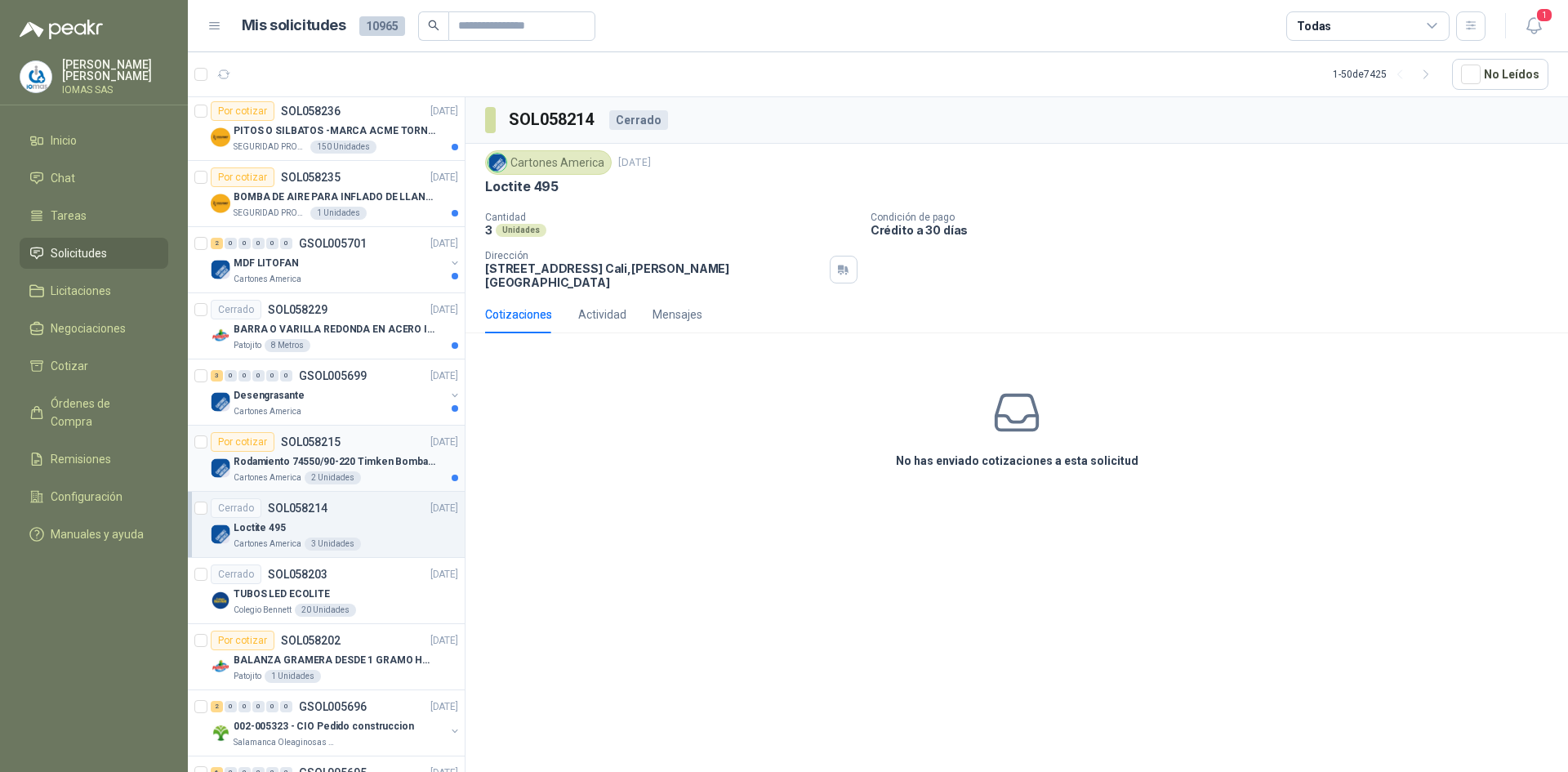
click at [387, 456] on p "Rodamiento 74550/90-220 Timken BombaVG40" at bounding box center [335, 461] width 203 height 16
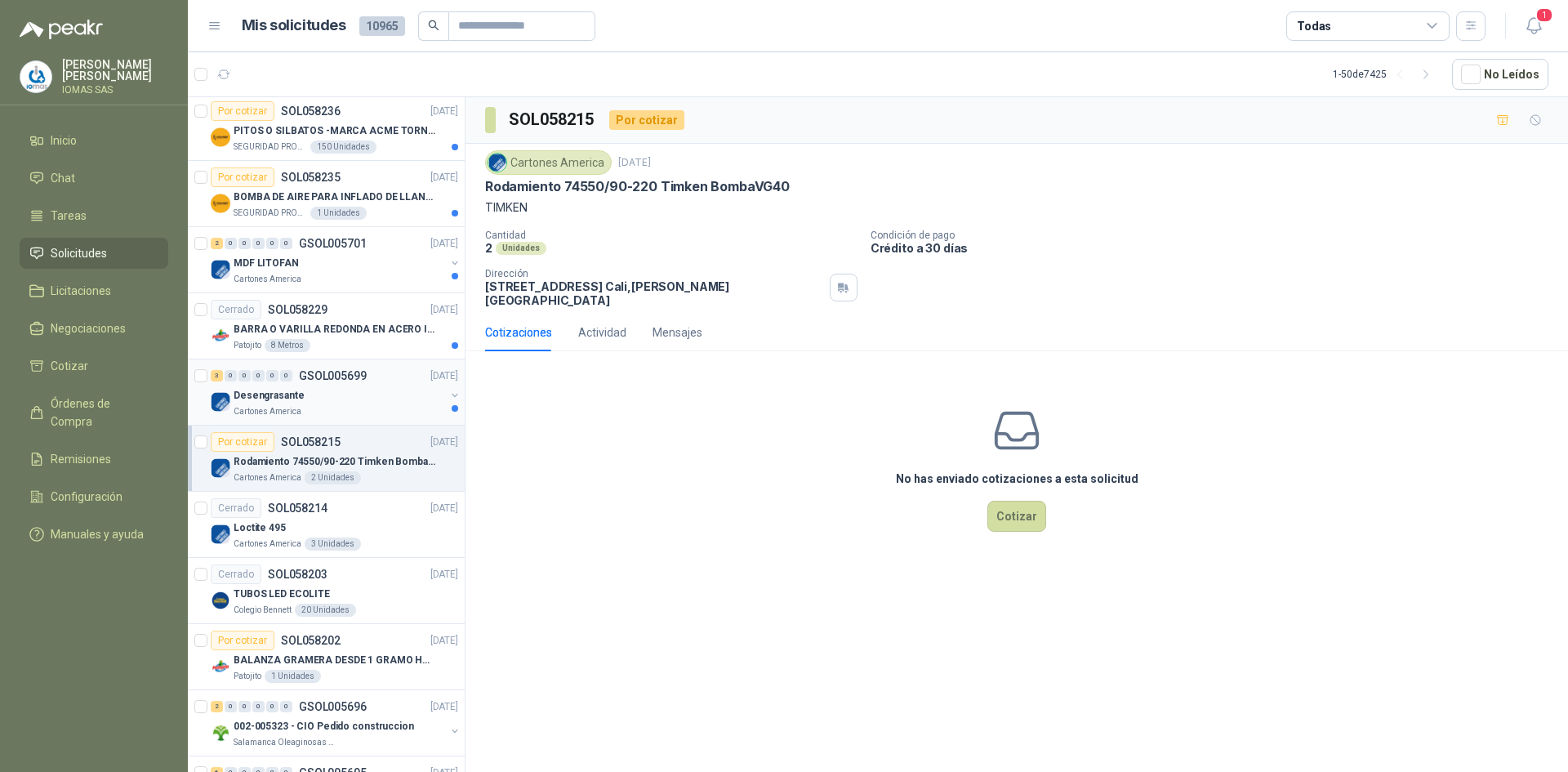
click at [383, 399] on div "Desengrasante" at bounding box center [339, 395] width 211 height 20
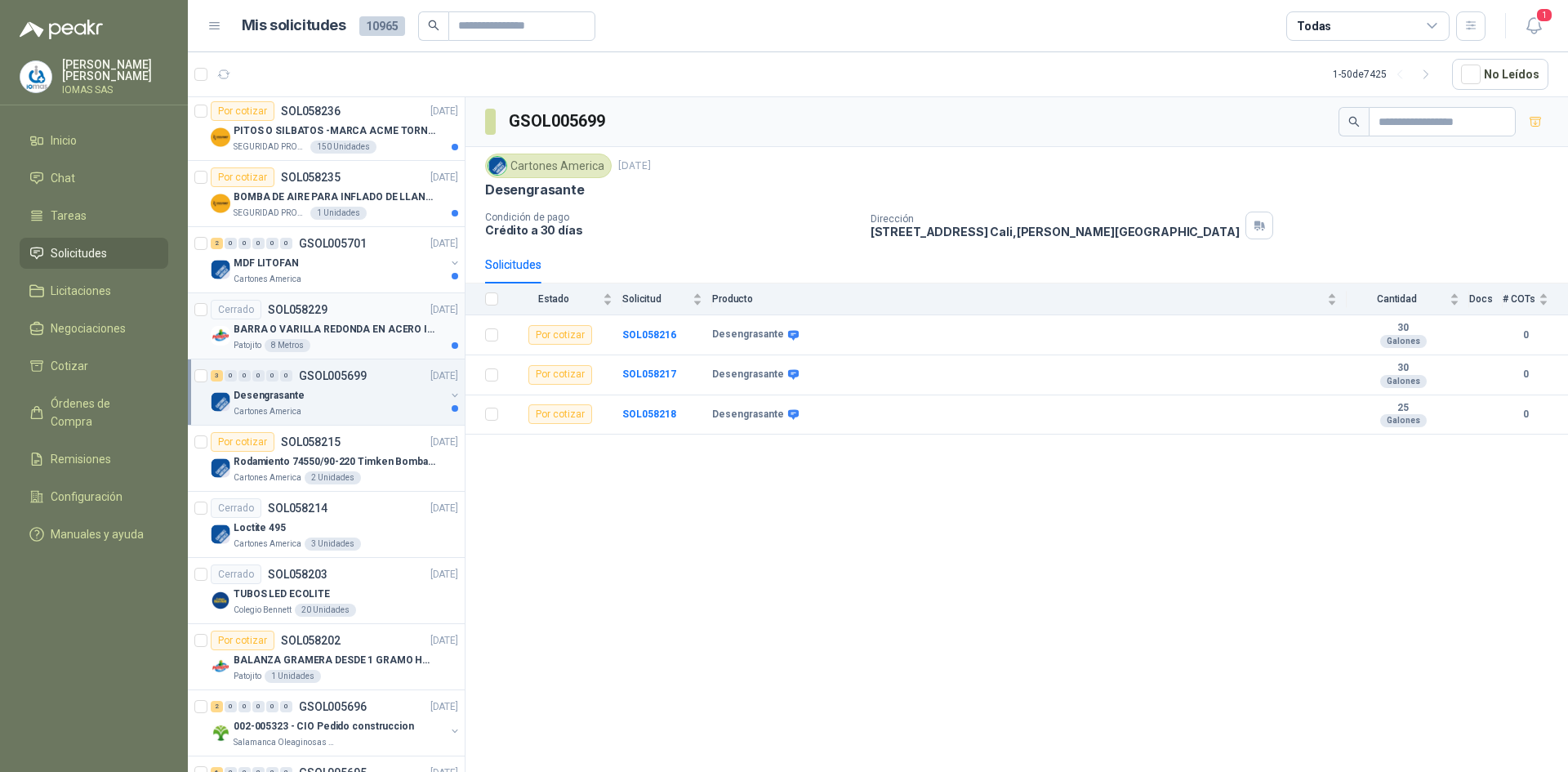
click at [349, 335] on p "BARRA O VARILLA REDONDA EN ACERO INOXIDABLE DE 2" O 50 MM" at bounding box center [335, 329] width 203 height 16
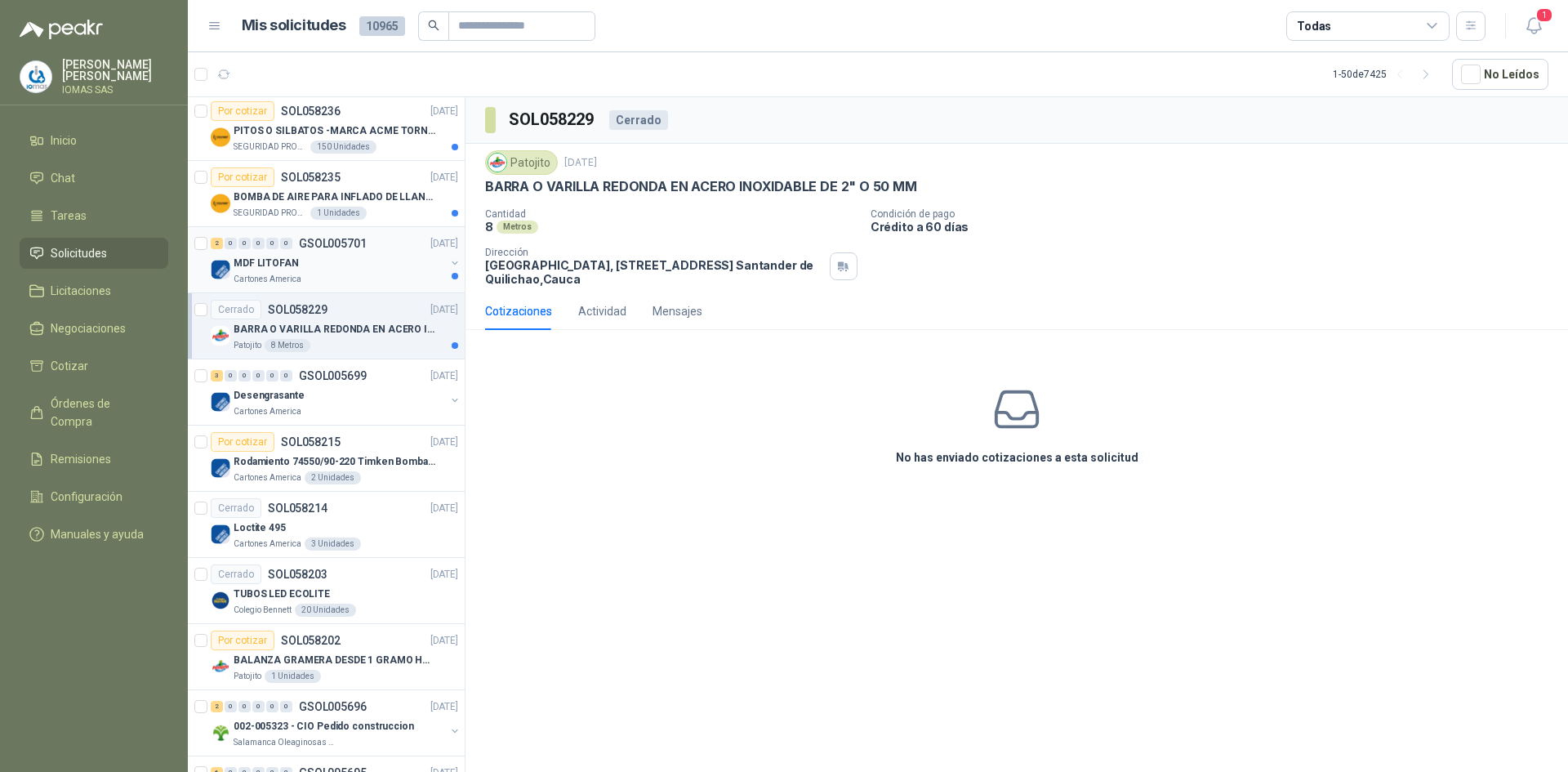
click at [338, 263] on div "MDF LITOFAN" at bounding box center [339, 263] width 211 height 20
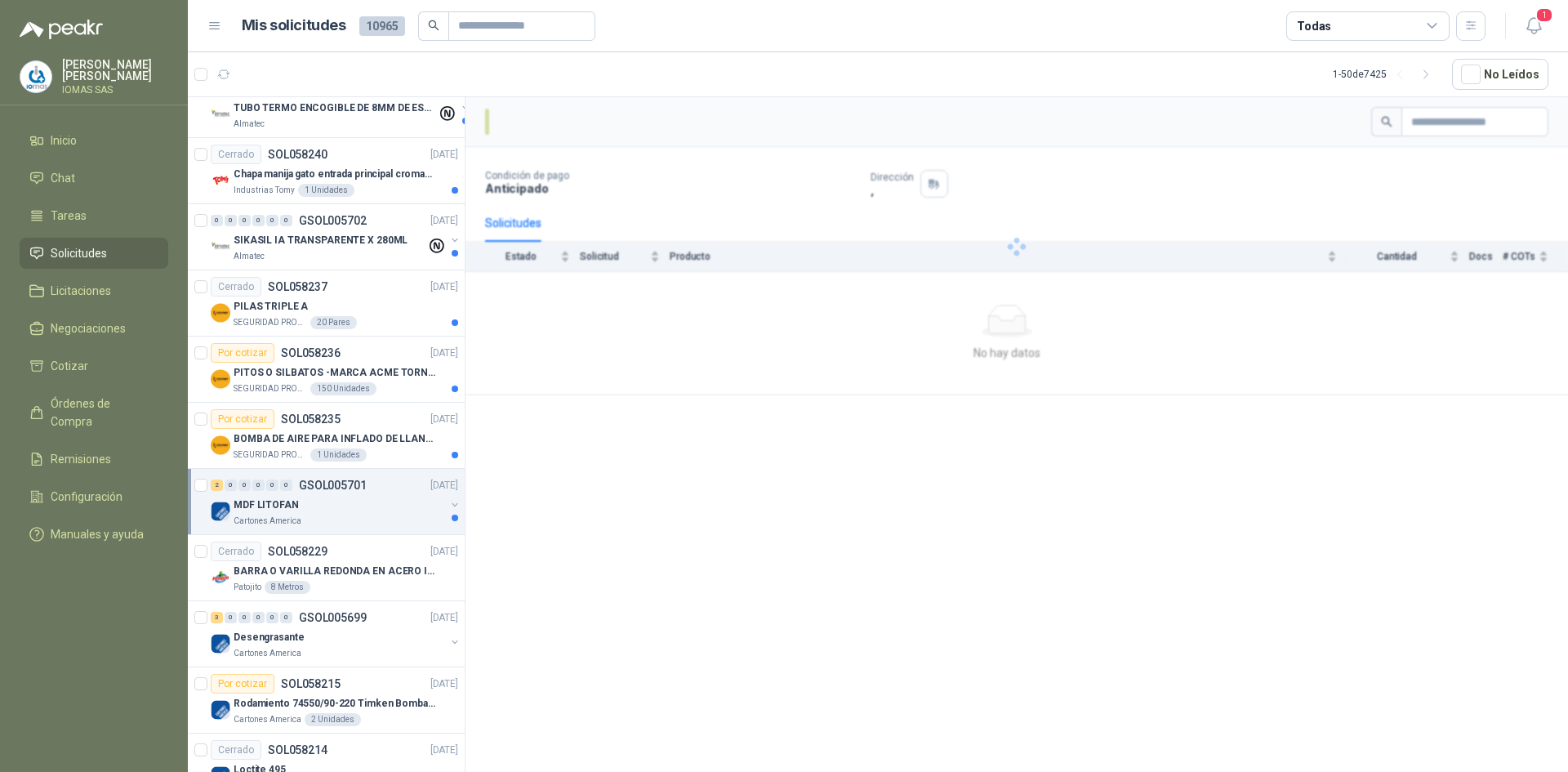
scroll to position [948, 0]
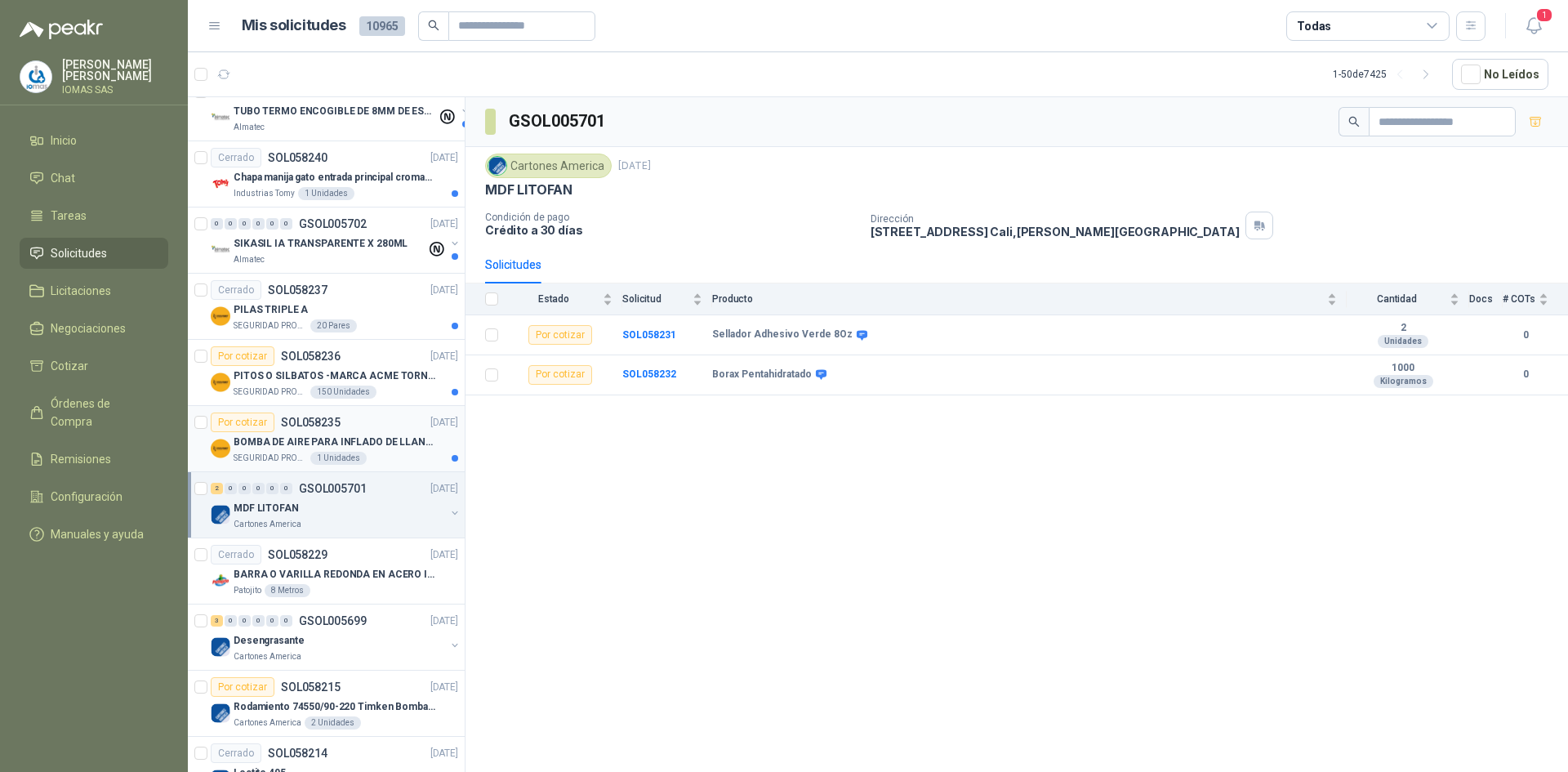
click at [408, 447] on p "BOMBA DE AIRE PARA INFLADO DE LLANTAS DE BICICLETA" at bounding box center [335, 442] width 203 height 16
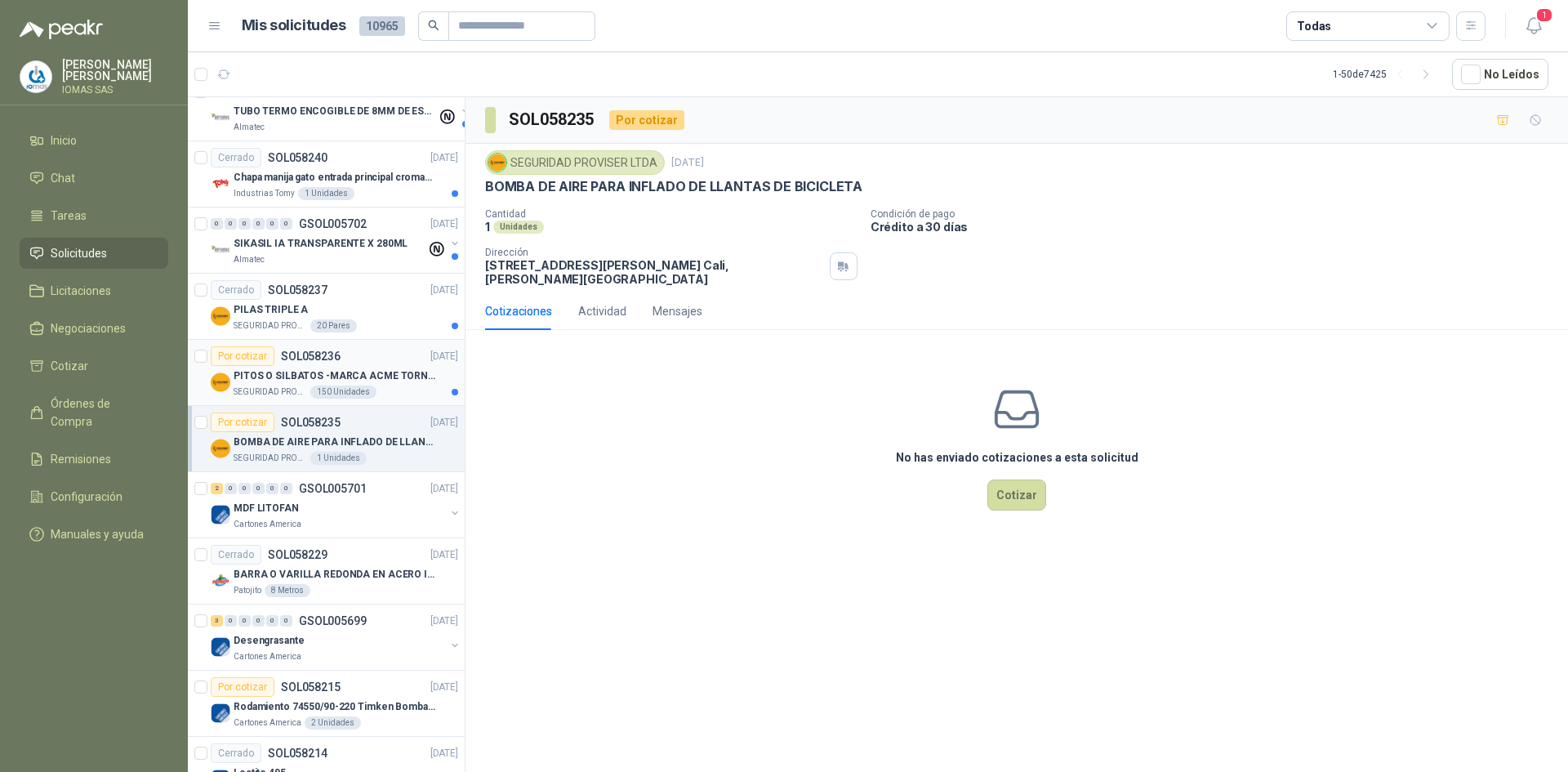
click at [391, 366] on div "PITOS O SILBATOS -MARCA ACME TORNADO 635" at bounding box center [346, 376] width 224 height 20
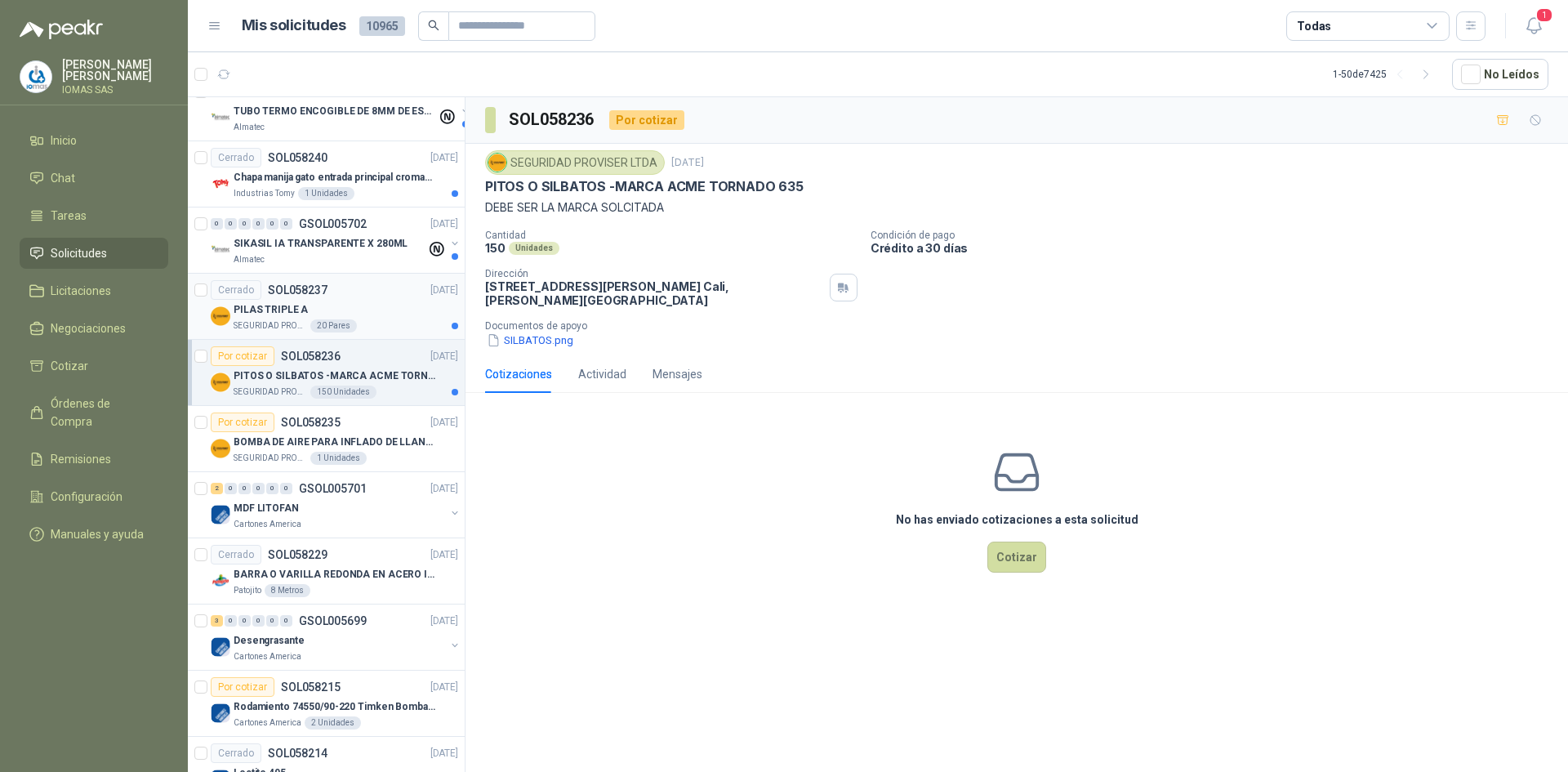
click at [364, 316] on div "PILAS TRIPLE A" at bounding box center [346, 310] width 224 height 20
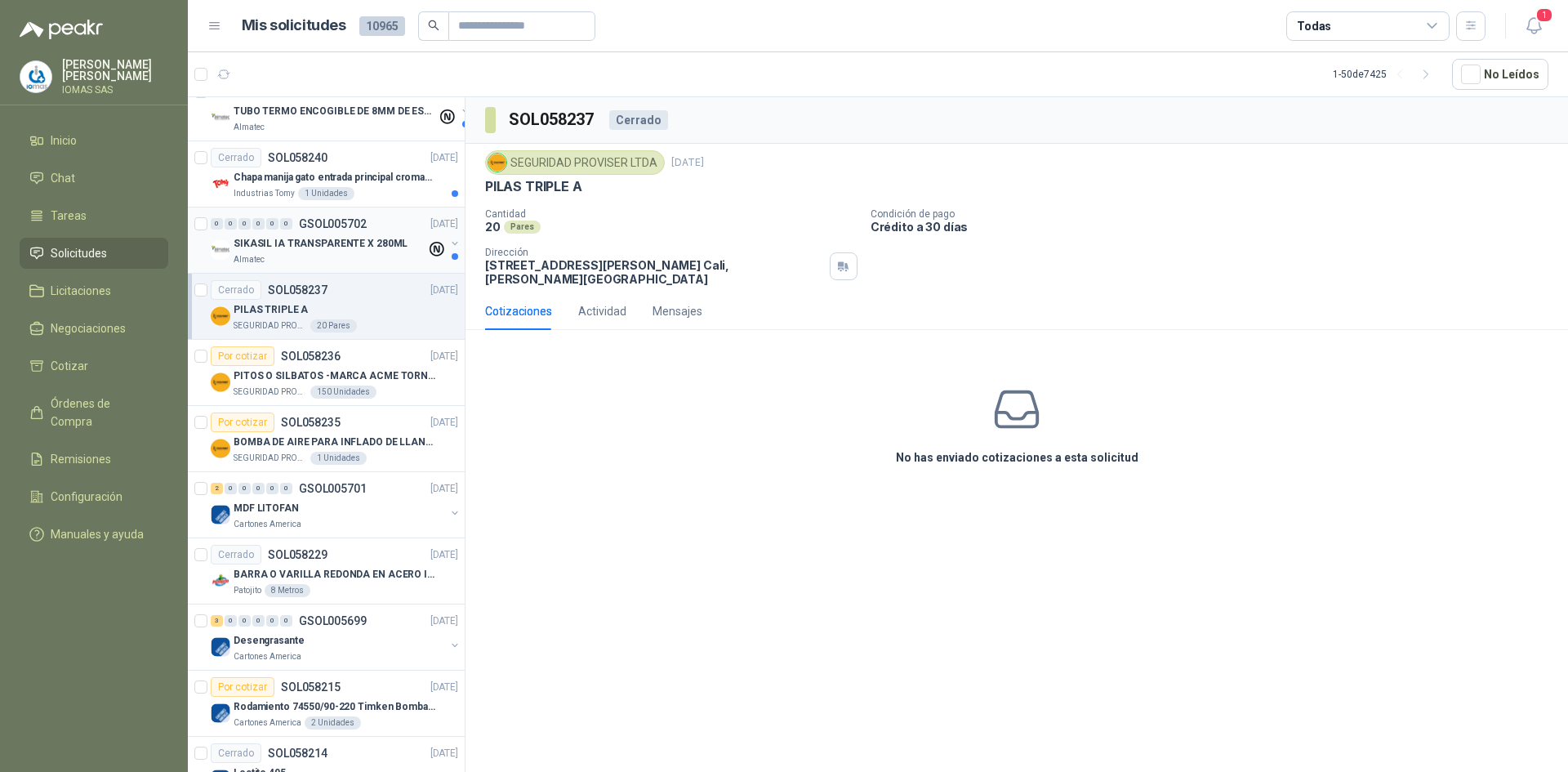
click at [331, 262] on div "Almatec" at bounding box center [329, 260] width 193 height 13
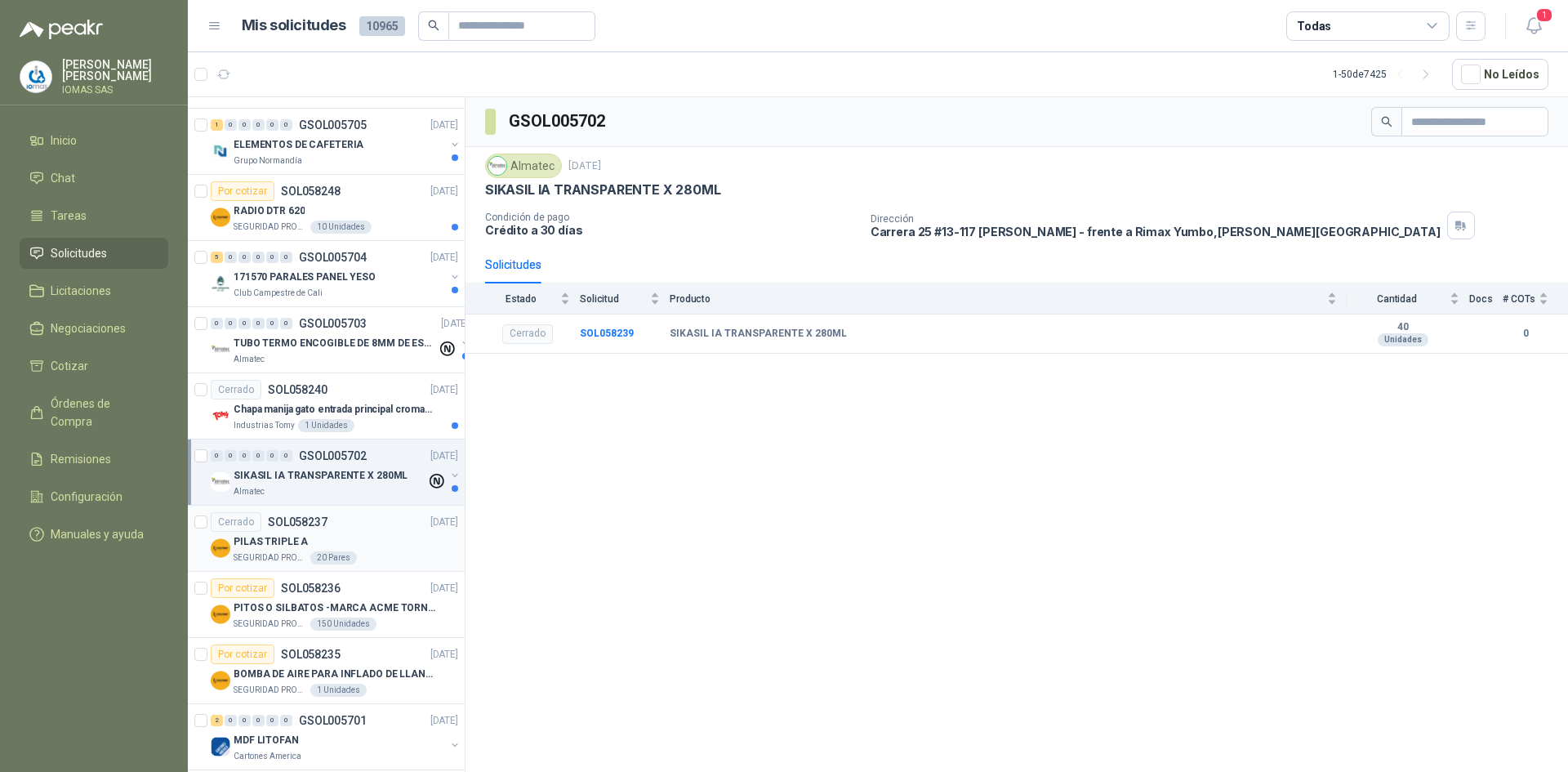
scroll to position [703, 0]
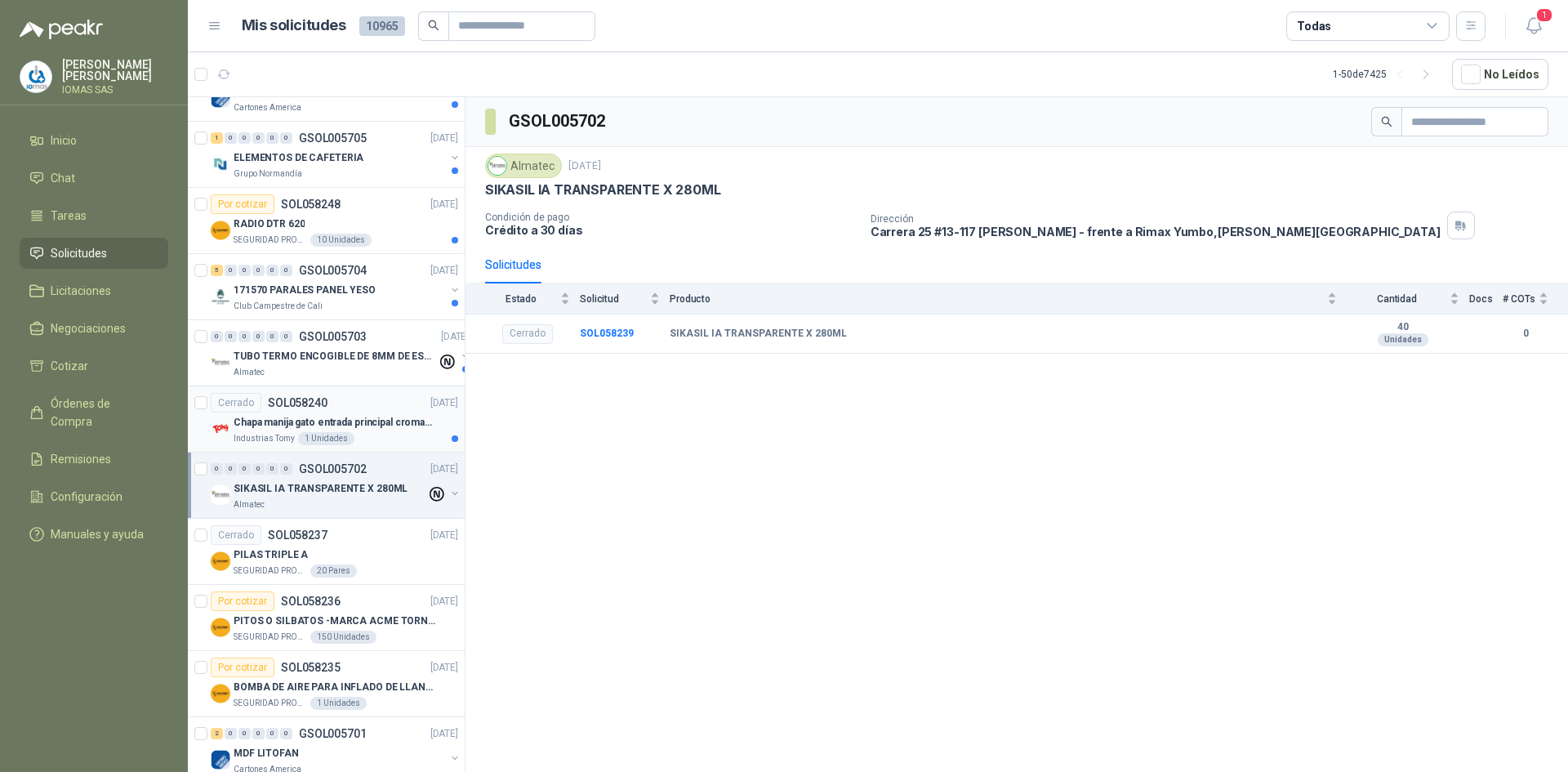
click at [375, 429] on p "Chapa manija gato entrada principal cromado mate llave de seguridad" at bounding box center [335, 422] width 203 height 16
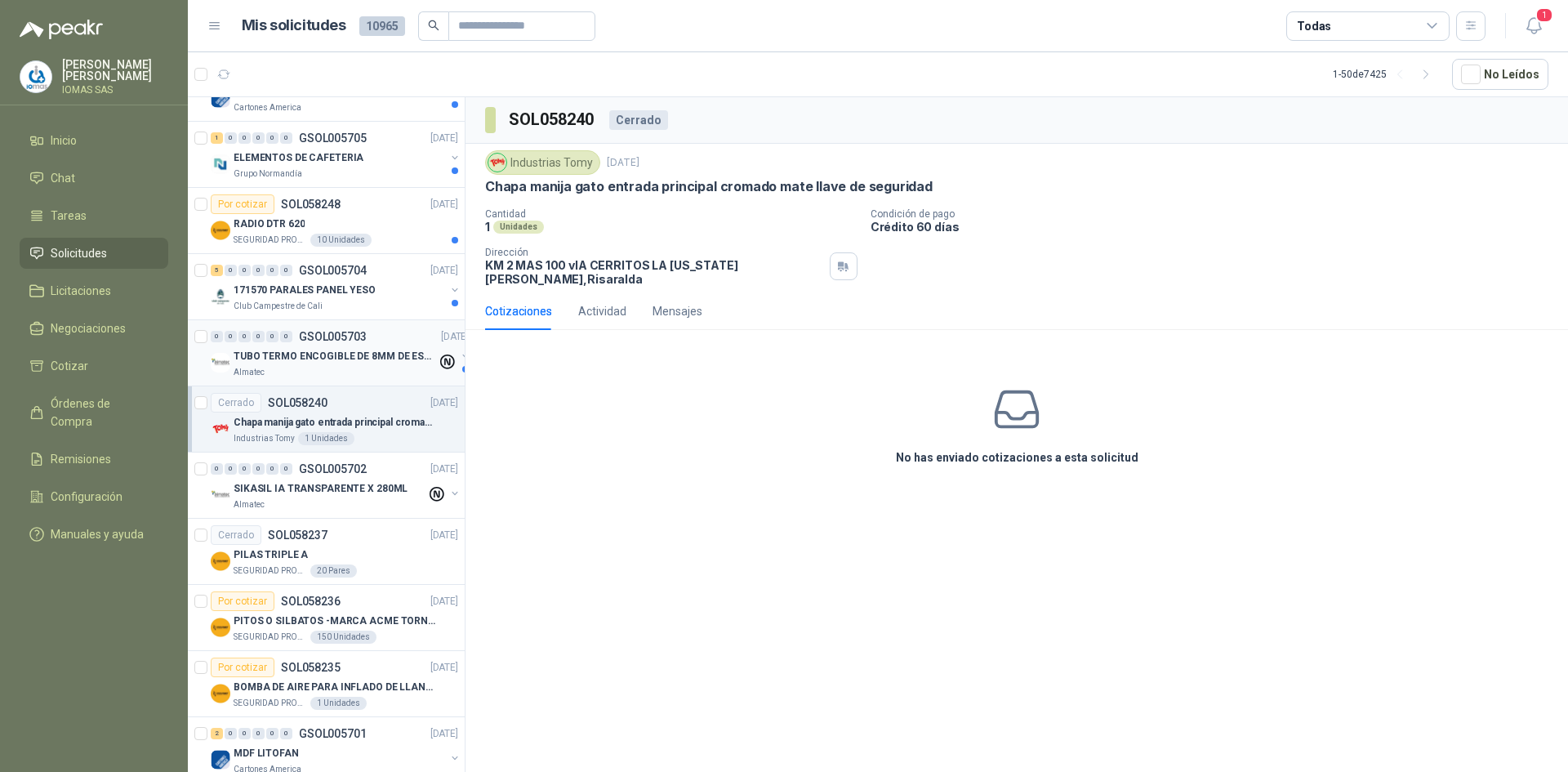
click at [371, 366] on div "Almatec" at bounding box center [335, 373] width 203 height 13
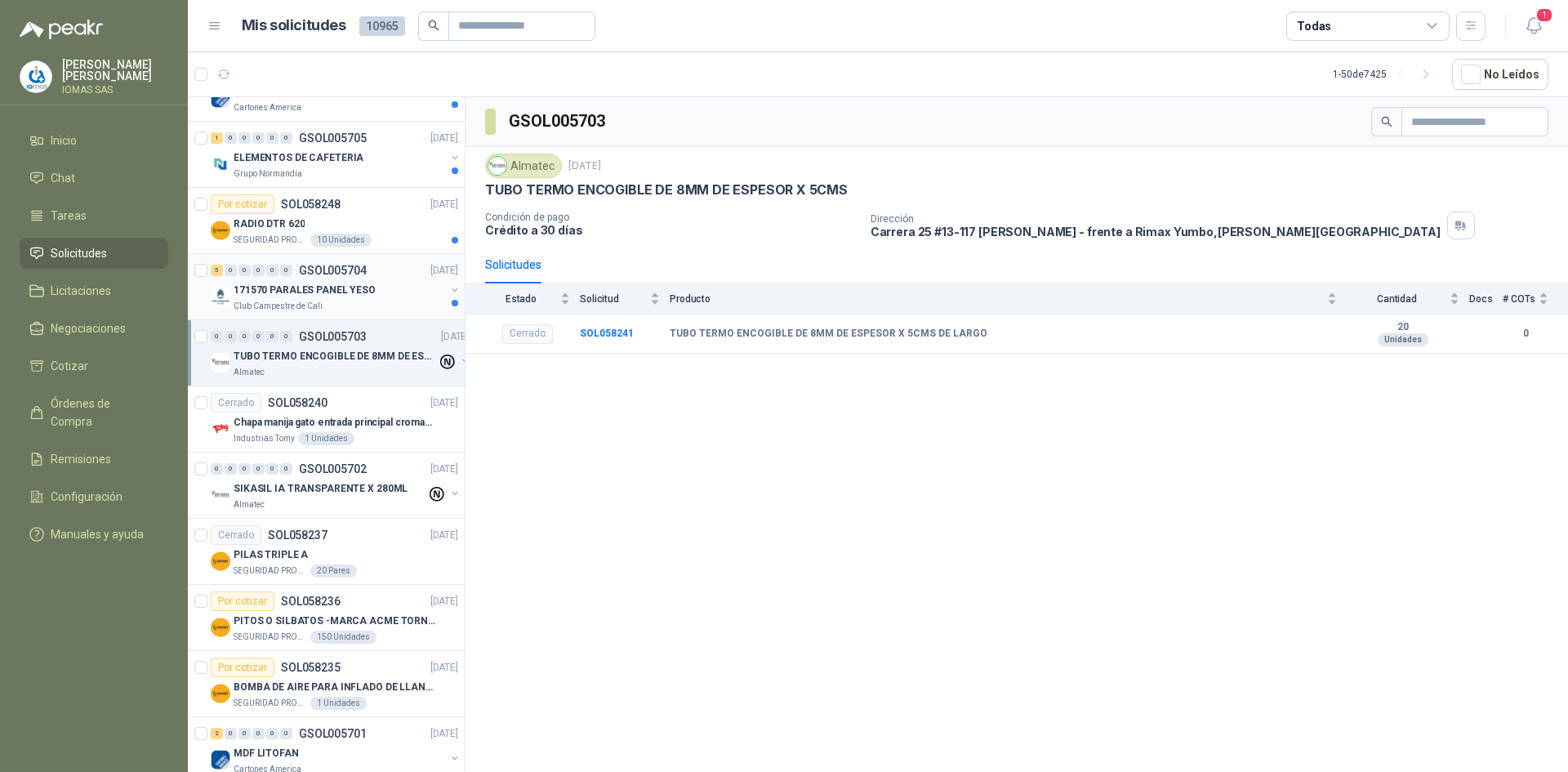
click at [384, 296] on div "171570 PARALES PANEL YESO" at bounding box center [339, 290] width 211 height 20
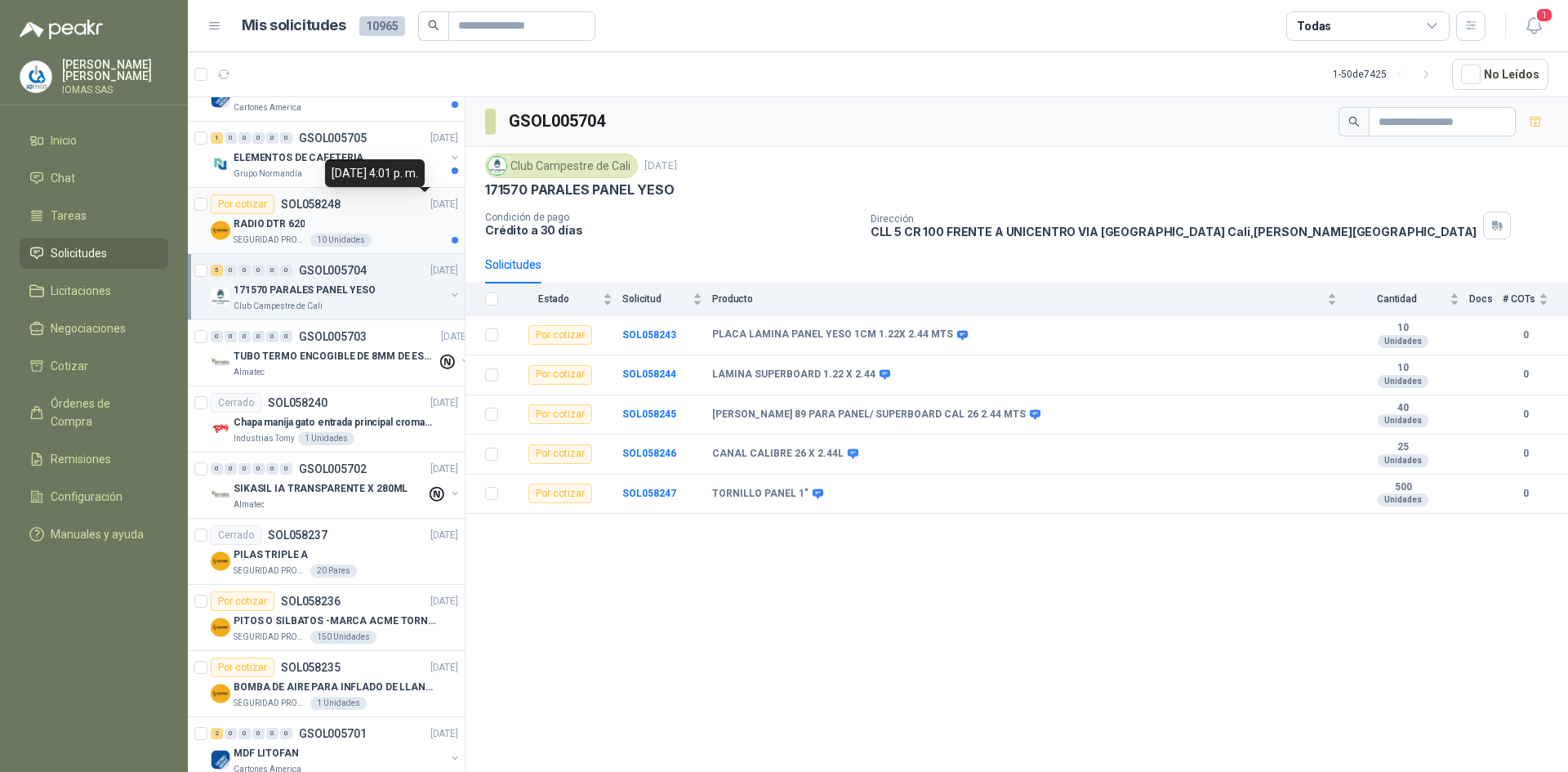
click at [430, 207] on p "[DATE]" at bounding box center [444, 204] width 28 height 16
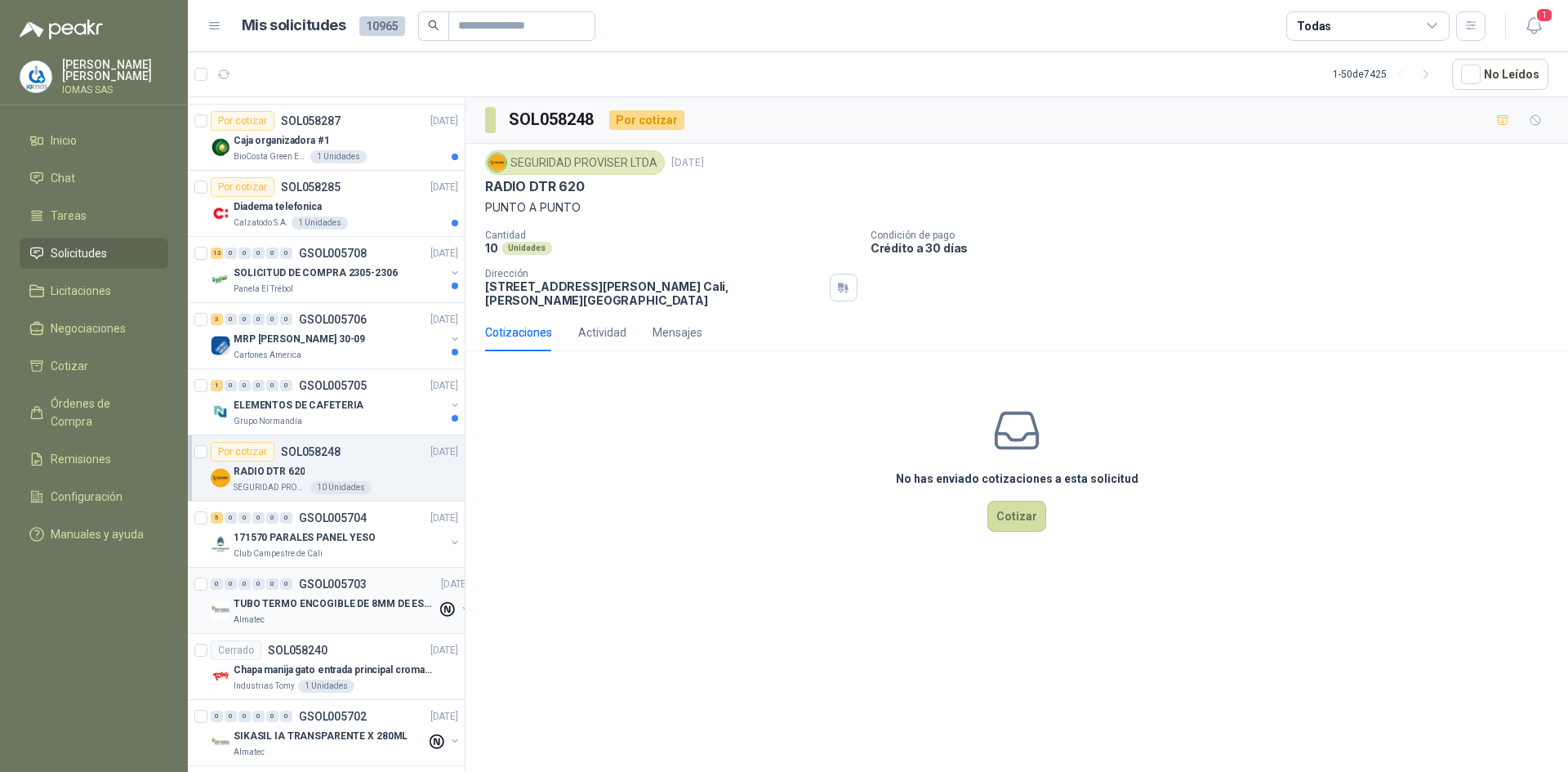
scroll to position [376, 0]
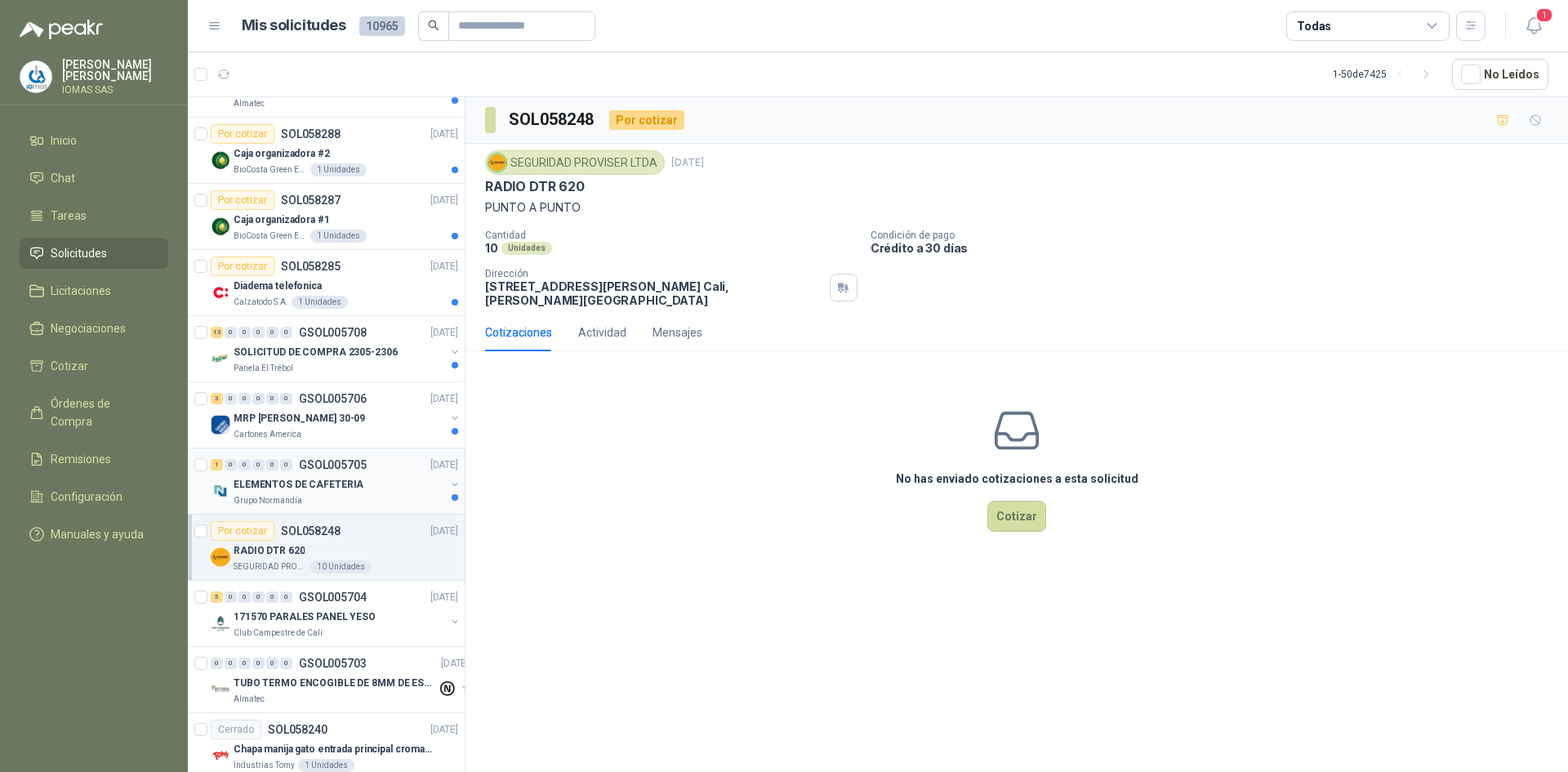
click at [369, 478] on div "ELEMENTOS DE CAFETERIA" at bounding box center [339, 484] width 211 height 20
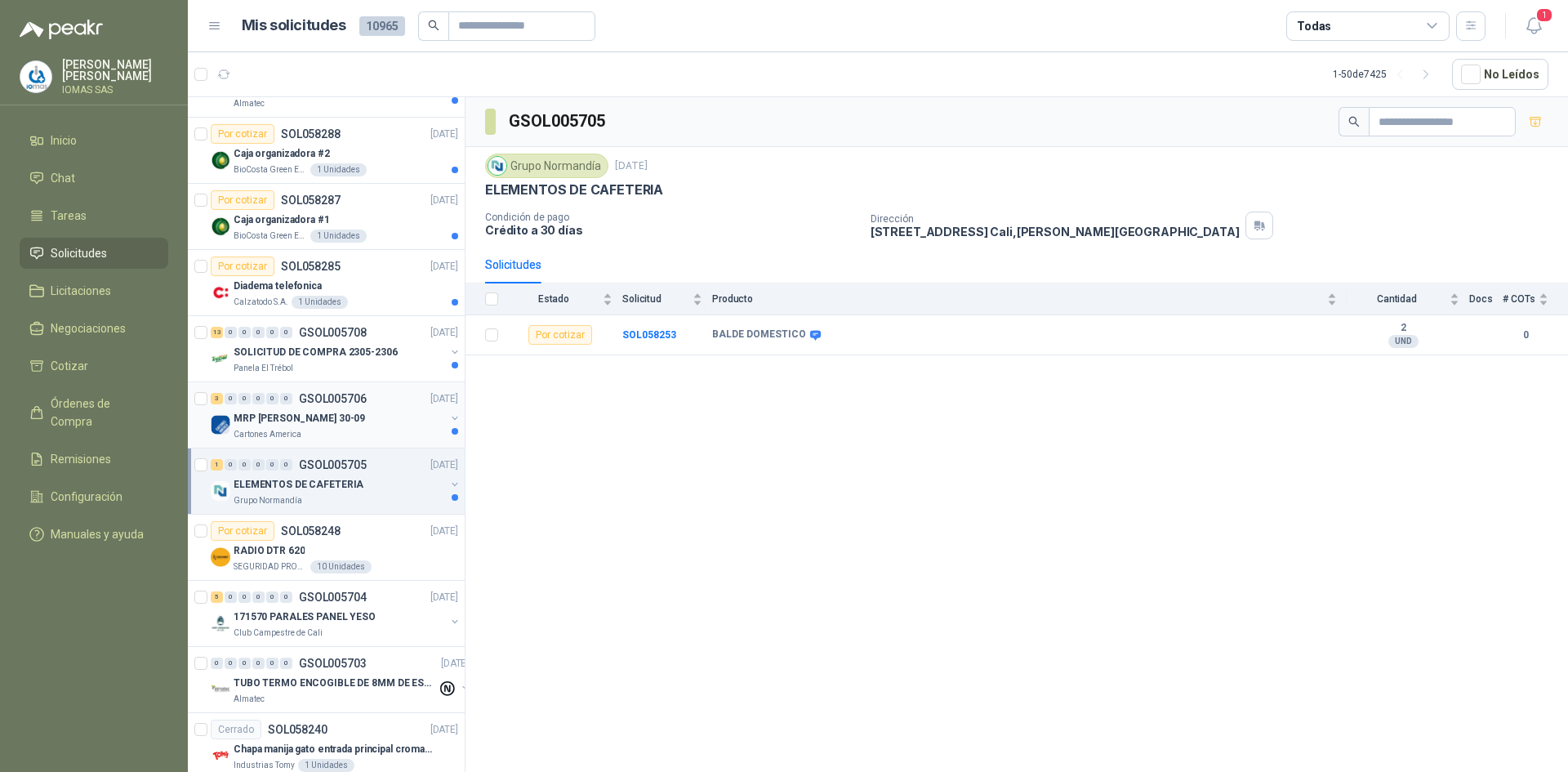
click at [367, 426] on div "MRP [PERSON_NAME] 30-09" at bounding box center [339, 418] width 211 height 20
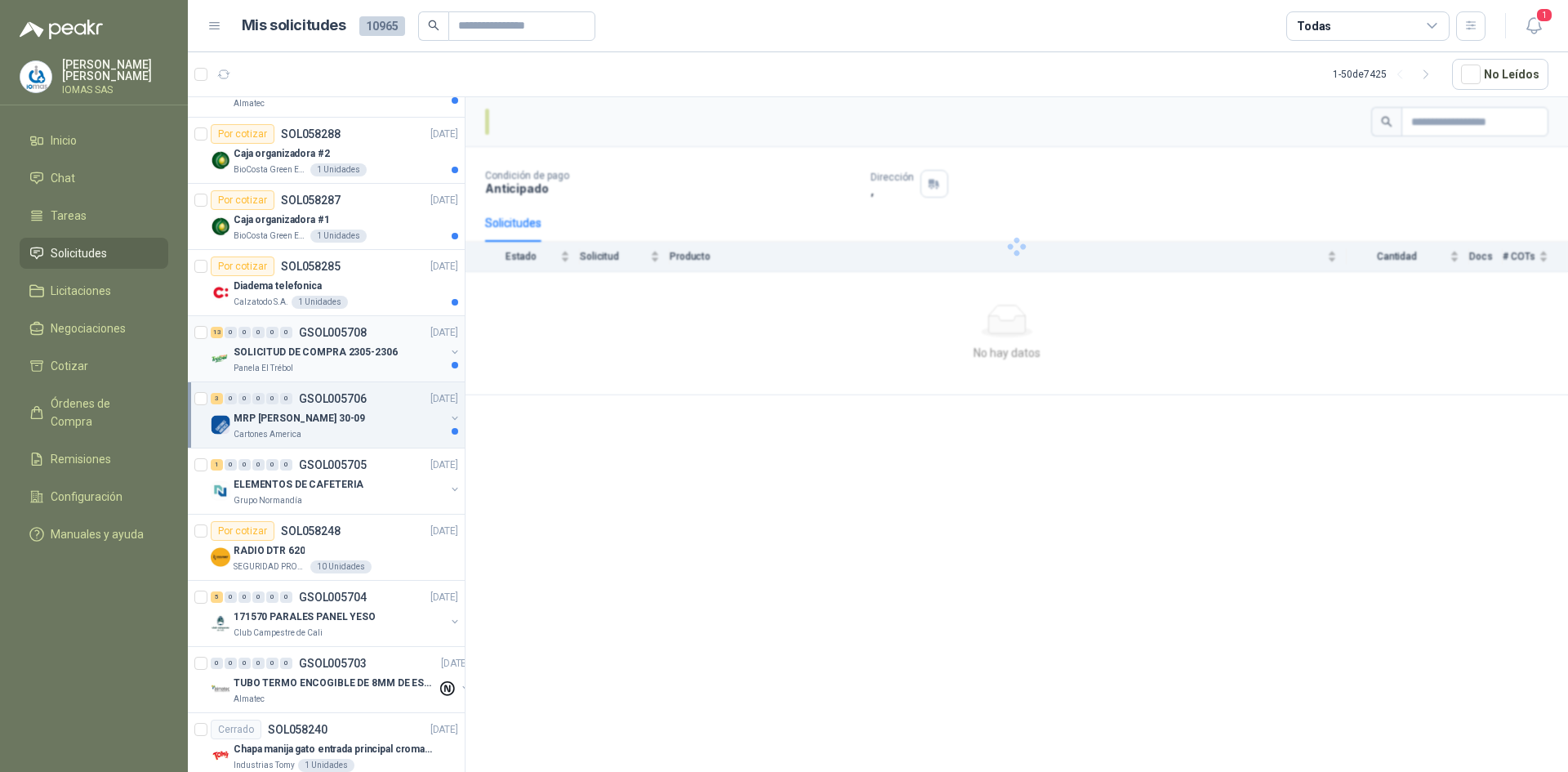
click at [396, 356] on div "13 0 0 0 0 0 GSOL005708 [DATE] SOLICITUD DE COMPRA 2305-2306 Panela El Trébol" at bounding box center [326, 349] width 277 height 66
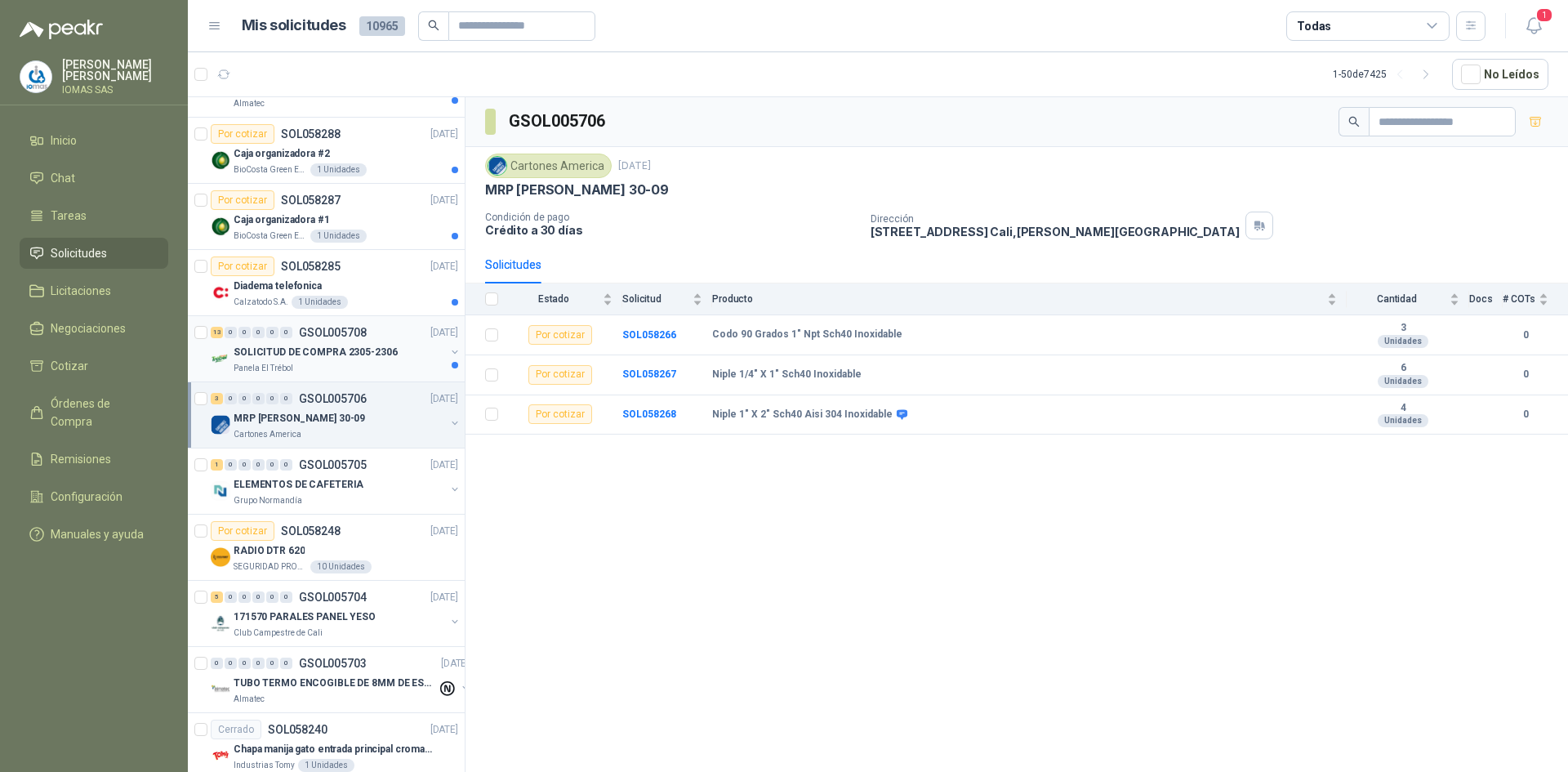
scroll to position [295, 0]
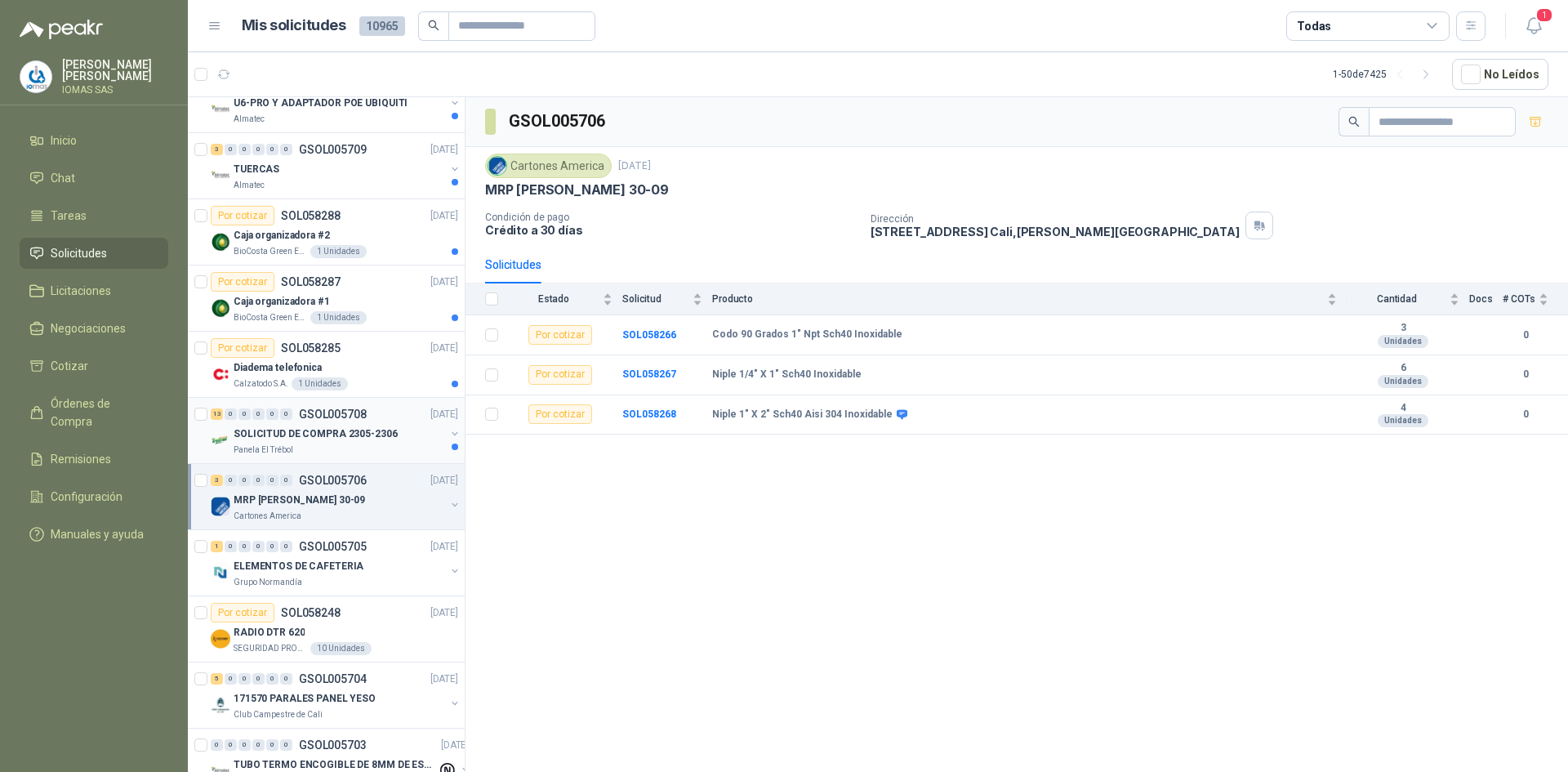
click at [394, 420] on div "13 0 0 0 0 0 GSOL005708 [DATE]" at bounding box center [336, 414] width 251 height 20
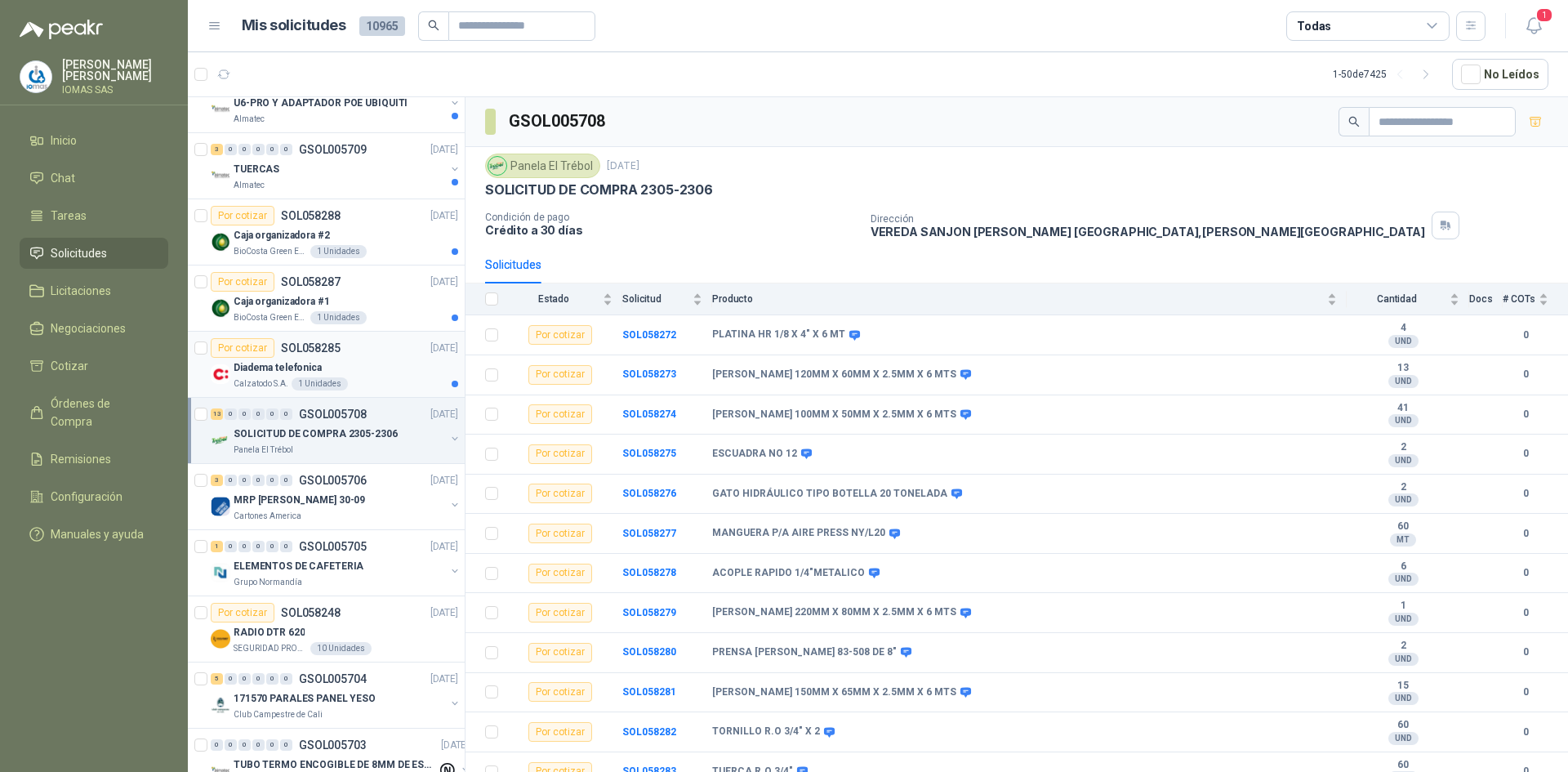
click at [381, 380] on div "Calzatodo S.A. 1 Unidades" at bounding box center [346, 384] width 224 height 13
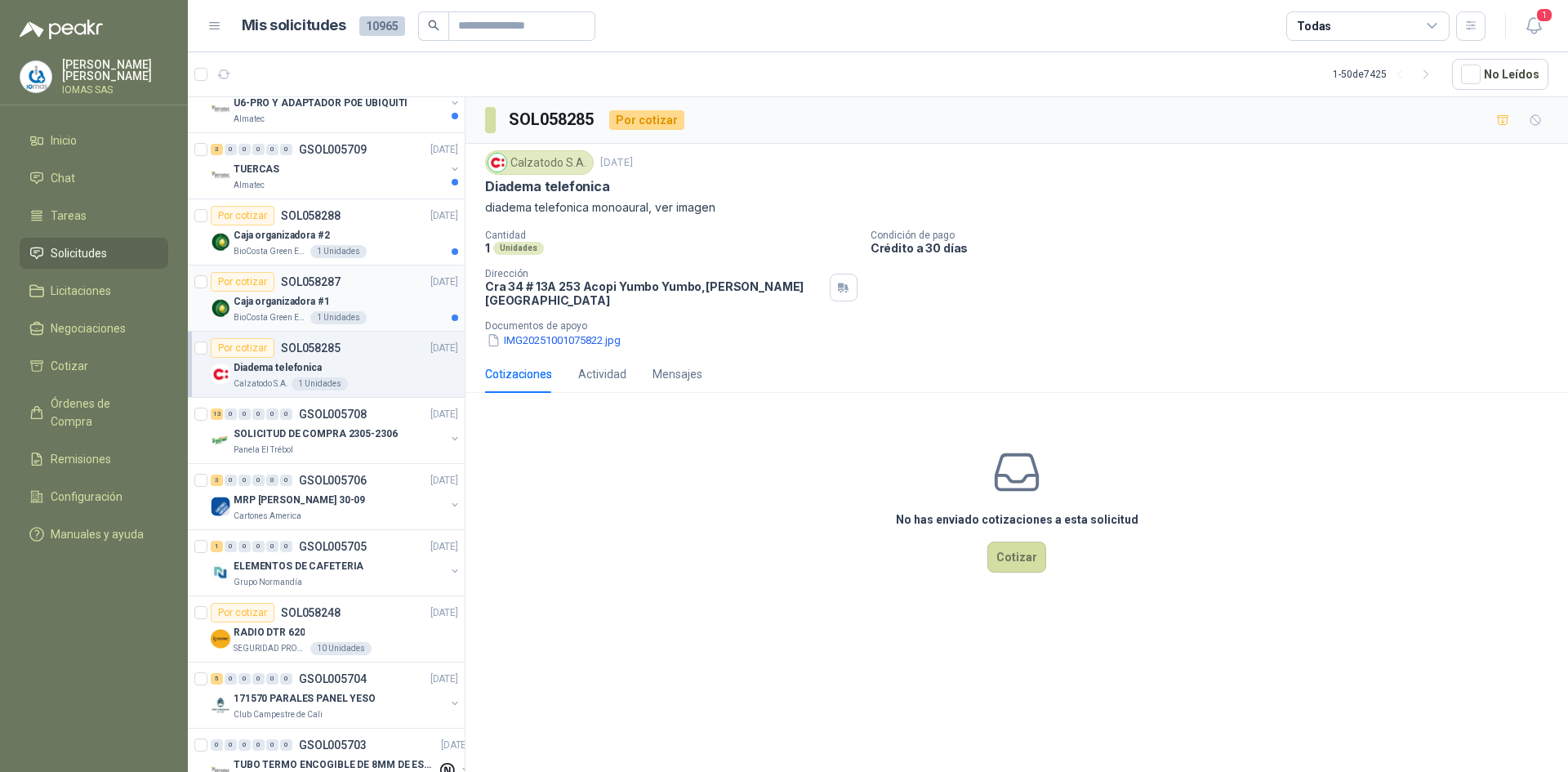
click at [386, 313] on div "BioCosta Green Energy S.A.S 1 Unidades" at bounding box center [346, 318] width 224 height 13
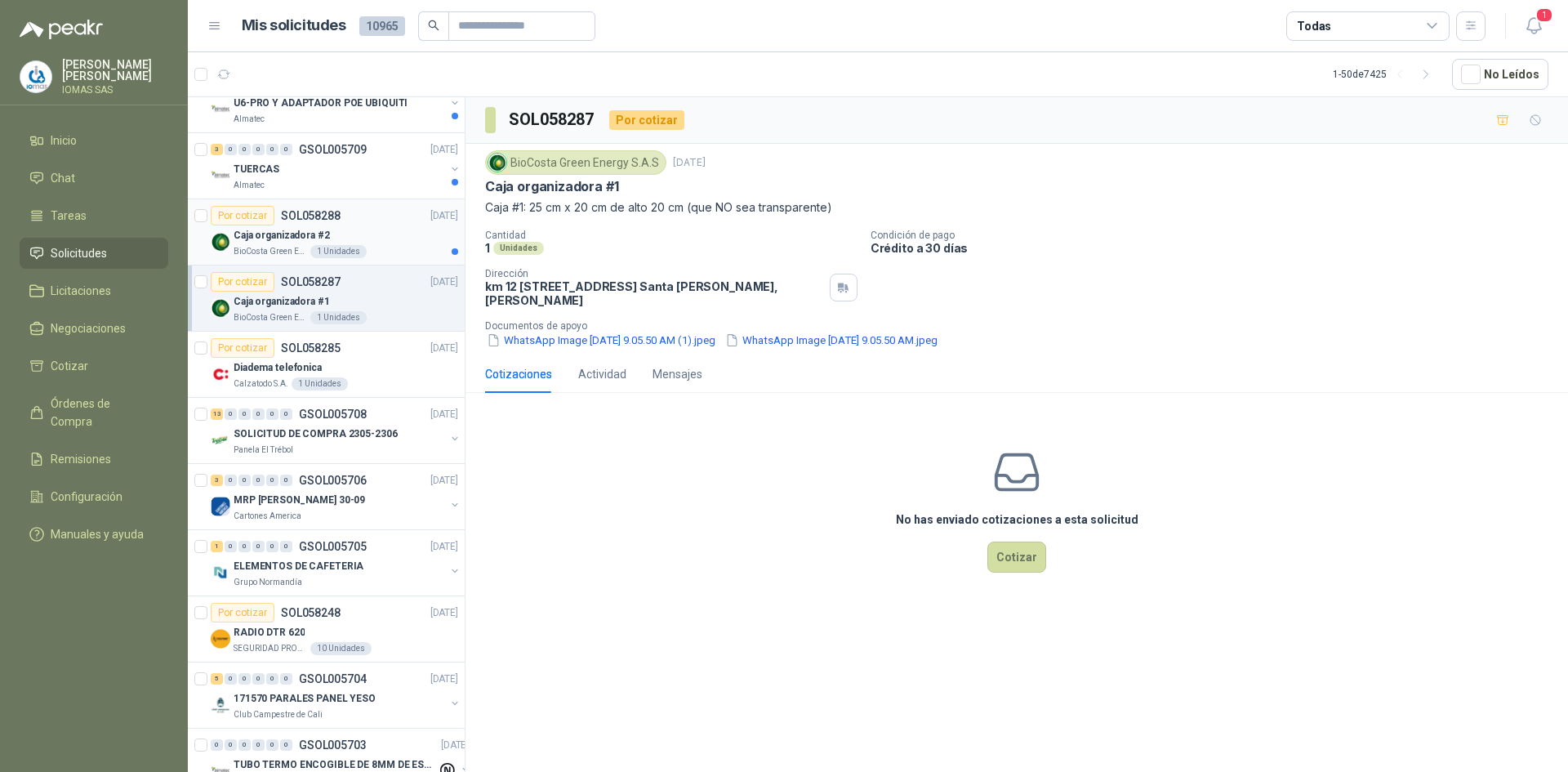
click at [375, 239] on div "Caja organizadora #2" at bounding box center [346, 235] width 224 height 20
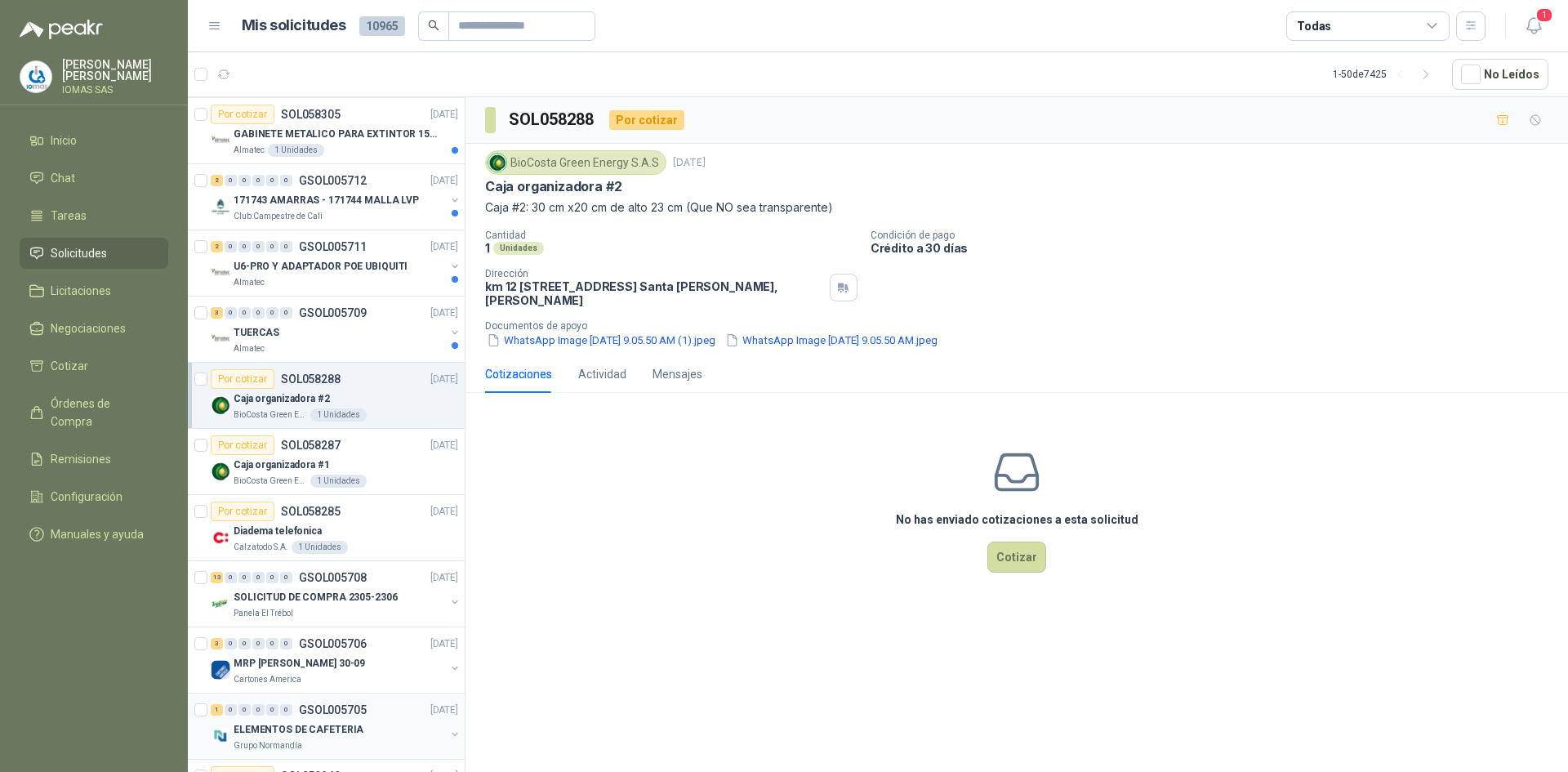
scroll to position [50, 0]
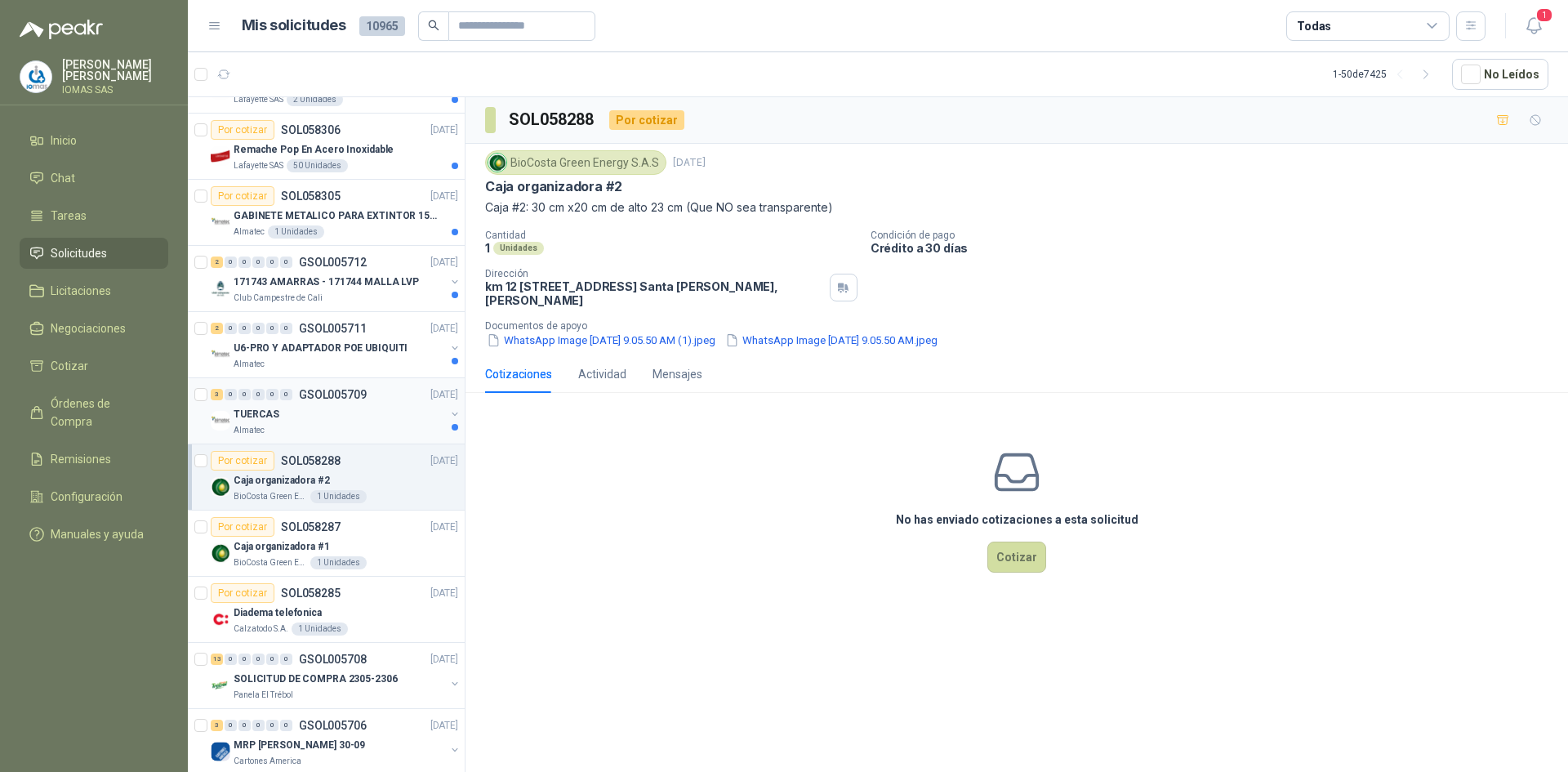
click at [318, 425] on div "Almatec" at bounding box center [339, 430] width 211 height 13
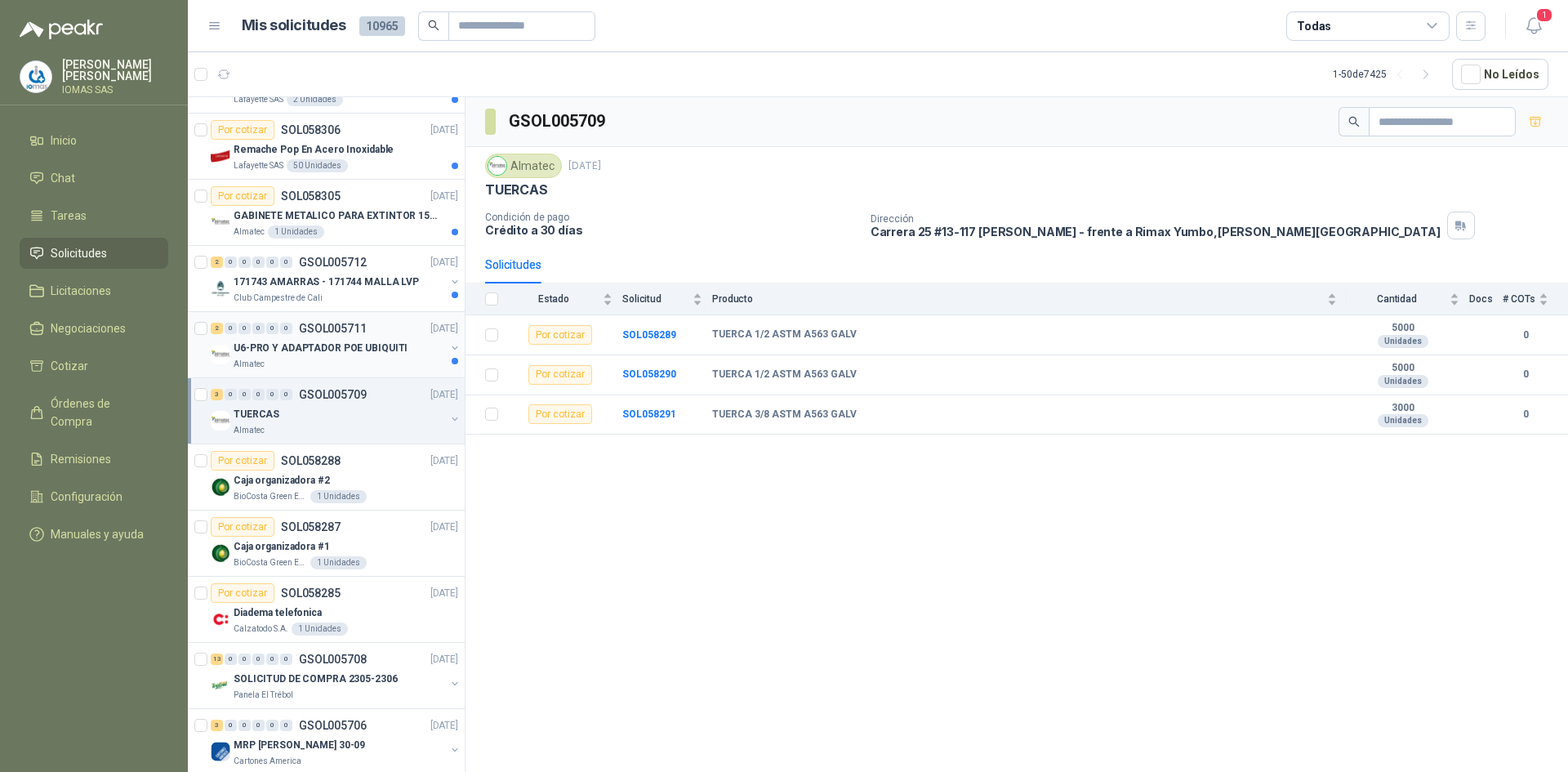
click at [363, 361] on div "Almatec" at bounding box center [339, 365] width 211 height 13
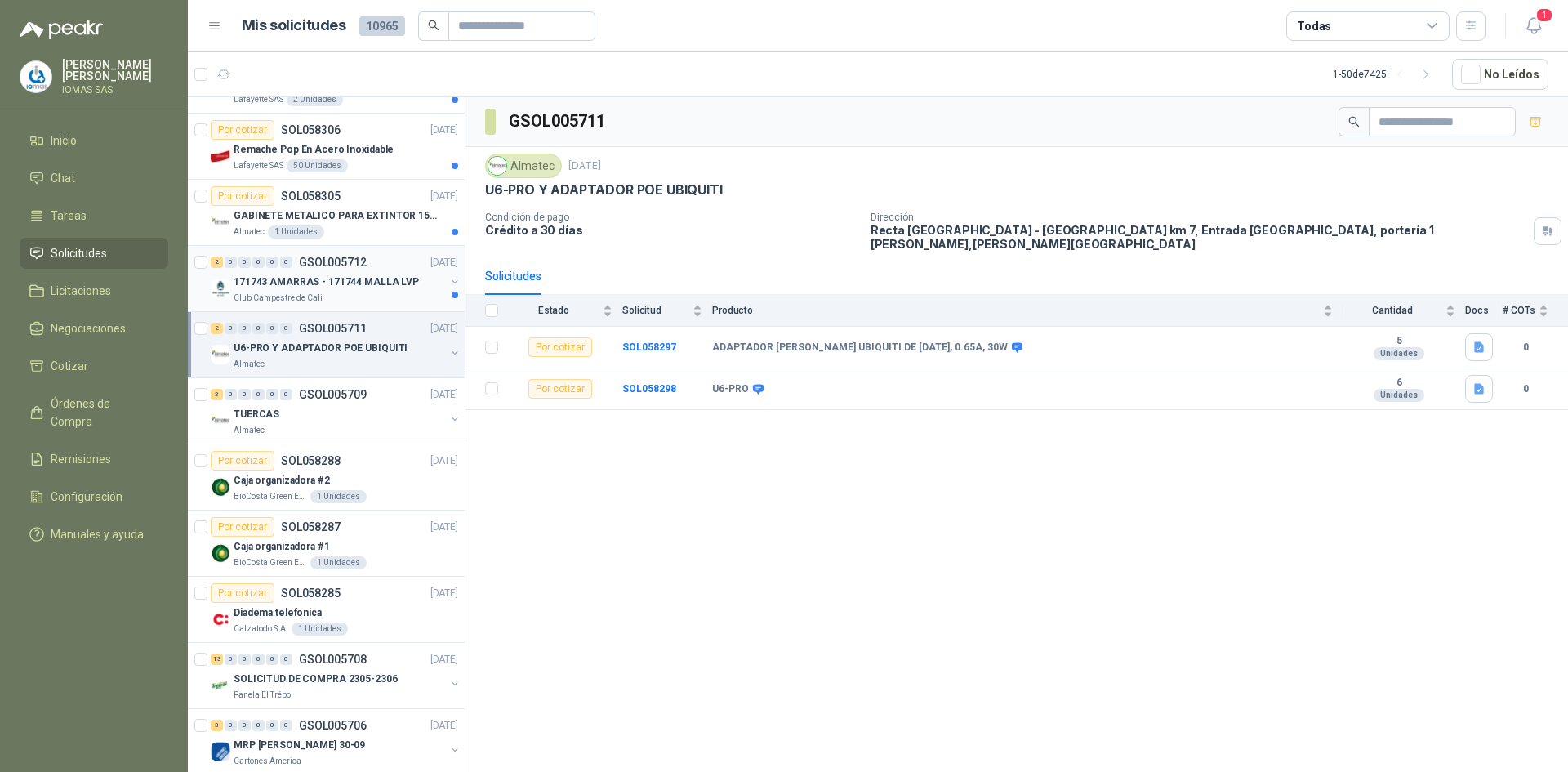
click at [367, 284] on p "171743 AMARRAS - 171744 MALLA LVP" at bounding box center [326, 282] width 185 height 16
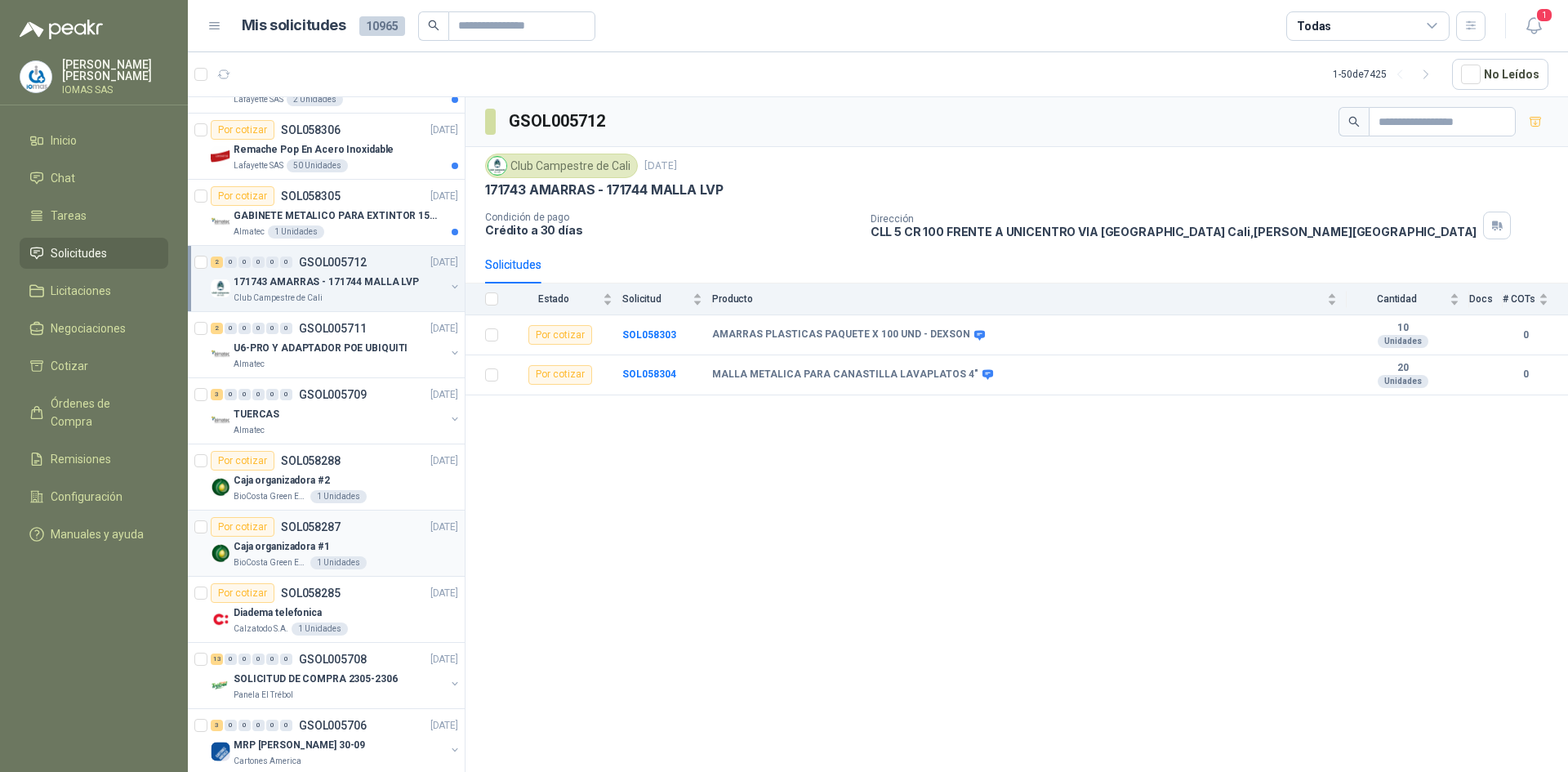
click at [364, 542] on div "Caja organizadora #1" at bounding box center [346, 547] width 224 height 20
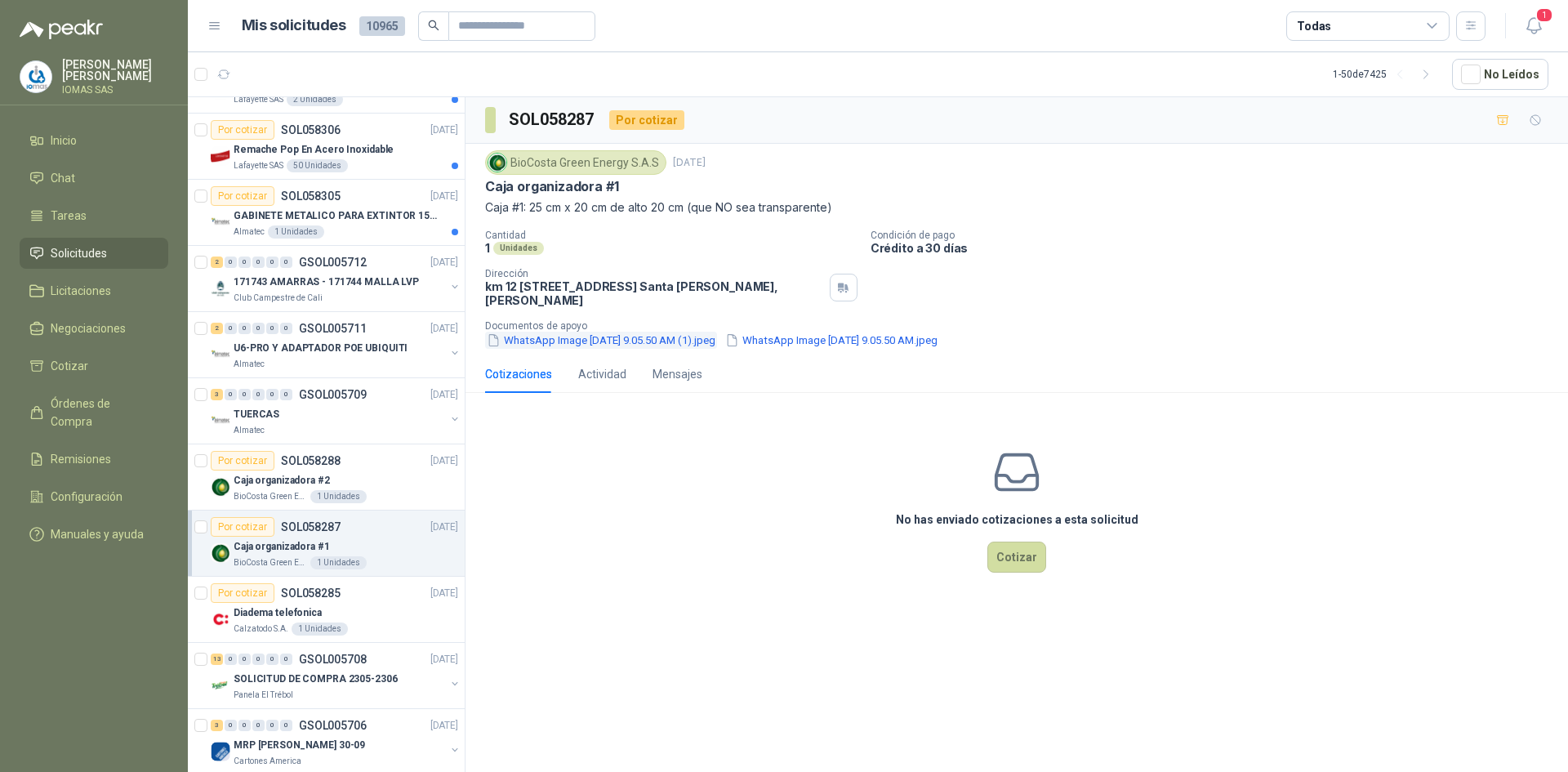
click at [624, 336] on button "WhatsApp Image [DATE] 9.05.50 AM (1).jpeg" at bounding box center [600, 340] width 232 height 17
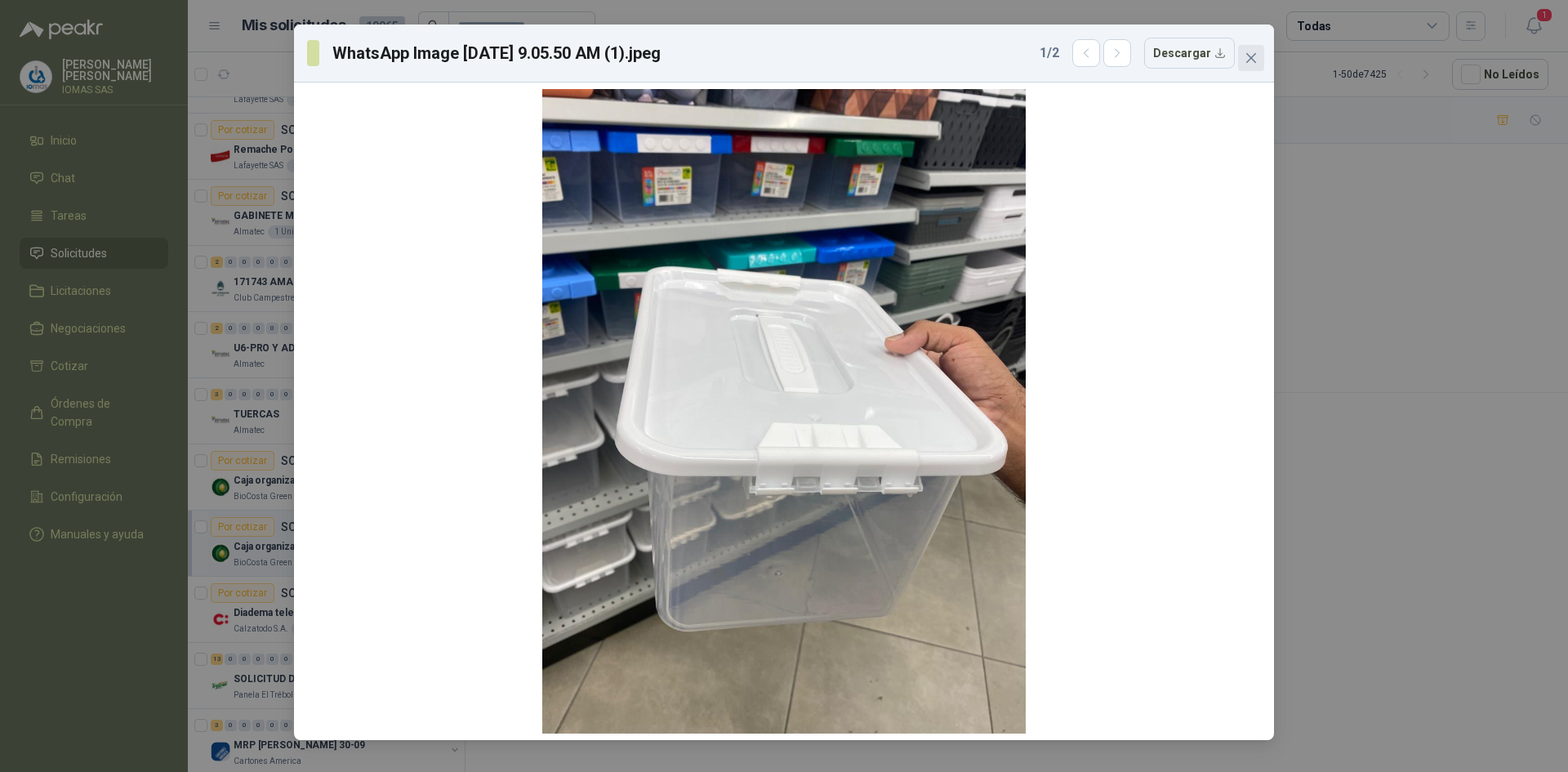
click at [1251, 60] on icon "close" at bounding box center [1251, 58] width 13 height 13
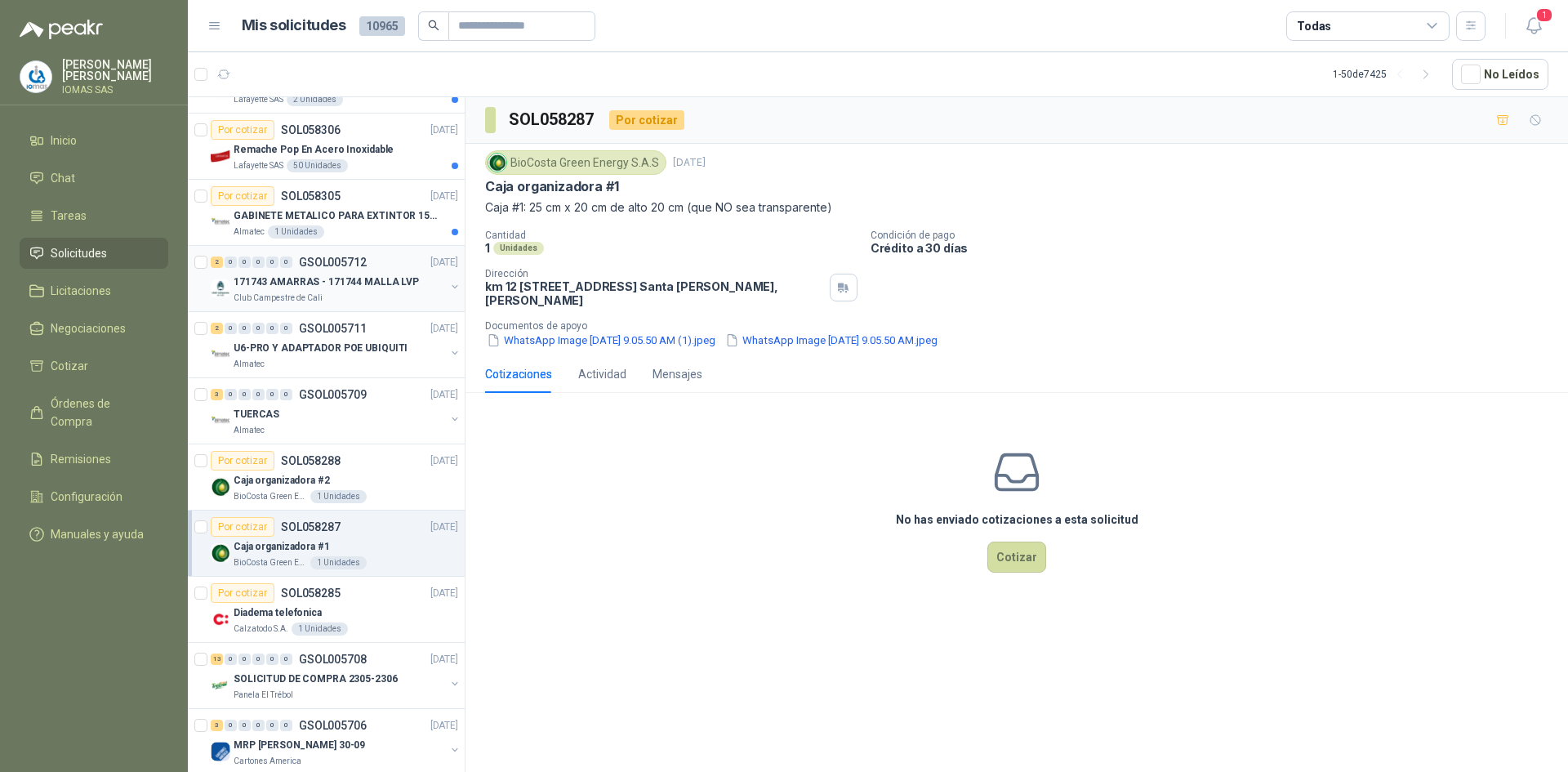
click at [331, 292] on div "Club Campestre de Cali" at bounding box center [339, 298] width 211 height 13
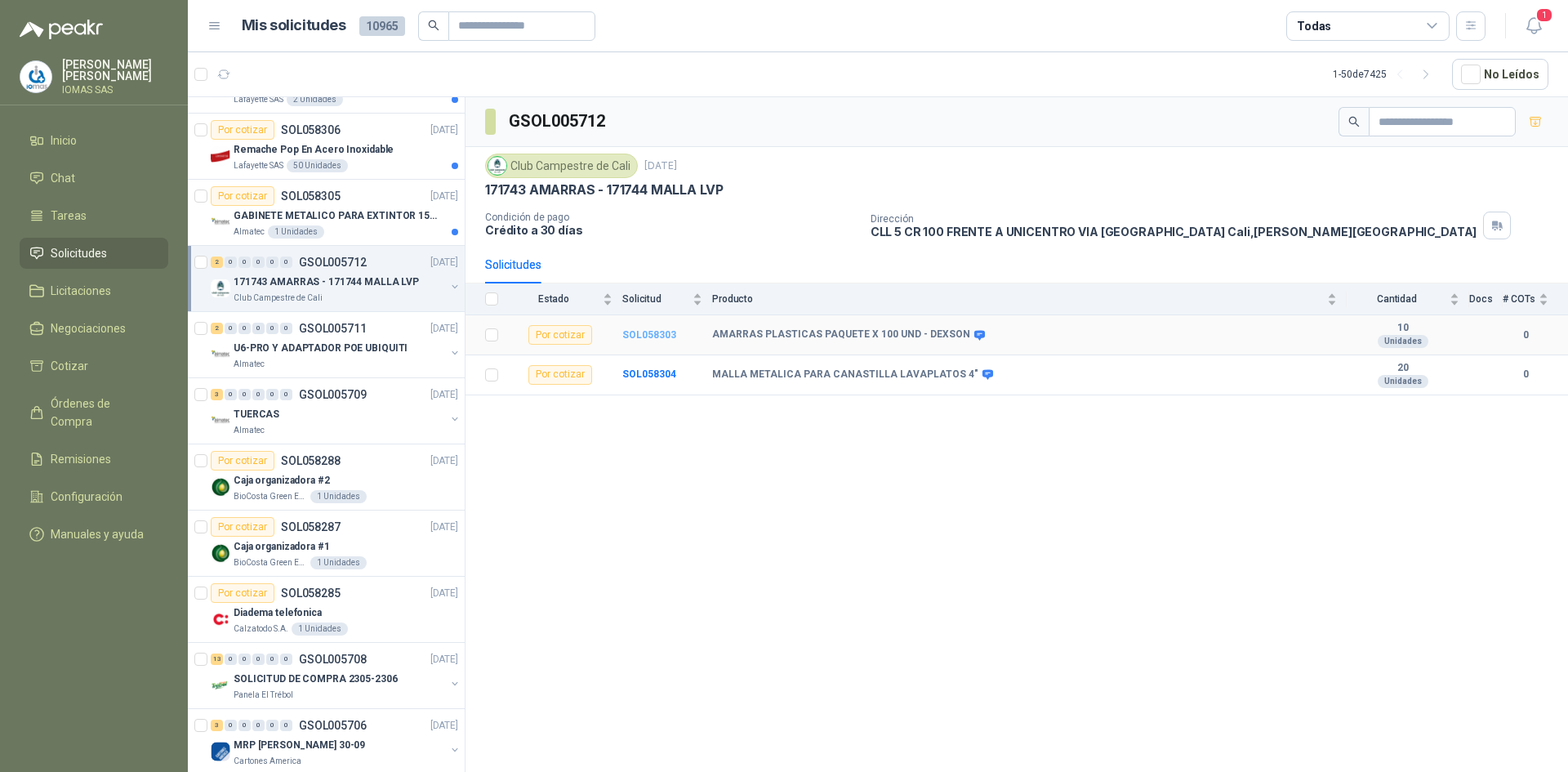
click at [648, 331] on b "SOL058303" at bounding box center [649, 335] width 54 height 11
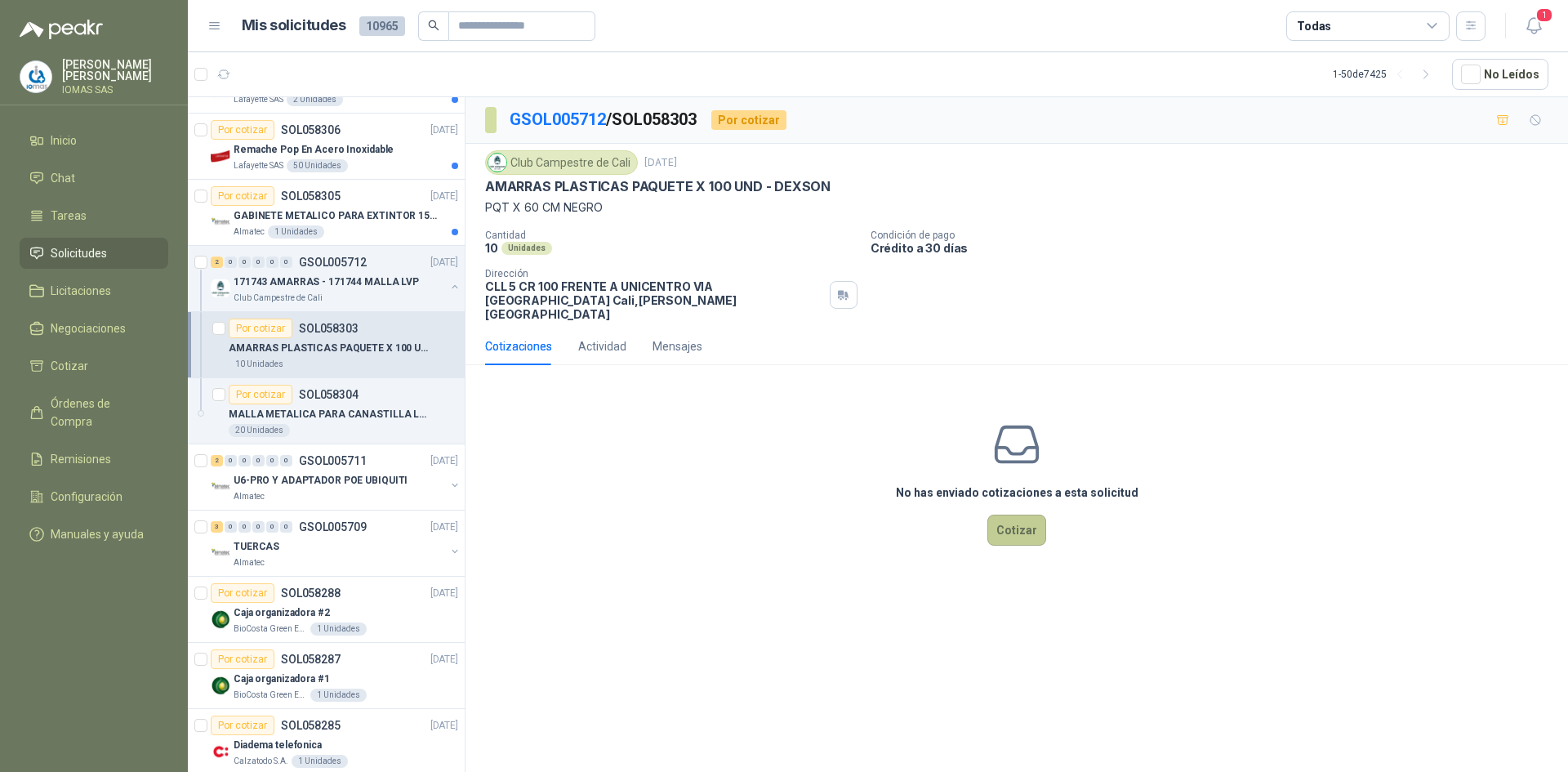
click at [1011, 518] on button "Cotizar" at bounding box center [1017, 530] width 59 height 31
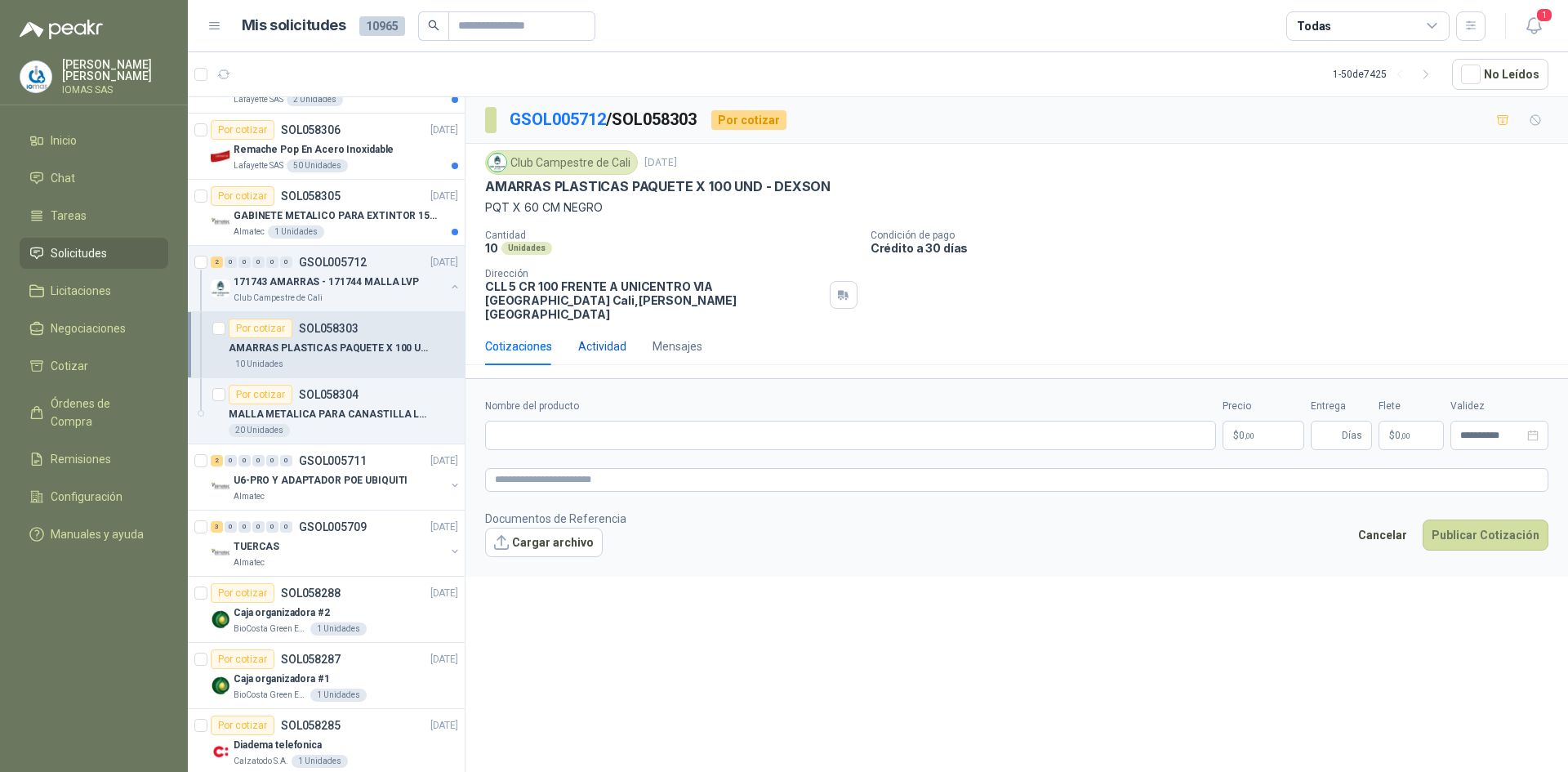
click at [601, 338] on div "Actividad" at bounding box center [602, 347] width 48 height 18
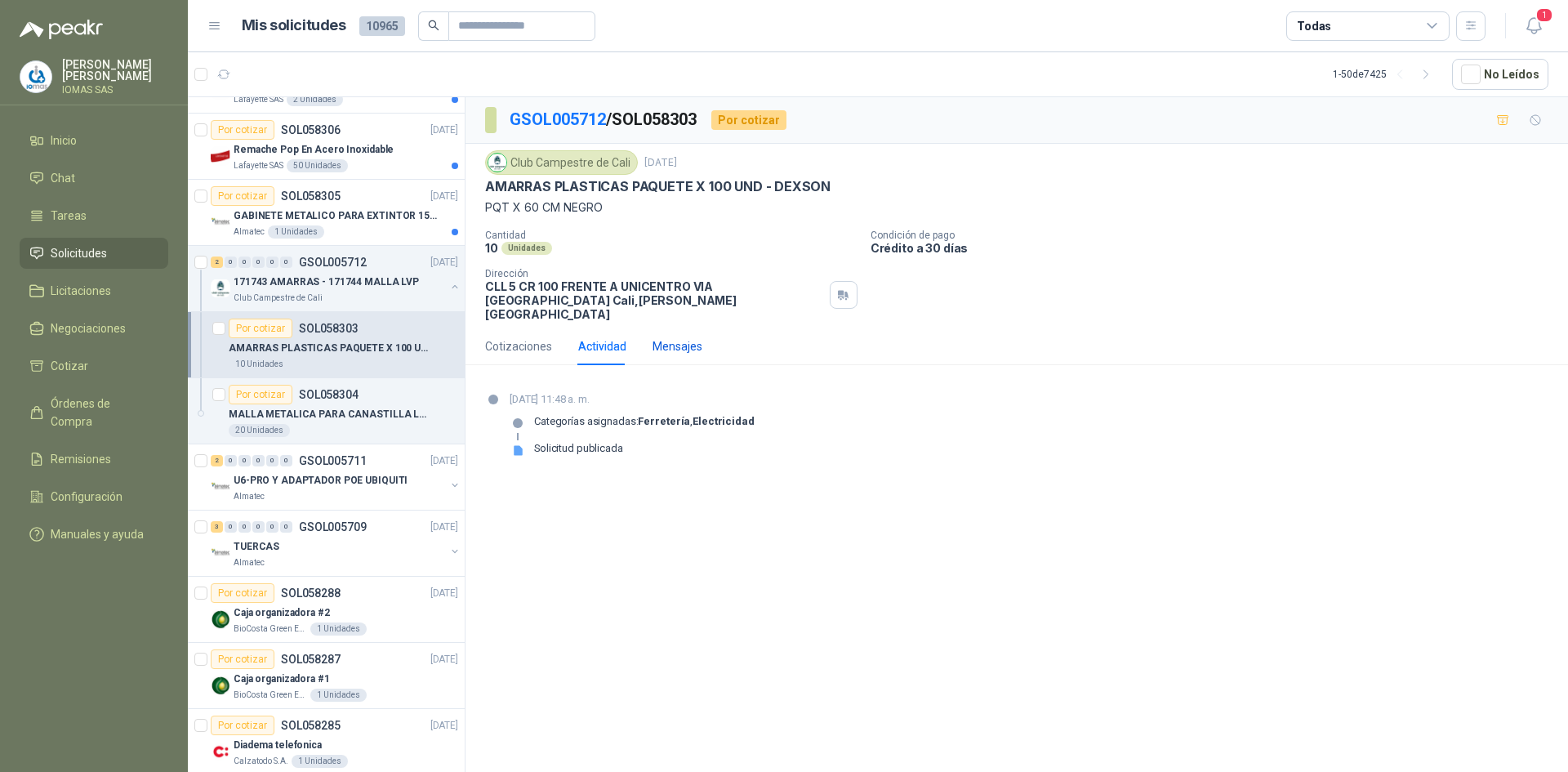
click at [676, 338] on div "Mensajes" at bounding box center [677, 347] width 50 height 18
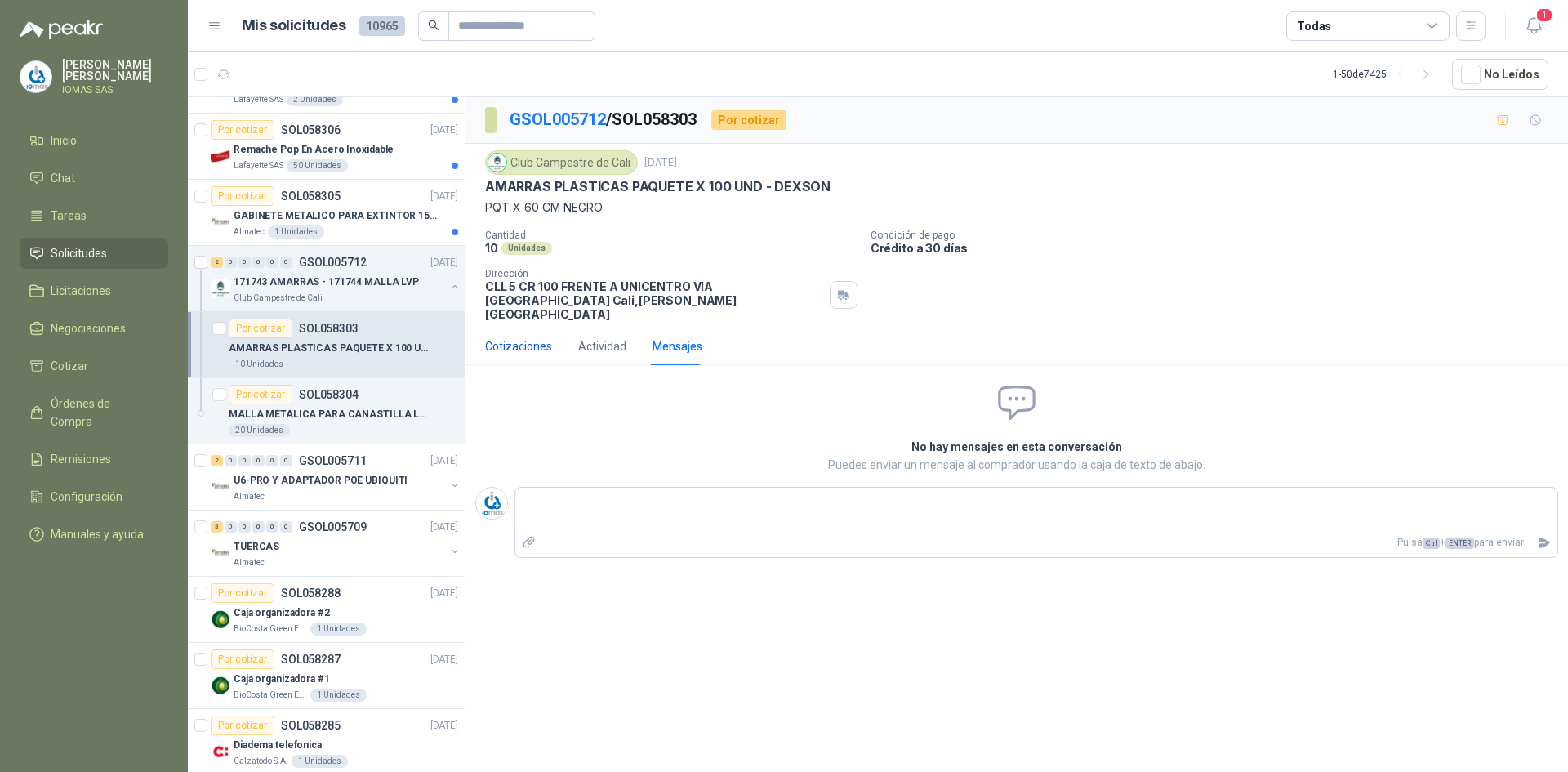
click at [526, 338] on div "Cotizaciones" at bounding box center [519, 347] width 67 height 18
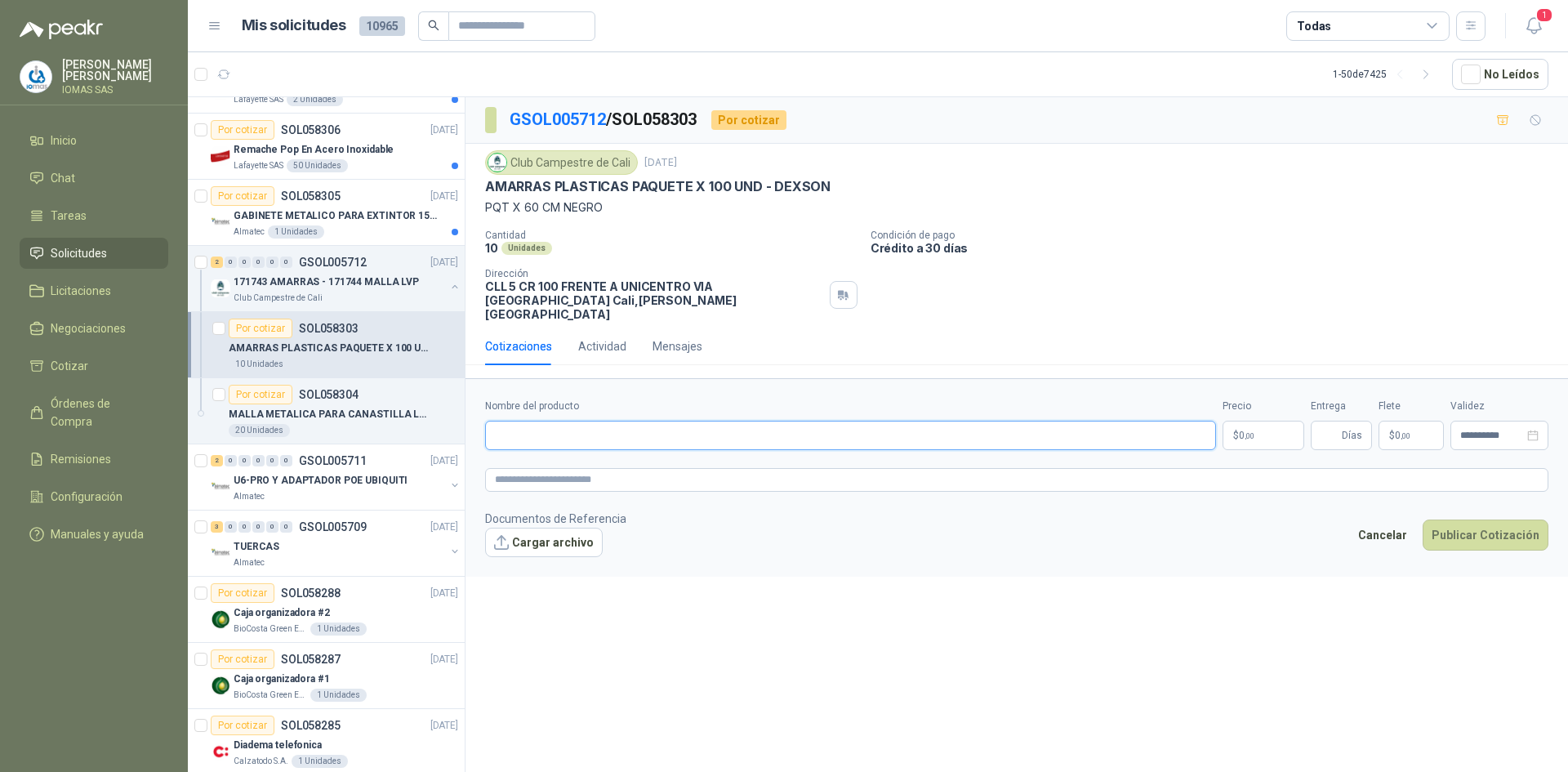
click at [636, 420] on input "Nombre del producto" at bounding box center [850, 435] width 731 height 30
click at [1260, 421] on body "[PERSON_NAME] IOMAS SAS Inicio Chat Tareas Solicitudes Licitaciones Negociacion…" at bounding box center [784, 386] width 1568 height 772
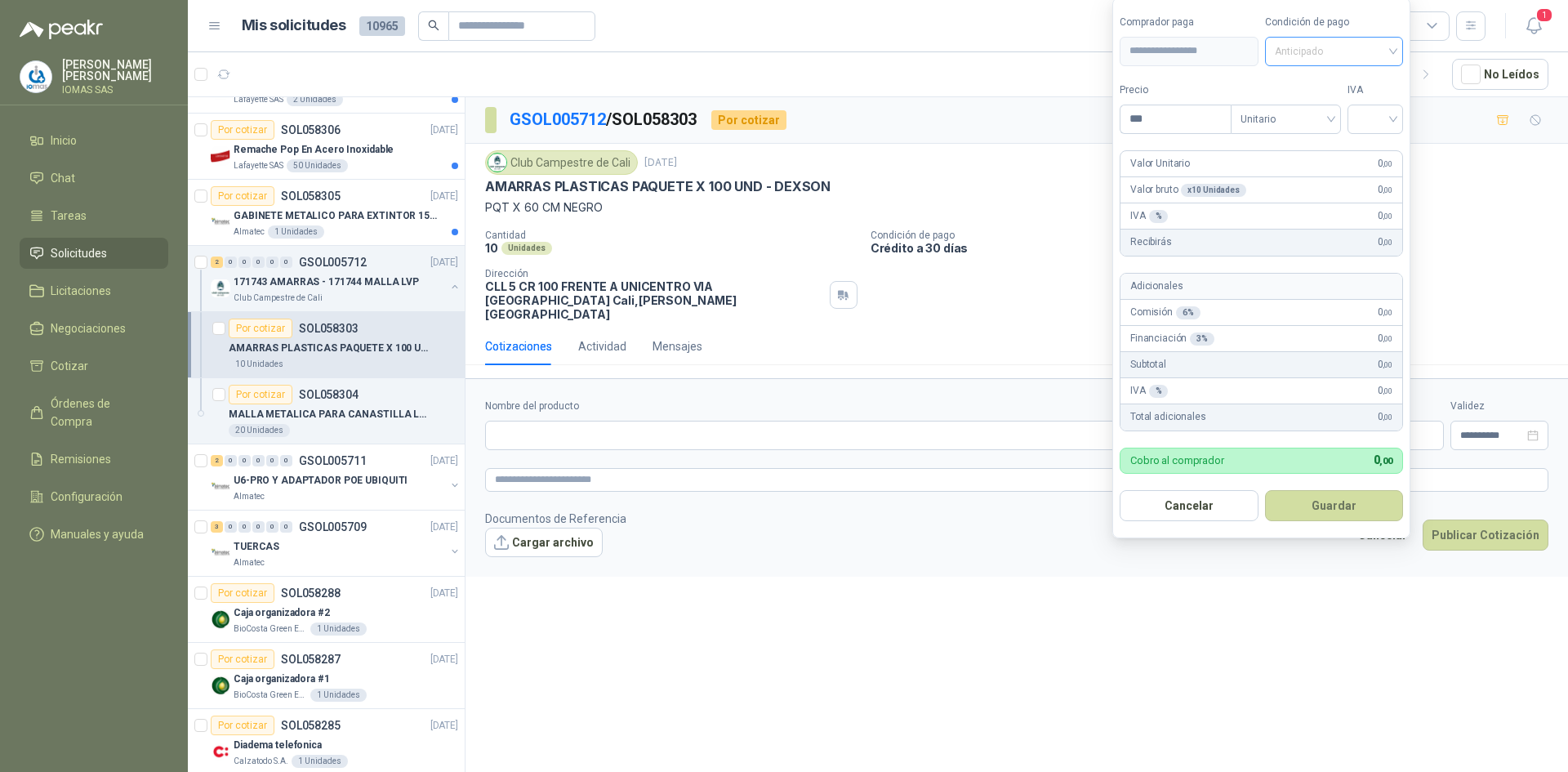
click at [1317, 48] on span "Anticipado" at bounding box center [1335, 52] width 120 height 25
click at [1312, 85] on div "Anticipado" at bounding box center [1337, 85] width 115 height 18
click at [1305, 57] on span "Anticipado" at bounding box center [1335, 52] width 120 height 25
click at [1323, 104] on div "Crédito a 30 días" at bounding box center [1337, 111] width 115 height 18
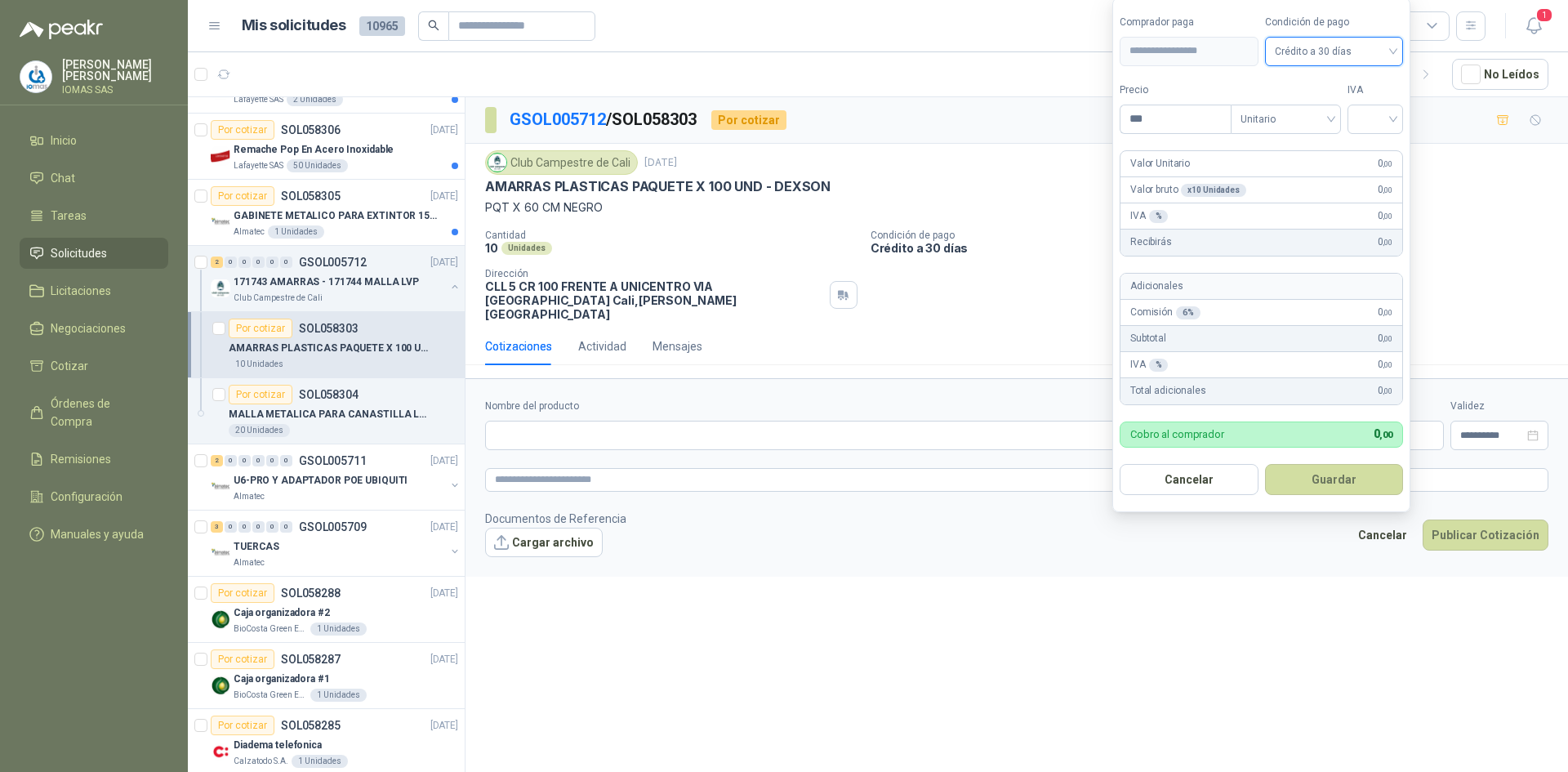
click at [1324, 52] on span "Crédito a 30 días" at bounding box center [1335, 52] width 120 height 25
click at [1324, 82] on div "Anticipado" at bounding box center [1337, 85] width 115 height 18
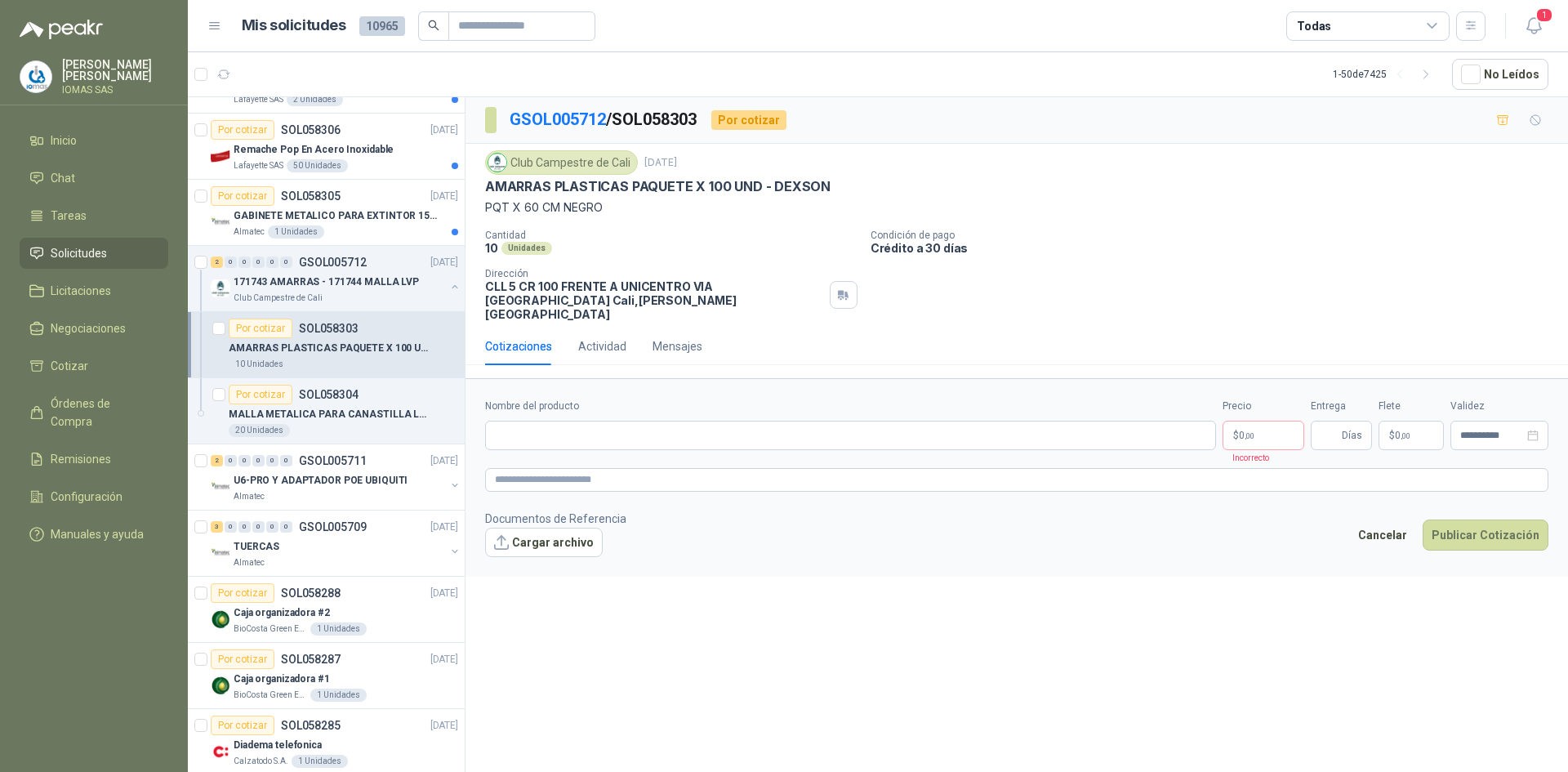
click at [1058, 161] on div "Club Campestre de Cali [DATE]" at bounding box center [1017, 162] width 1063 height 25
click at [587, 420] on input "Nombre del producto" at bounding box center [850, 435] width 731 height 30
